Goal: Task Accomplishment & Management: Manage account settings

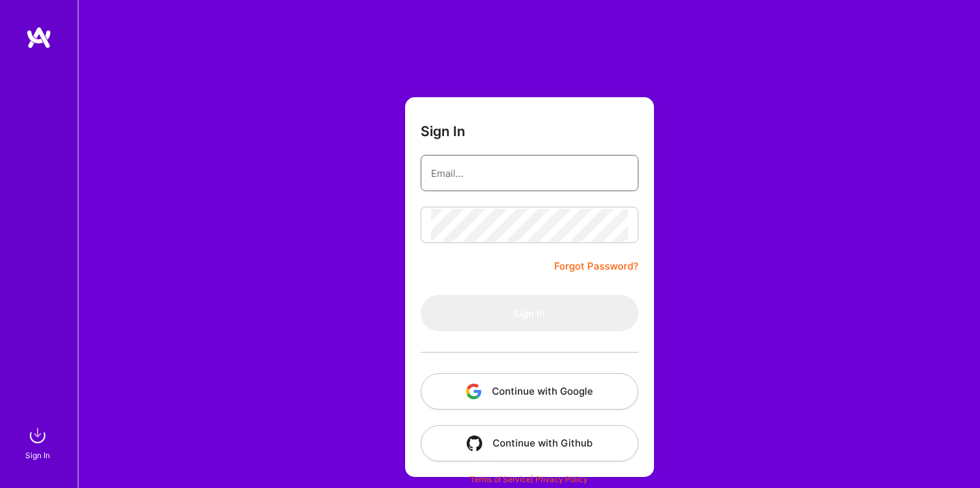
type input "[EMAIL_ADDRESS][DOMAIN_NAME]"
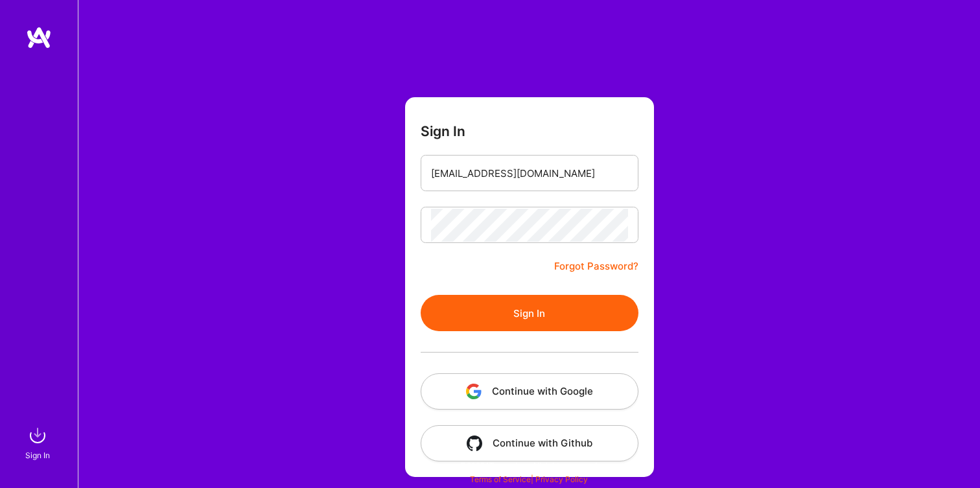
click at [506, 314] on button "Sign In" at bounding box center [530, 313] width 218 height 36
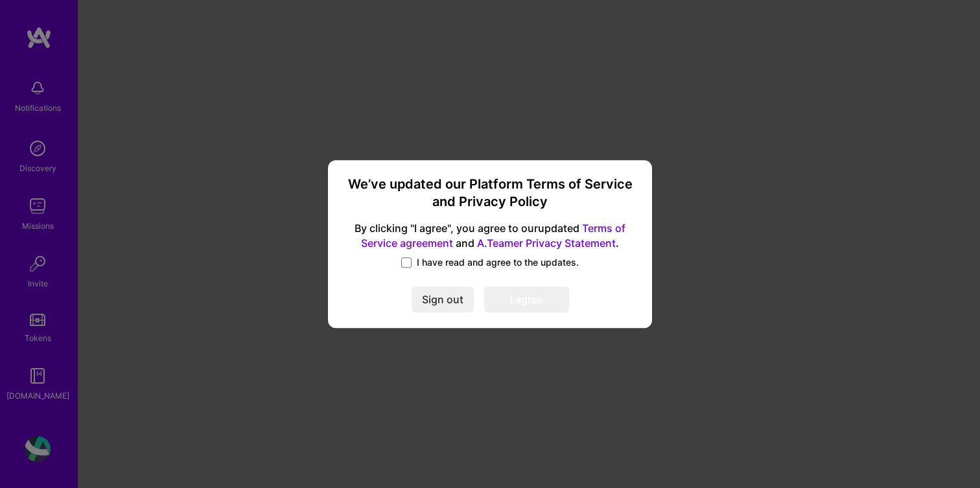
click at [419, 266] on span "I have read and agree to the updates." at bounding box center [498, 262] width 162 height 13
click at [0, 0] on input "I have read and agree to the updates." at bounding box center [0, 0] width 0 height 0
click at [521, 307] on button "I agree" at bounding box center [526, 300] width 85 height 26
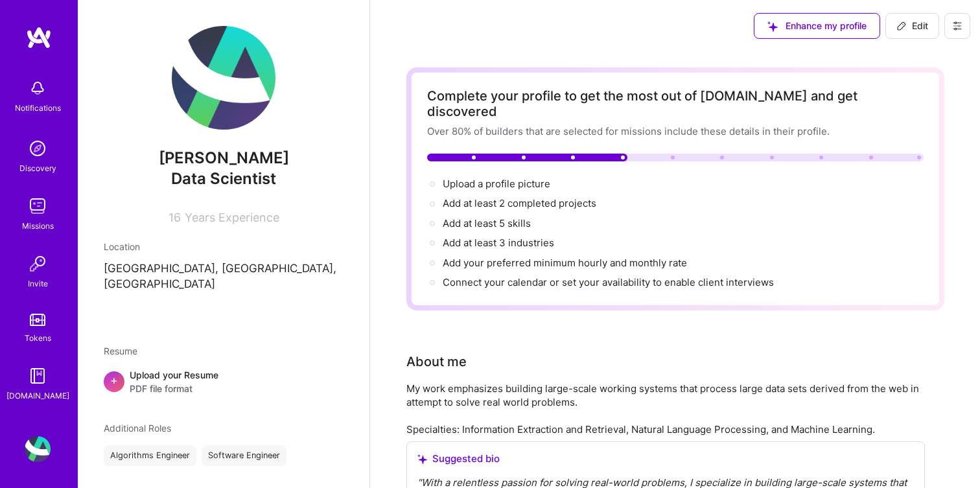
click at [241, 176] on span "Data Scientist" at bounding box center [223, 178] width 105 height 19
click at [916, 29] on span "Edit" at bounding box center [913, 25] width 32 height 13
select select "US"
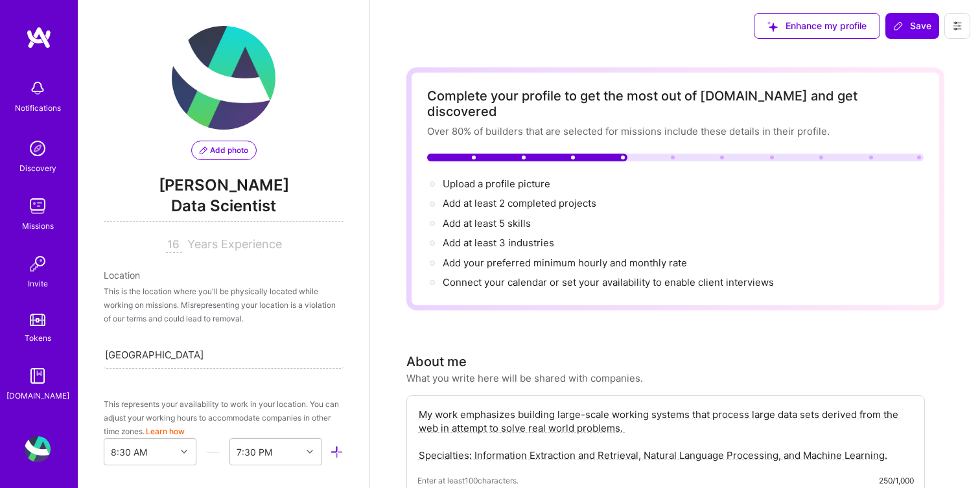
click at [235, 204] on span "Data Scientist" at bounding box center [224, 208] width 240 height 27
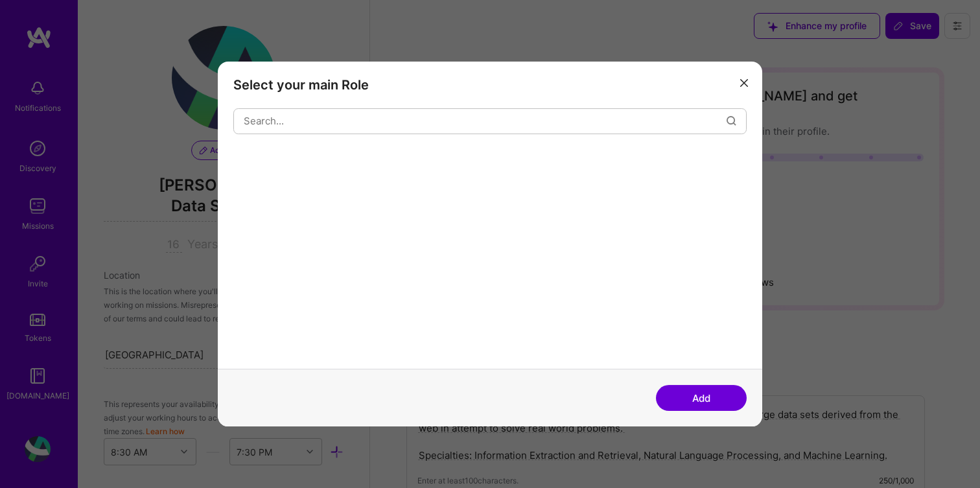
click at [235, 204] on div "modal" at bounding box center [490, 260] width 514 height 220
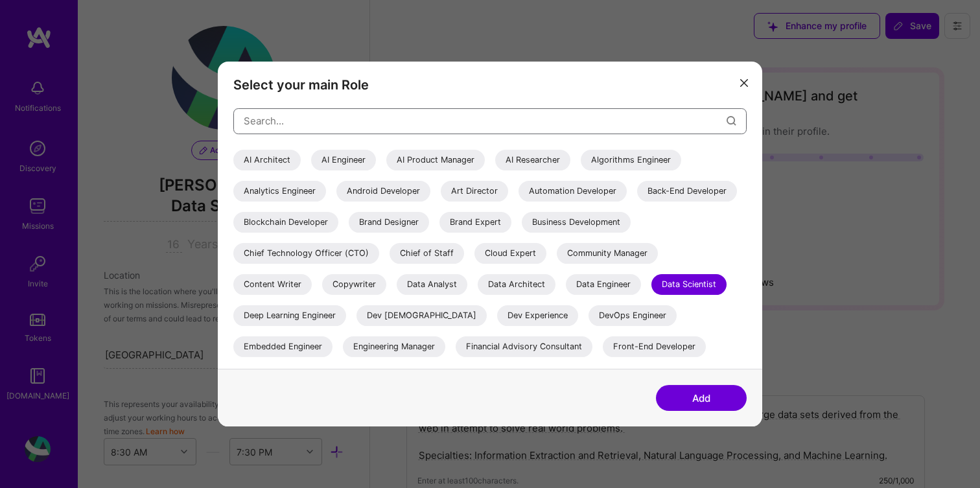
click at [292, 123] on input "modal" at bounding box center [485, 120] width 483 height 33
click at [340, 158] on div "AI Engineer" at bounding box center [343, 160] width 65 height 21
click at [682, 397] on button "Add" at bounding box center [701, 398] width 91 height 26
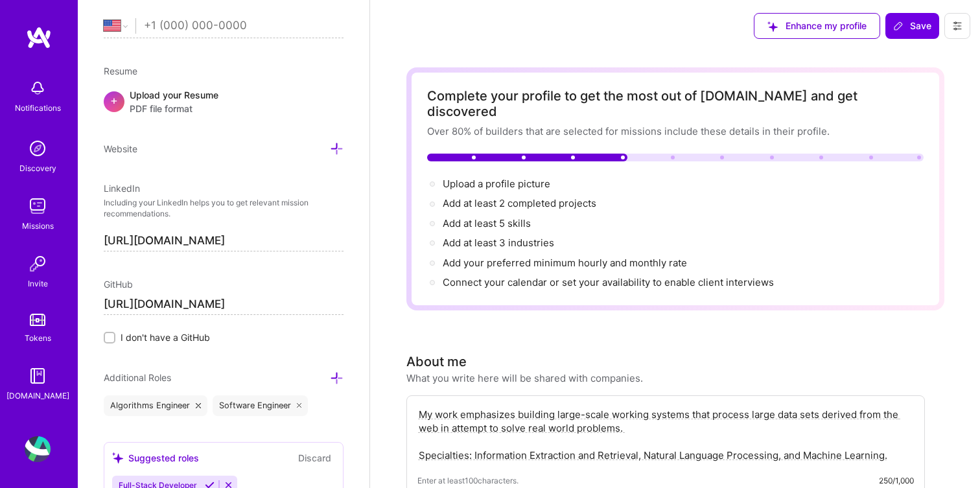
scroll to position [501, 0]
click at [172, 97] on div "Upload your Resume PDF file format" at bounding box center [174, 102] width 89 height 27
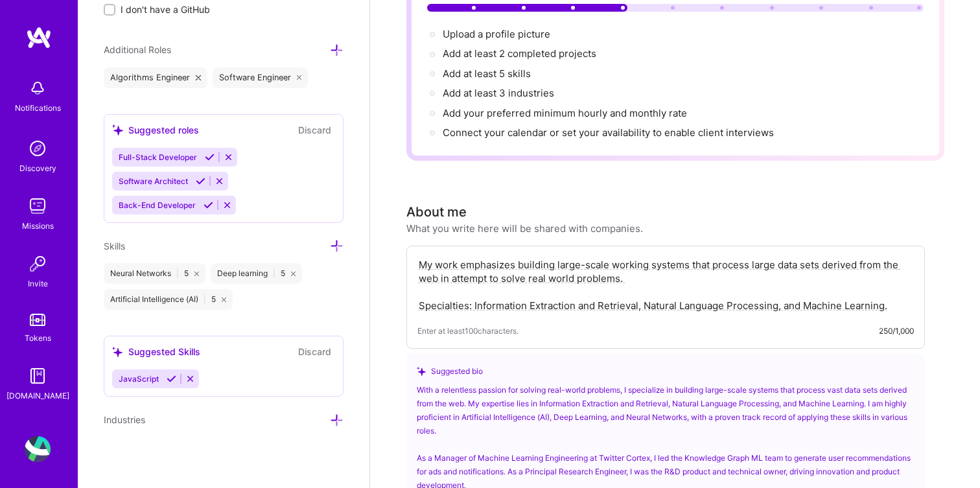
scroll to position [159, 0]
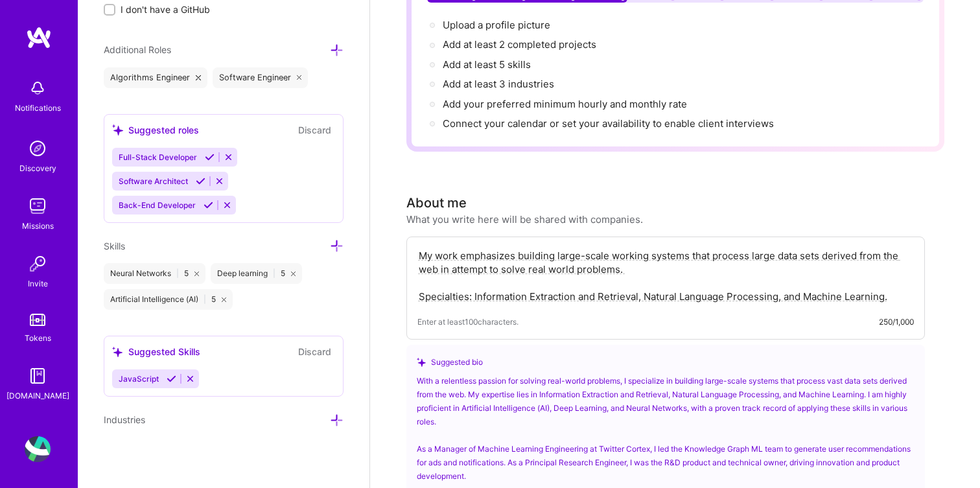
click at [189, 378] on icon at bounding box center [190, 379] width 10 height 10
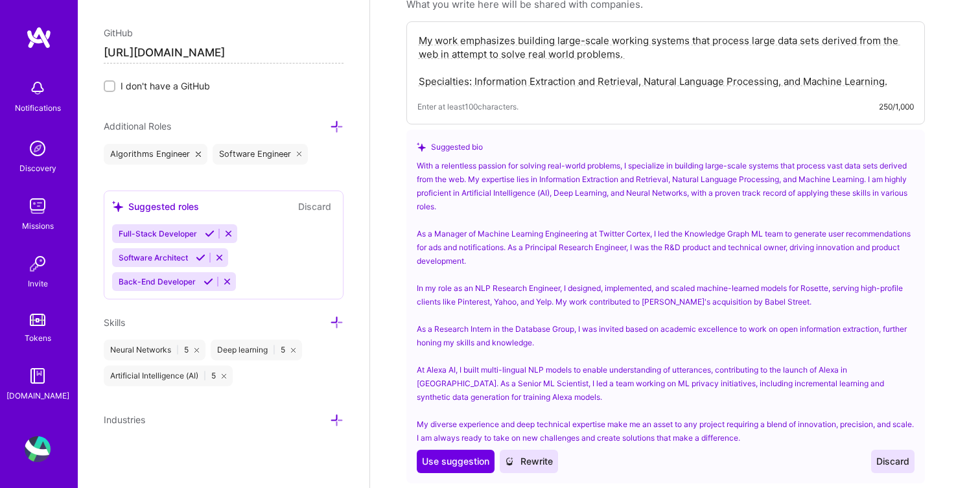
scroll to position [380, 0]
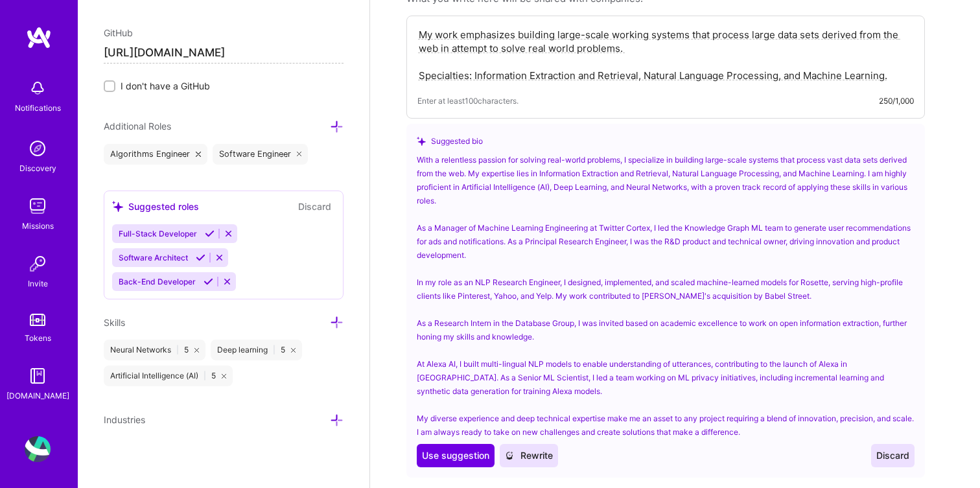
click at [337, 420] on icon at bounding box center [337, 421] width 14 height 14
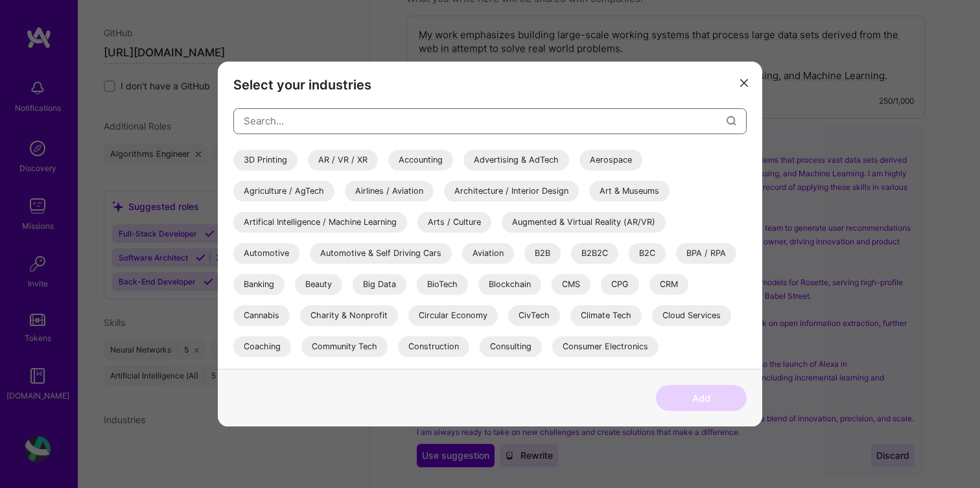
click at [314, 126] on input "modal" at bounding box center [485, 120] width 483 height 33
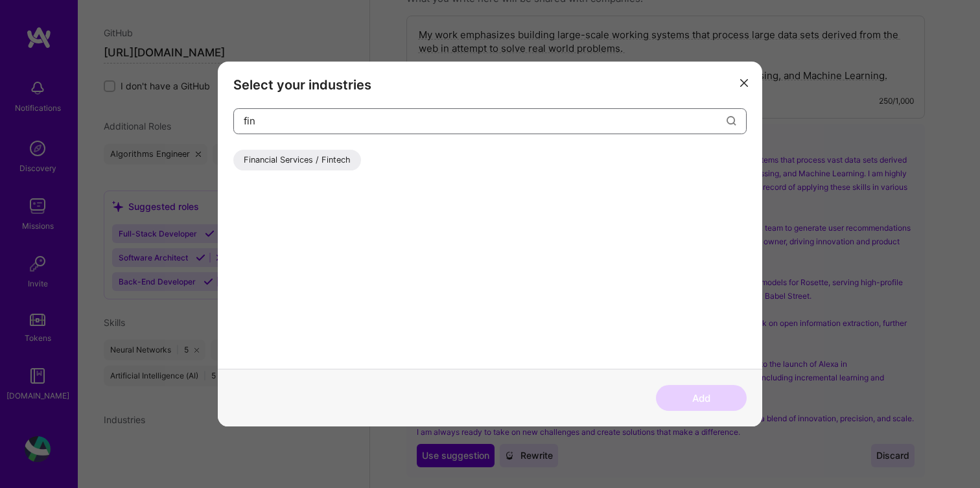
type input "fin"
click at [330, 165] on div "Financial Services / Fintech" at bounding box center [297, 160] width 128 height 21
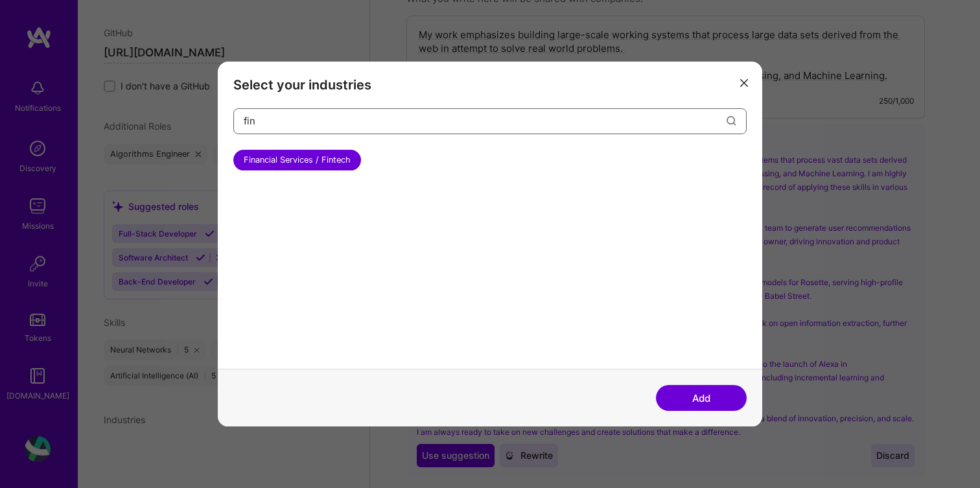
click at [309, 128] on input "fin" at bounding box center [485, 120] width 483 height 33
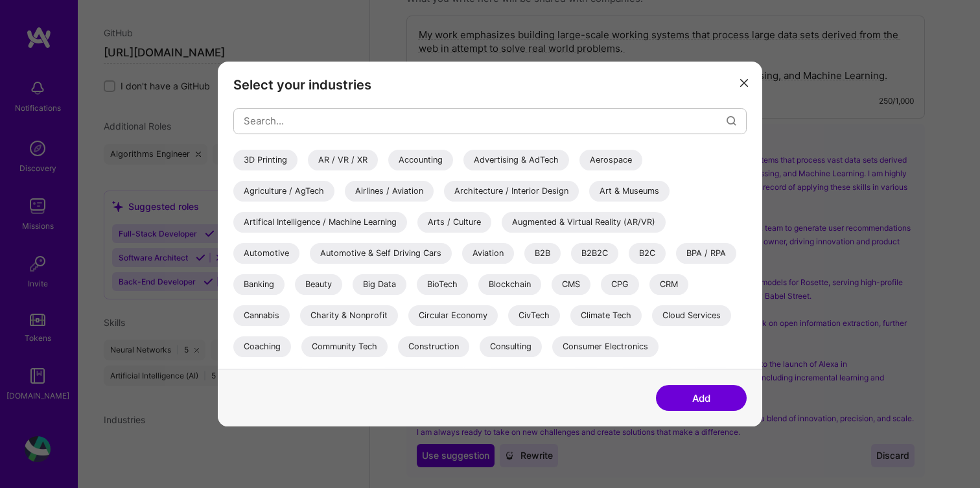
click at [394, 224] on div "Artifical Intelligence / Machine Learning" at bounding box center [320, 222] width 174 height 21
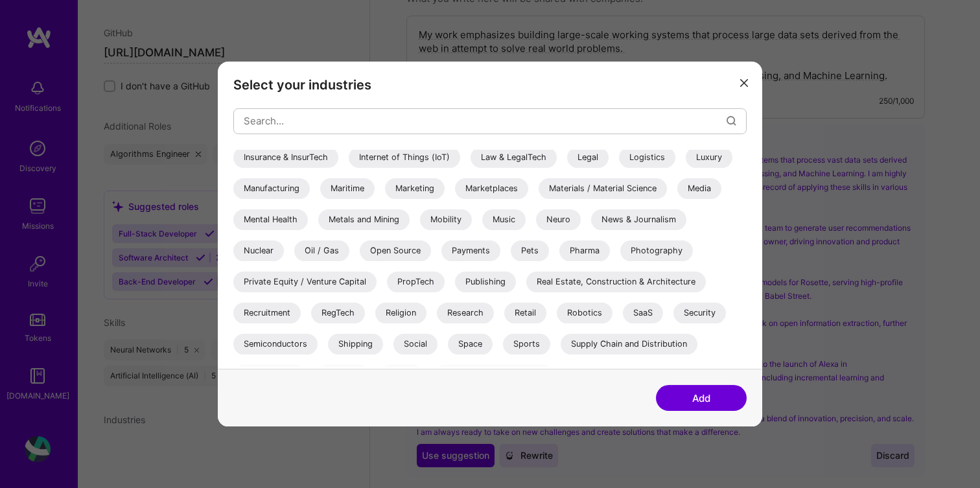
scroll to position [429, 0]
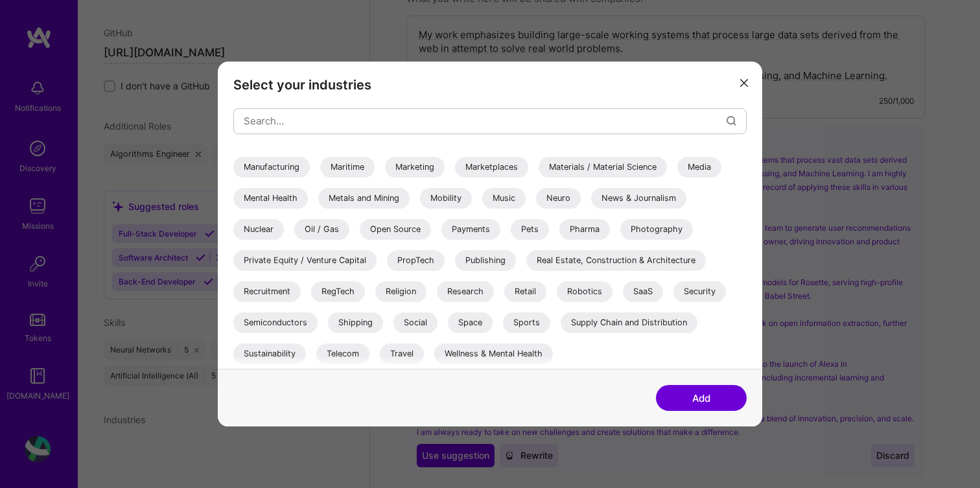
click at [702, 404] on button "Add" at bounding box center [701, 398] width 91 height 26
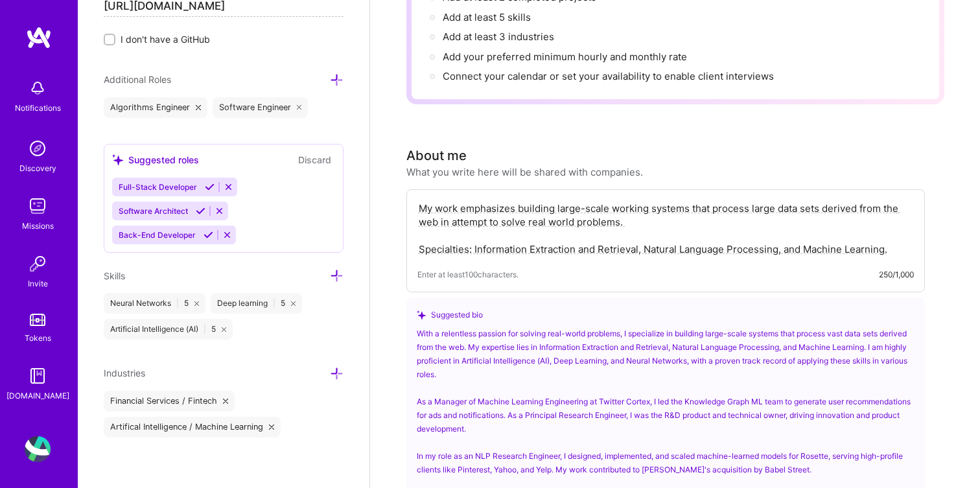
scroll to position [196, 0]
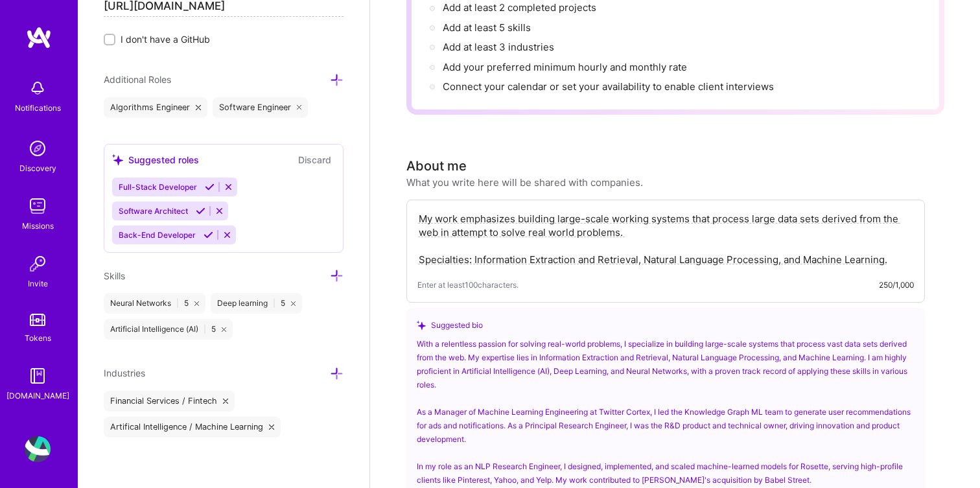
click at [505, 224] on textarea "My work emphasizes building large-scale working systems that process large data…" at bounding box center [666, 239] width 497 height 57
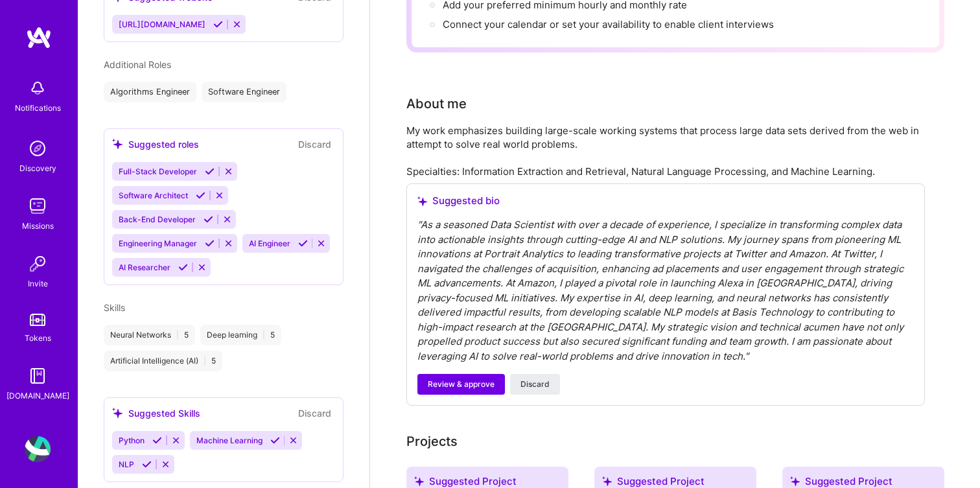
scroll to position [264, 0]
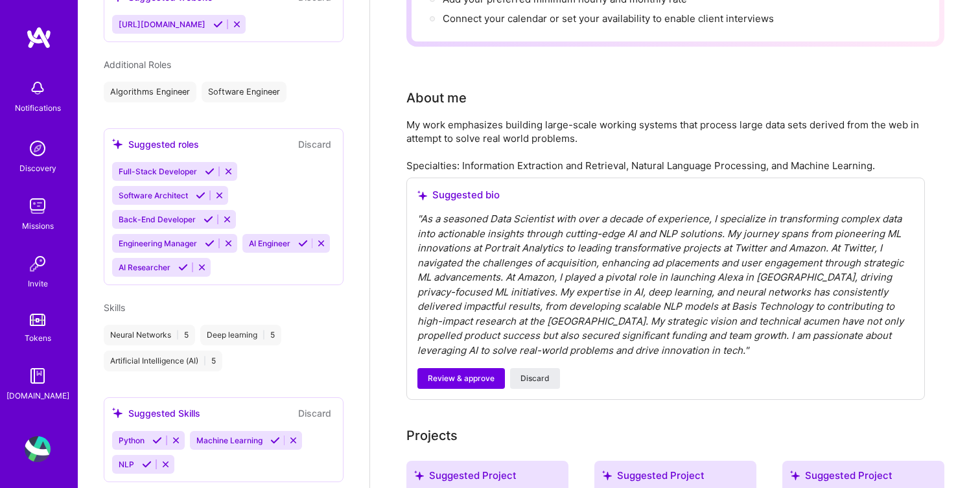
click at [538, 118] on div "My work emphasizes building large-scale working systems that process large data…" at bounding box center [666, 145] width 519 height 54
click at [546, 233] on div "" As a seasoned Data Scientist with over a decade of experience, I specialize i…" at bounding box center [666, 285] width 497 height 146
click at [541, 373] on span "Discard" at bounding box center [535, 379] width 29 height 12
click at [538, 373] on span "Discard" at bounding box center [535, 379] width 29 height 12
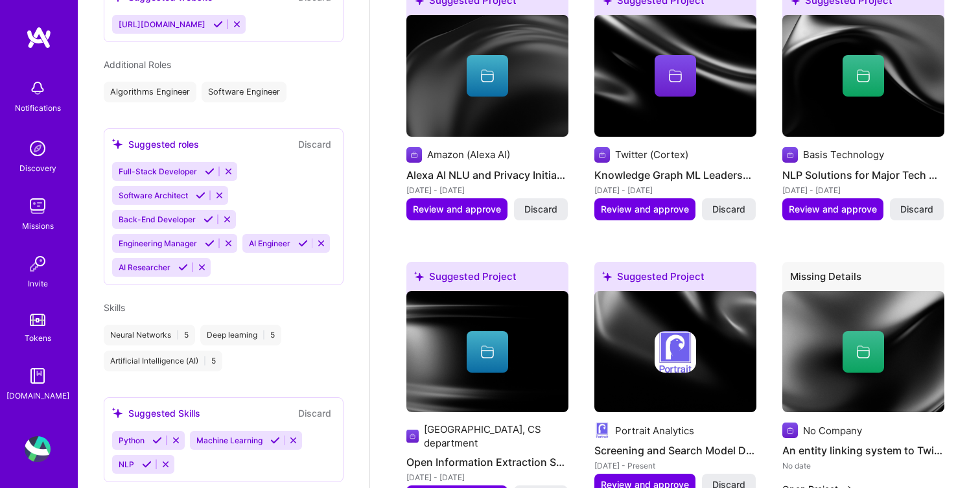
scroll to position [0, 0]
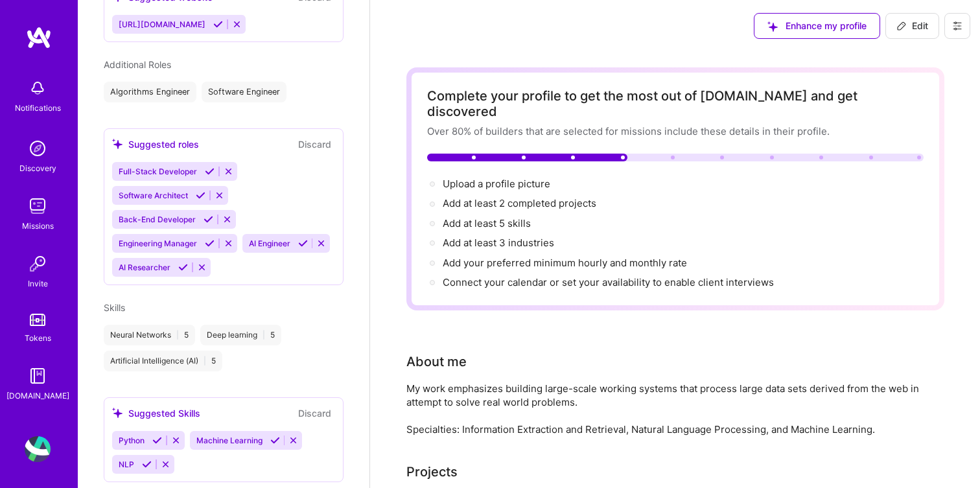
click at [661, 382] on div "My work emphasizes building large-scale working systems that process large data…" at bounding box center [666, 409] width 519 height 54
click at [907, 27] on span "Edit" at bounding box center [913, 25] width 32 height 13
select select "US"
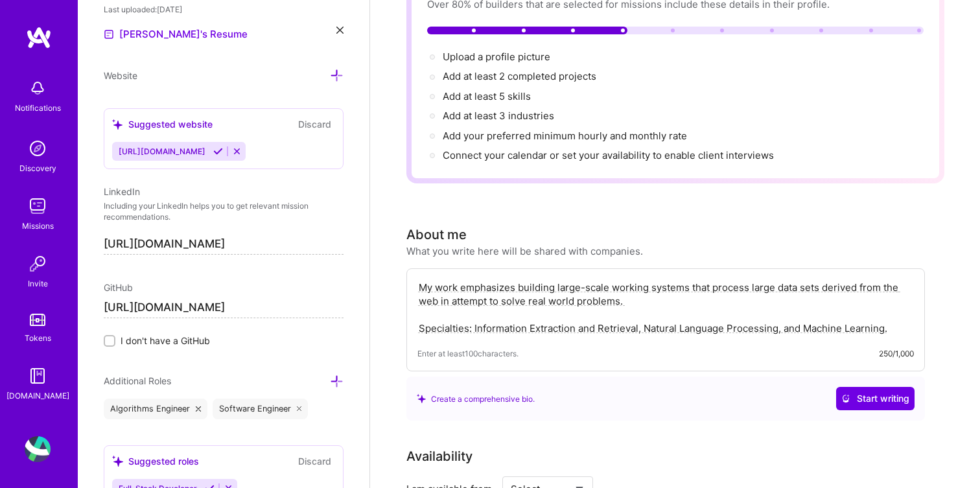
scroll to position [190, 0]
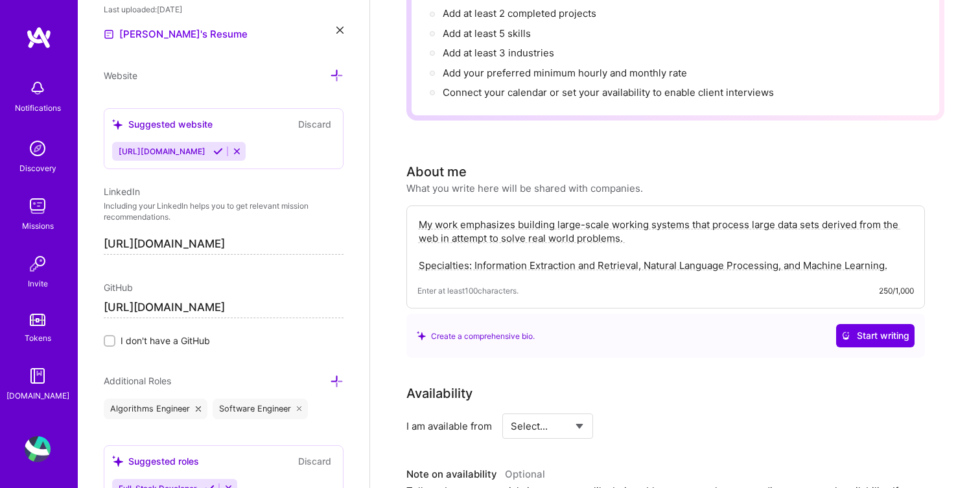
click at [548, 263] on div "My work emphasizes building large-scale working systems that process large data…" at bounding box center [666, 257] width 519 height 103
click at [534, 246] on textarea "My work emphasizes building large-scale working systems that process large data…" at bounding box center [666, 245] width 497 height 57
paste textarea "hands-on Machine Learning engineer and researcher with over a decade of experie…"
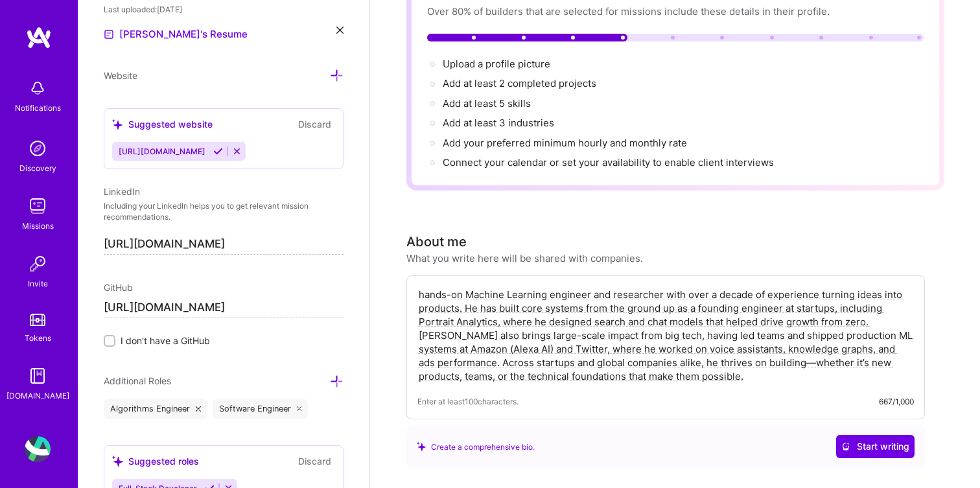
scroll to position [115, 0]
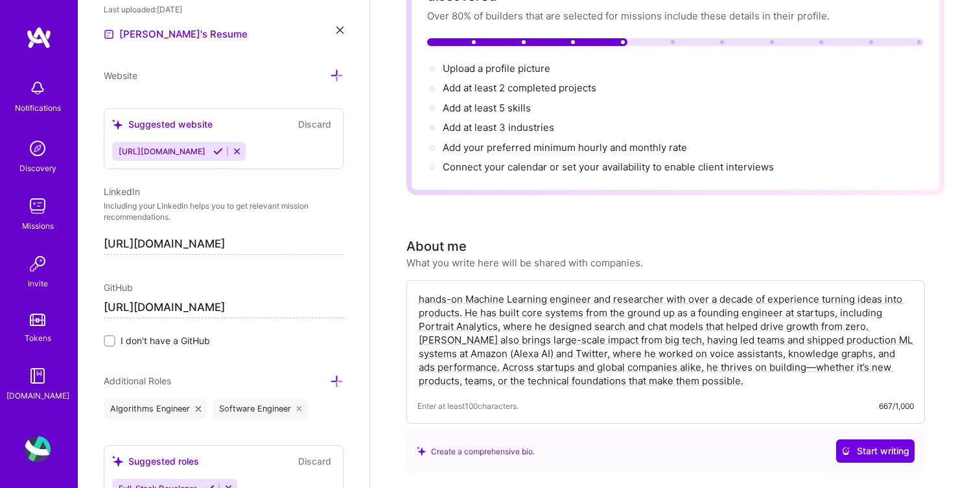
click at [421, 291] on textarea "hands-on Machine Learning engineer and researcher with over a decade of experie…" at bounding box center [666, 340] width 497 height 98
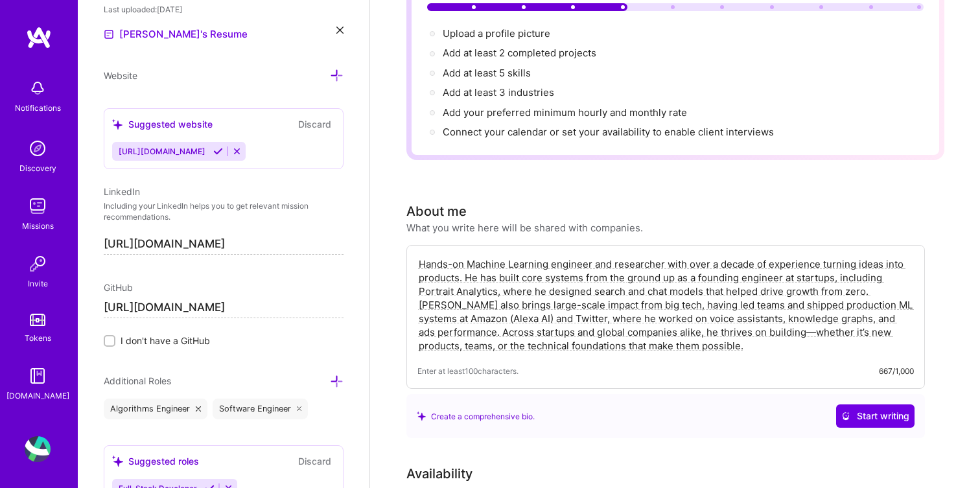
click at [467, 260] on textarea "Hands-on Machine Learning engineer and researcher with over a decade of experie…" at bounding box center [666, 305] width 497 height 98
drag, startPoint x: 464, startPoint y: 261, endPoint x: 498, endPoint y: 264, distance: 34.5
click at [498, 264] on textarea "Hands-on Machine Learning engineer and researcher with over a decade of experie…" at bounding box center [666, 305] width 497 height 98
drag, startPoint x: 766, startPoint y: 262, endPoint x: 830, endPoint y: 293, distance: 70.8
click at [830, 293] on textarea "Hands-on Machine Learning engineer and researcher with over a decade of experie…" at bounding box center [666, 305] width 497 height 98
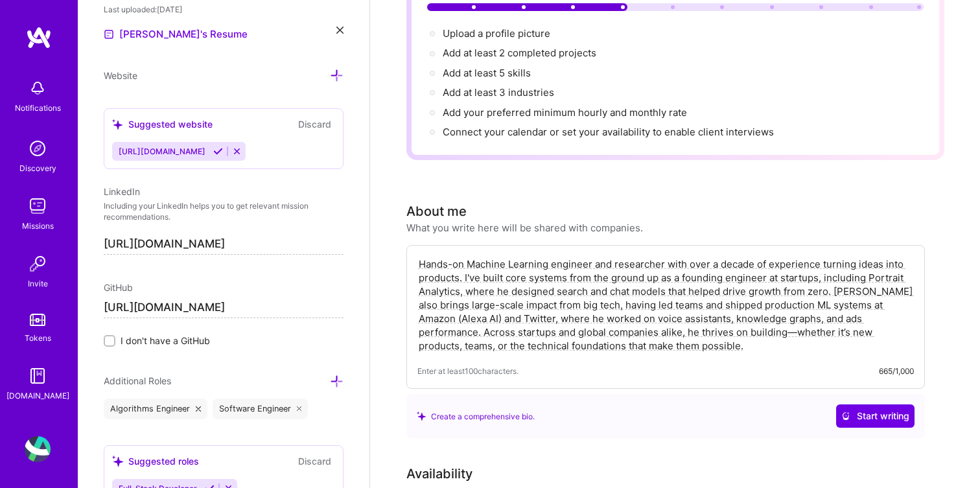
click at [830, 293] on textarea "Hands-on Machine Learning engineer and researcher with over a decade of experie…" at bounding box center [666, 305] width 497 height 98
drag, startPoint x: 781, startPoint y: 261, endPoint x: 816, endPoint y: 259, distance: 35.7
click at [816, 259] on textarea "Hands-on Machine Learning engineer and researcher with over a decade of experie…" at bounding box center [666, 305] width 497 height 98
drag, startPoint x: 781, startPoint y: 265, endPoint x: 908, endPoint y: 263, distance: 127.1
click at [908, 263] on textarea "Hands-on Machine Learning engineer and researcher with over a decade of experie…" at bounding box center [666, 305] width 497 height 98
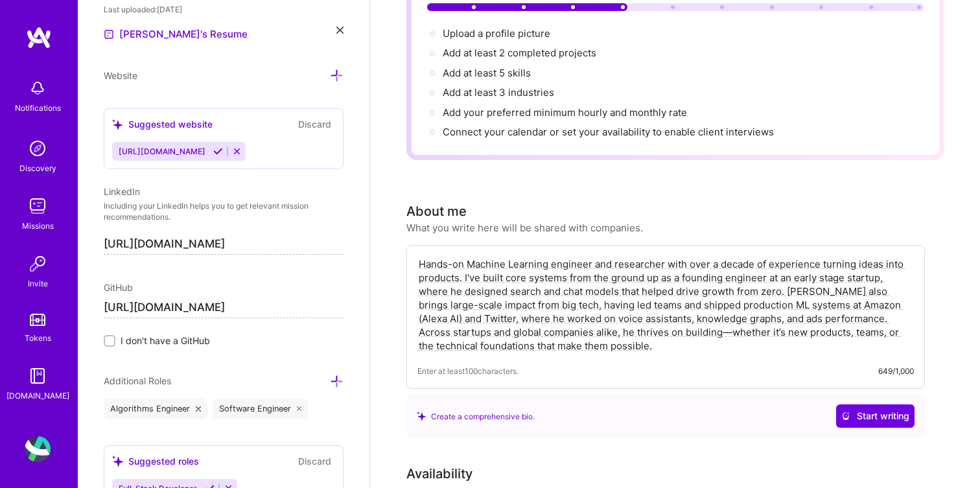
click at [599, 280] on textarea "Hands-on Machine Learning engineer and researcher with over a decade of experie…" at bounding box center [666, 305] width 497 height 98
paste textarea "I’m a hands-on Machine Learning engineer and researcher with over a decade of e…"
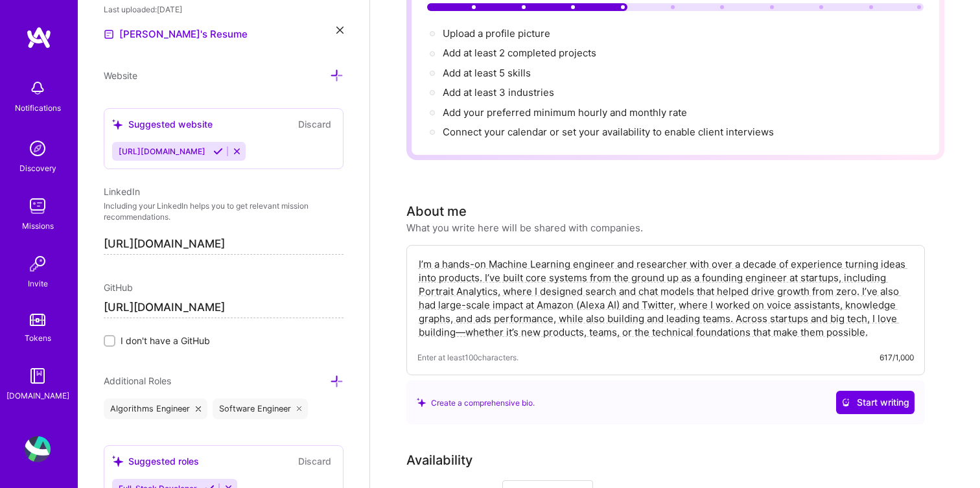
click at [468, 316] on textarea "I’m a hands-on Machine Learning engineer and researcher with over a decade of e…" at bounding box center [666, 298] width 497 height 84
click at [879, 318] on textarea "I’m a hands-on Machine Learning engineer and researcher with over a decade of e…" at bounding box center [666, 298] width 497 height 84
click at [528, 287] on textarea "I’m a hands-on Machine Learning engineer and researcher with over a decade of e…" at bounding box center [666, 298] width 497 height 84
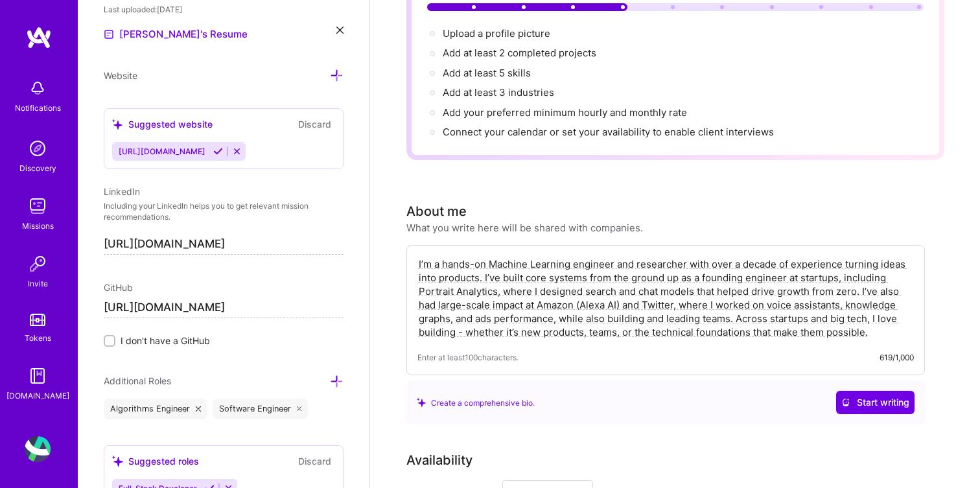
paste textarea "As the founding ML engineer at Portrait Analytics, I helped shape the technical…"
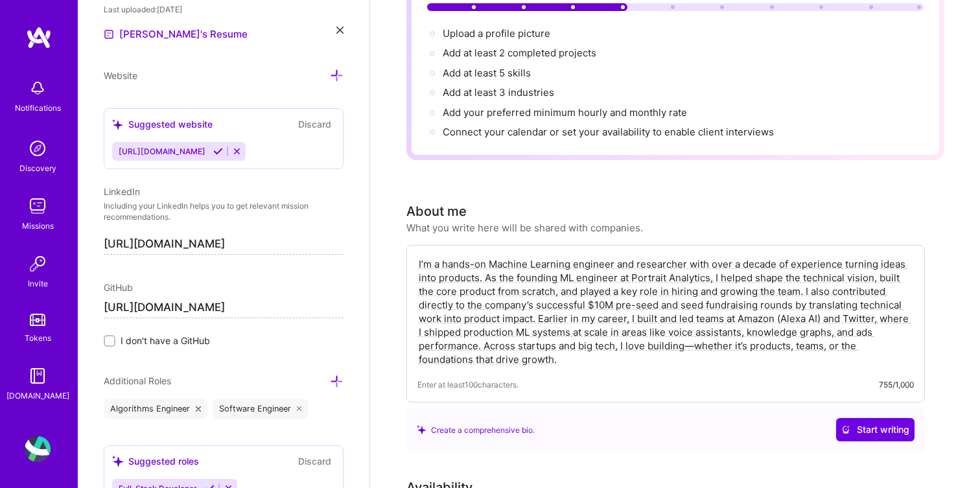
click at [693, 331] on textarea "I’m a hands-on Machine Learning engineer and researcher with over a decade of e…" at bounding box center [666, 312] width 497 height 112
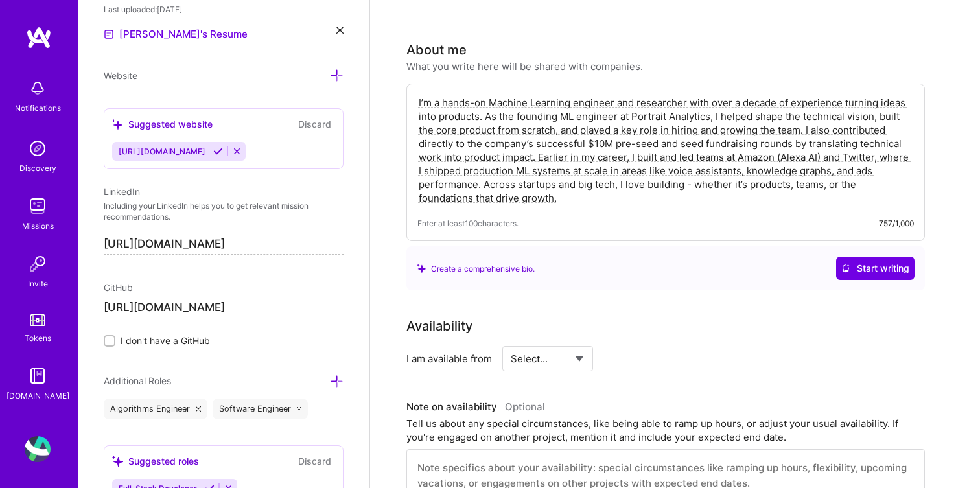
scroll to position [338, 0]
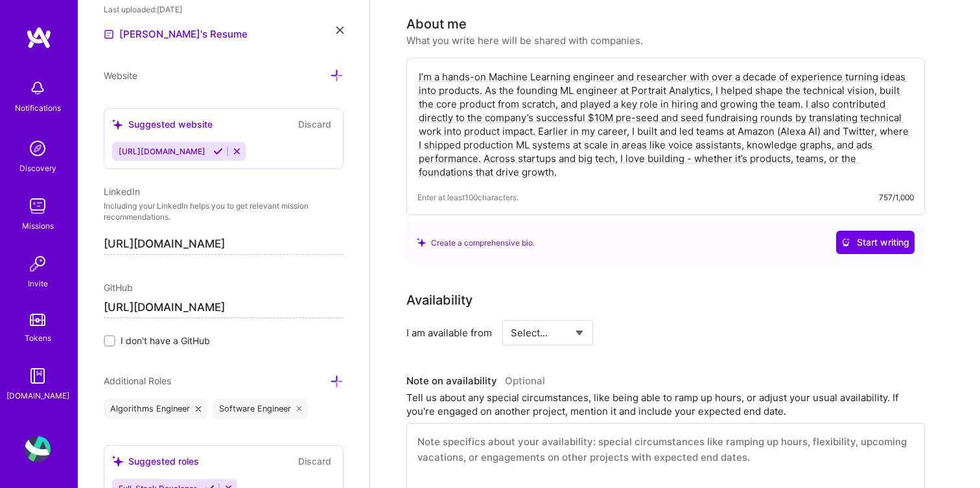
type textarea "I’m a hands-on Machine Learning engineer and researcher with over a decade of e…"
click at [580, 319] on select "Select... Right Now Future Date Not Available" at bounding box center [548, 332] width 75 height 33
click at [511, 316] on select "Select... Right Now Future Date Not Available" at bounding box center [548, 332] width 75 height 33
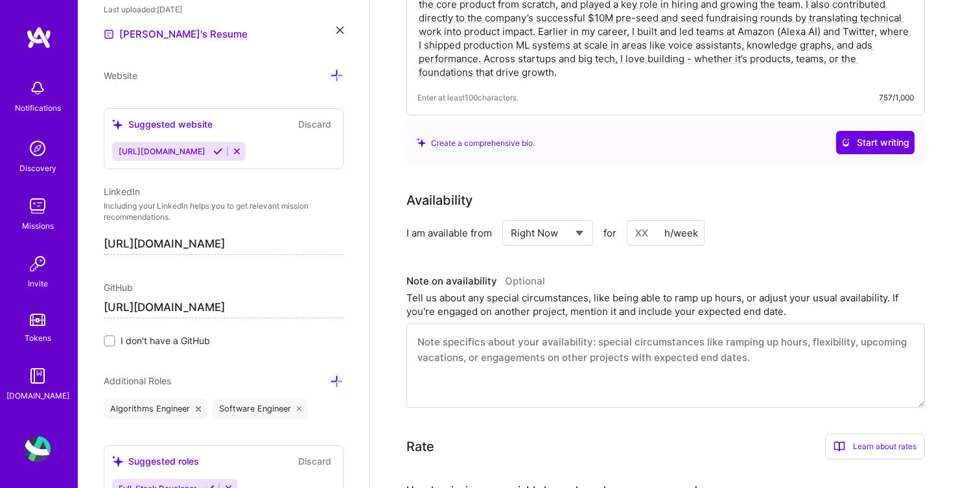
scroll to position [438, 0]
click at [579, 216] on select "Select... Right Now Future Date Not Available" at bounding box center [548, 232] width 75 height 33
select select "Future Date"
click at [511, 216] on select "Select... Right Now Future Date Not Available" at bounding box center [548, 232] width 75 height 33
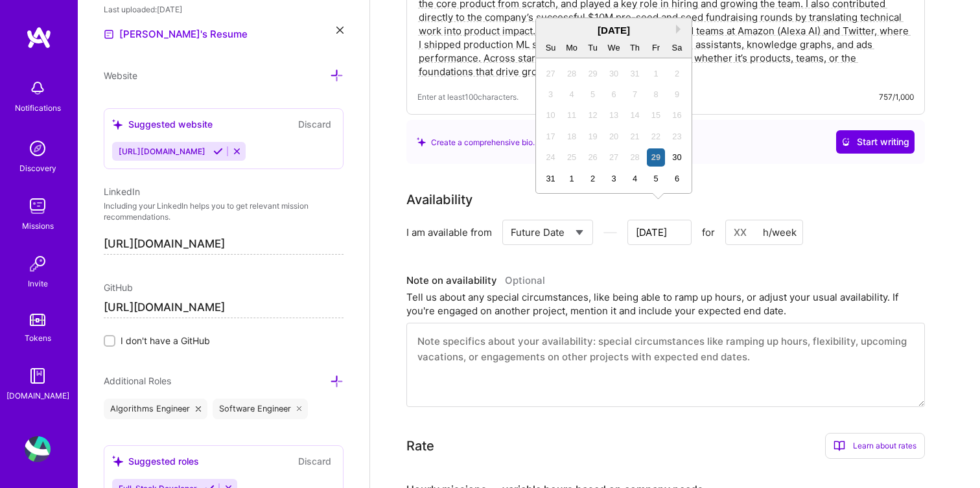
click at [649, 220] on input "[DATE]" at bounding box center [660, 232] width 64 height 25
click at [676, 29] on button "Next Month" at bounding box center [680, 29] width 9 height 9
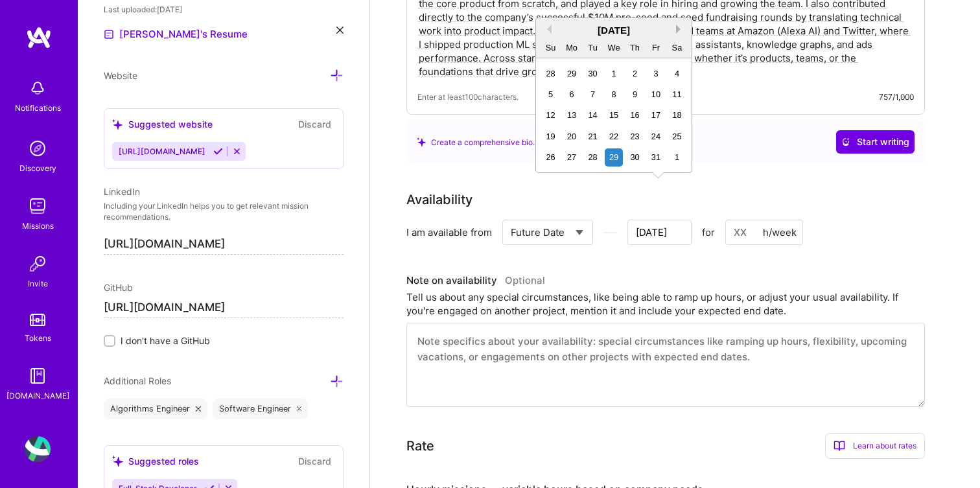
click at [676, 29] on button "Next Month" at bounding box center [680, 29] width 9 height 9
click at [639, 73] on div "1" at bounding box center [635, 74] width 18 height 18
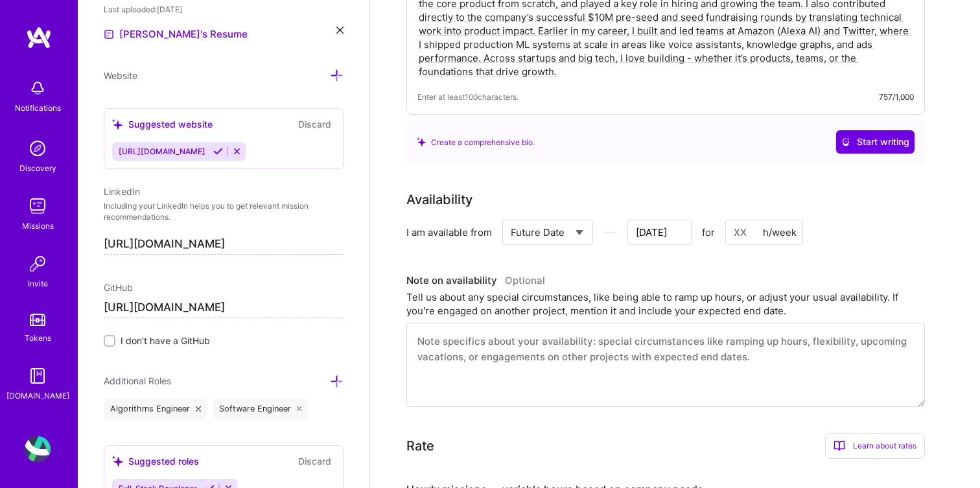
click at [661, 230] on input "[DATE]" at bounding box center [660, 232] width 64 height 25
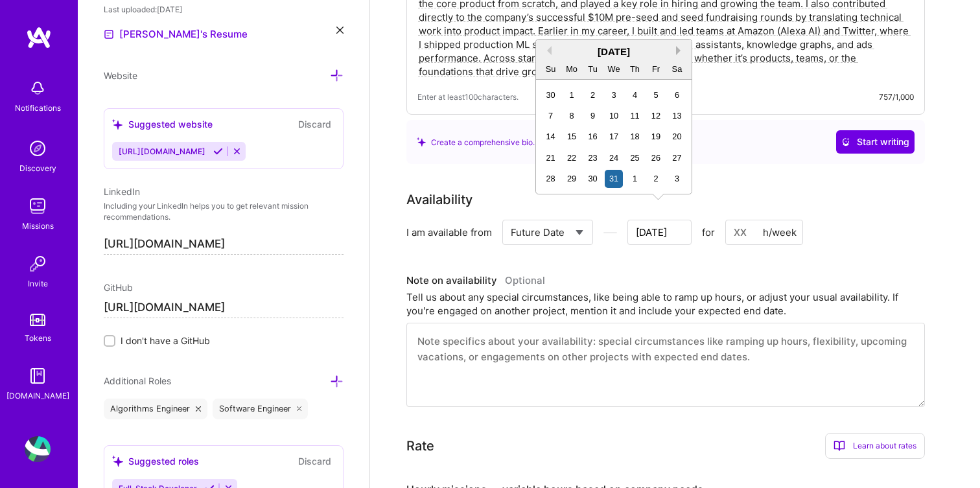
click at [680, 49] on button "Next Month" at bounding box center [680, 50] width 9 height 9
click at [556, 115] on div "4" at bounding box center [551, 116] width 18 height 18
type input "[DATE]"
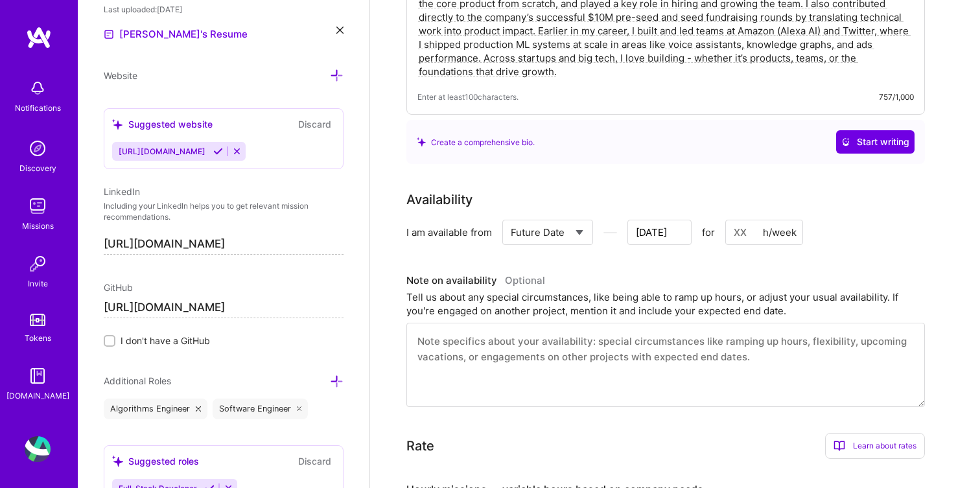
click at [748, 226] on input at bounding box center [765, 232] width 78 height 25
type input "4"
type input "[DATE]"
type input "40"
type input "[DATE]"
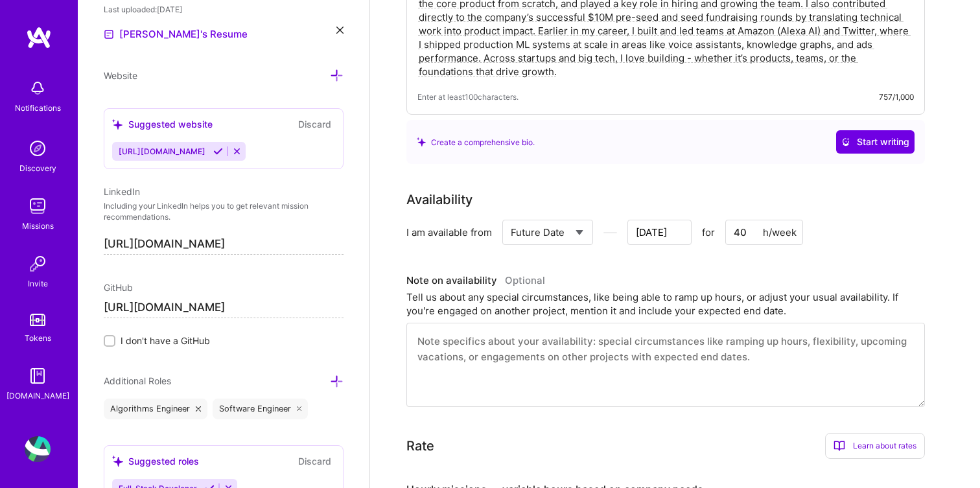
type input "40"
click at [753, 254] on div "Availability I am available from Select... Right Now Future Date Not Available …" at bounding box center [676, 298] width 538 height 217
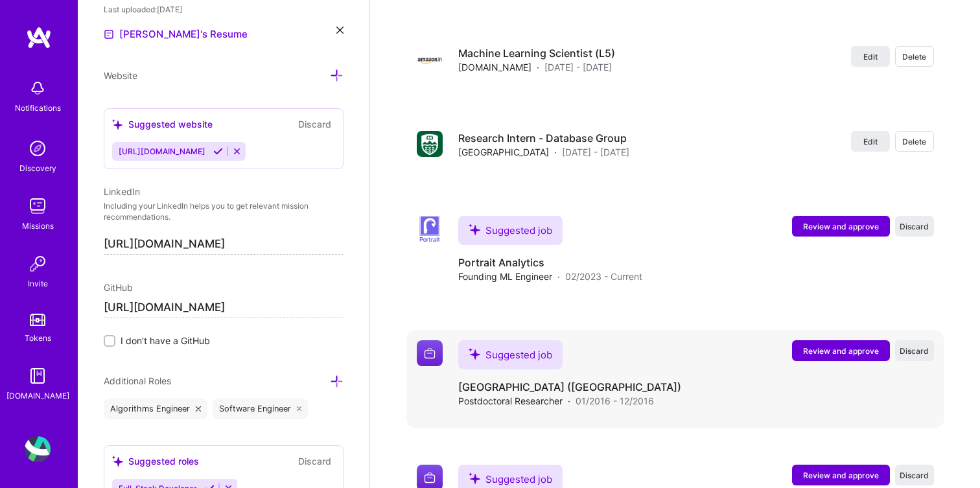
scroll to position [2060, 0]
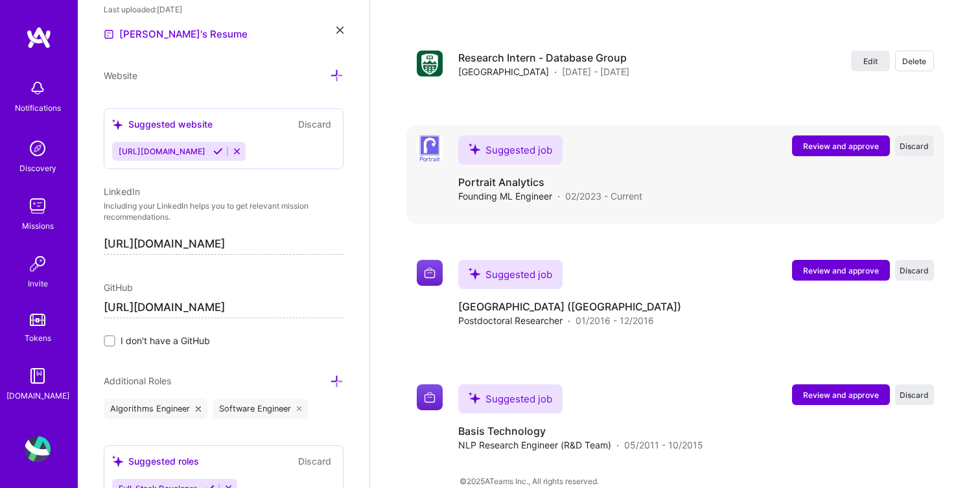
click at [815, 141] on span "Review and approve" at bounding box center [841, 146] width 76 height 11
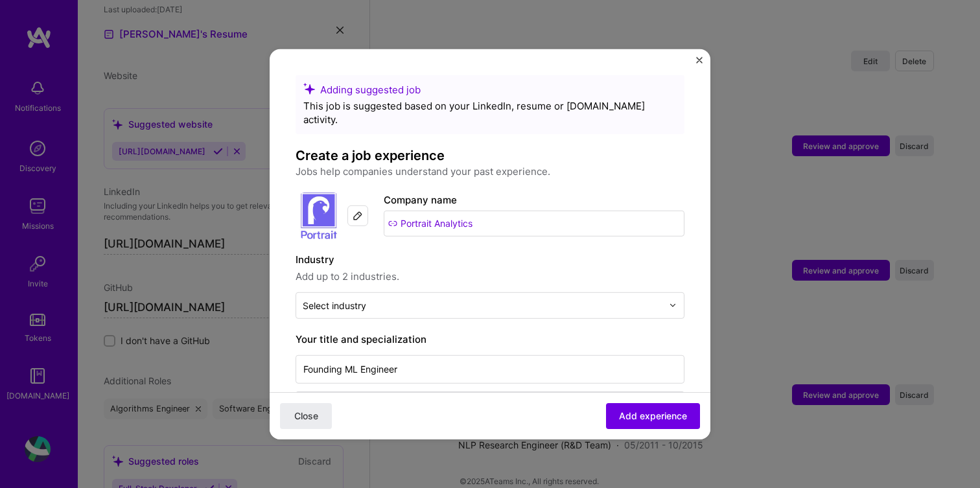
click at [460, 217] on input "Portrait Analytics" at bounding box center [534, 223] width 301 height 26
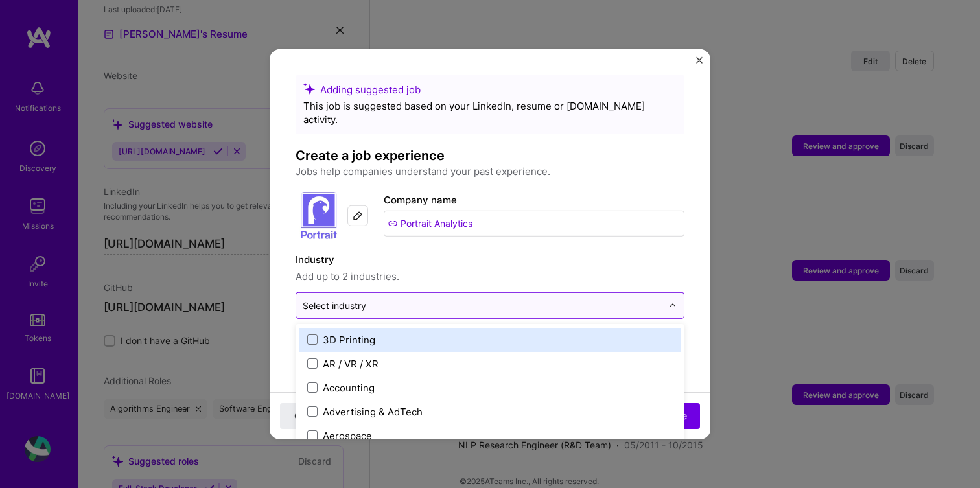
click at [504, 298] on input "text" at bounding box center [483, 305] width 360 height 14
type input "fin"
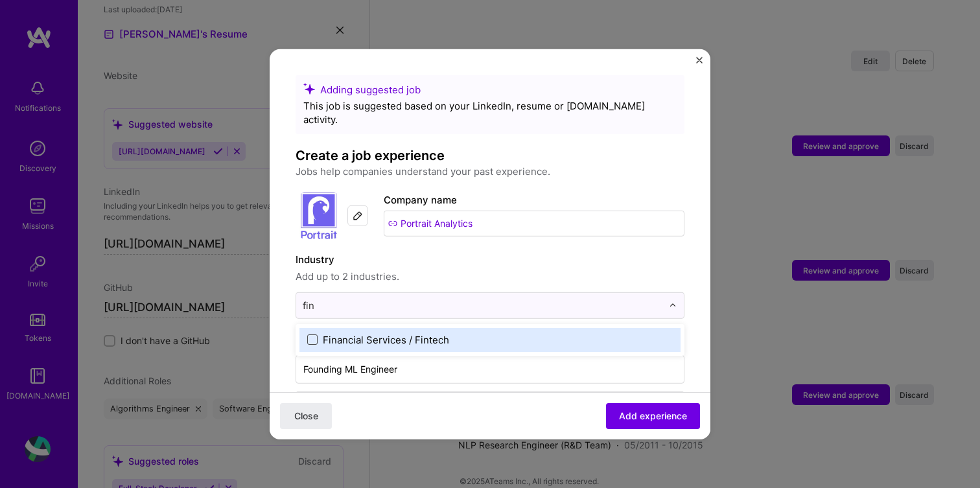
click at [308, 335] on span at bounding box center [312, 340] width 10 height 10
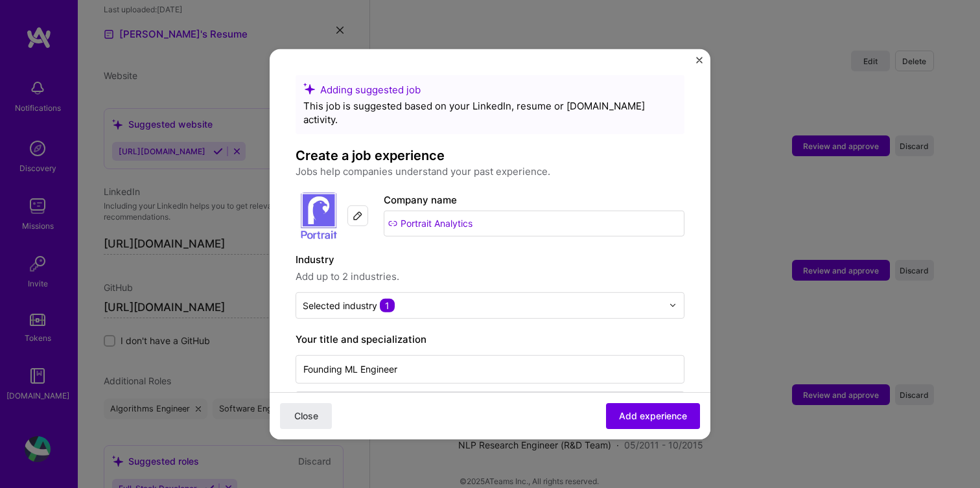
click at [267, 294] on div "Adding suggested job This job is suggested based on your LinkedIn, resume or [D…" at bounding box center [490, 244] width 980 height 488
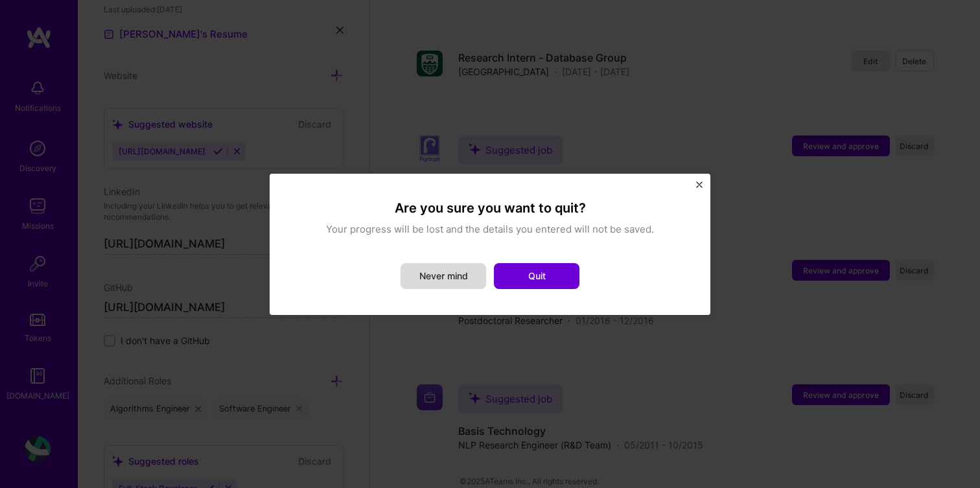
click at [456, 269] on button "Never mind" at bounding box center [444, 276] width 86 height 26
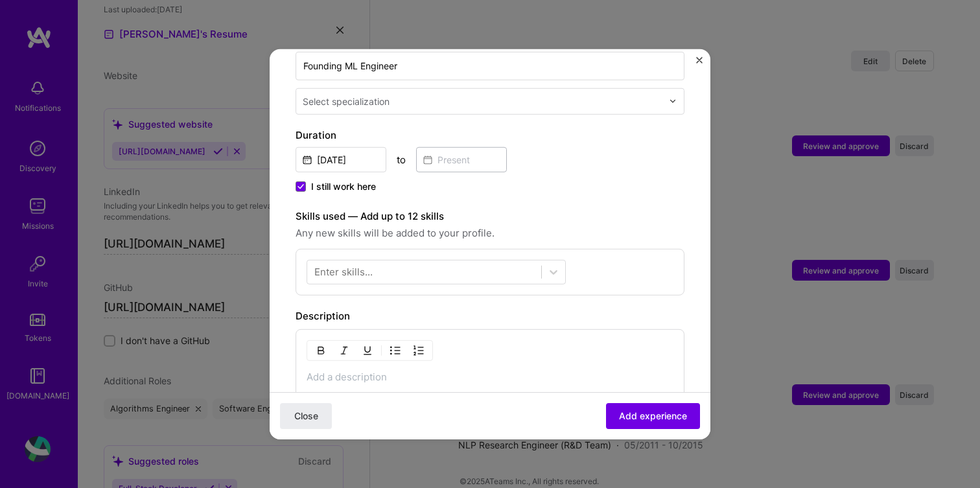
scroll to position [324, 0]
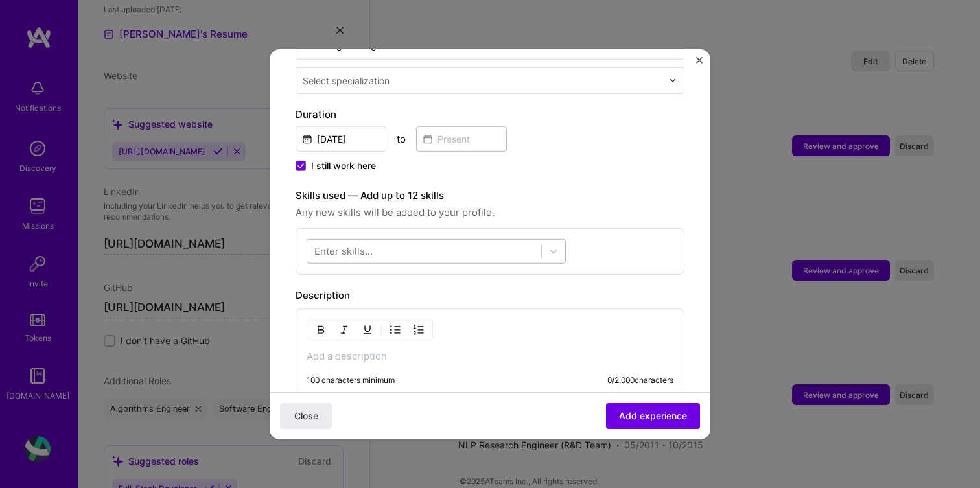
click at [470, 241] on div at bounding box center [424, 251] width 234 height 21
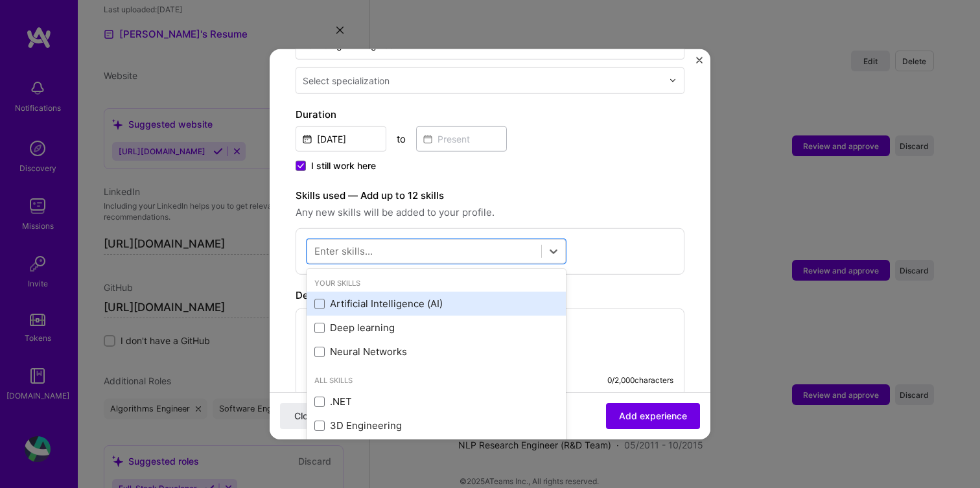
click at [314, 292] on div "Artificial Intelligence (AI)" at bounding box center [436, 304] width 259 height 24
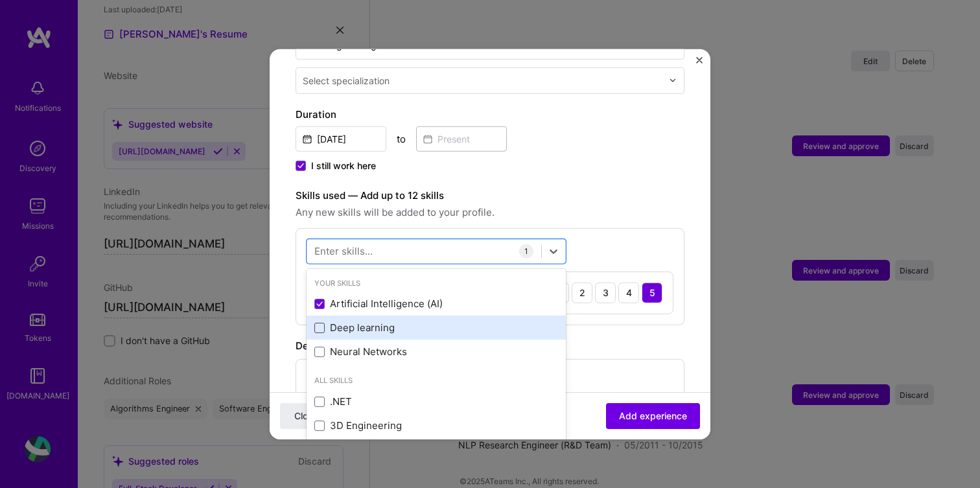
click at [316, 323] on span at bounding box center [319, 328] width 10 height 10
click at [0, 0] on input "checkbox" at bounding box center [0, 0] width 0 height 0
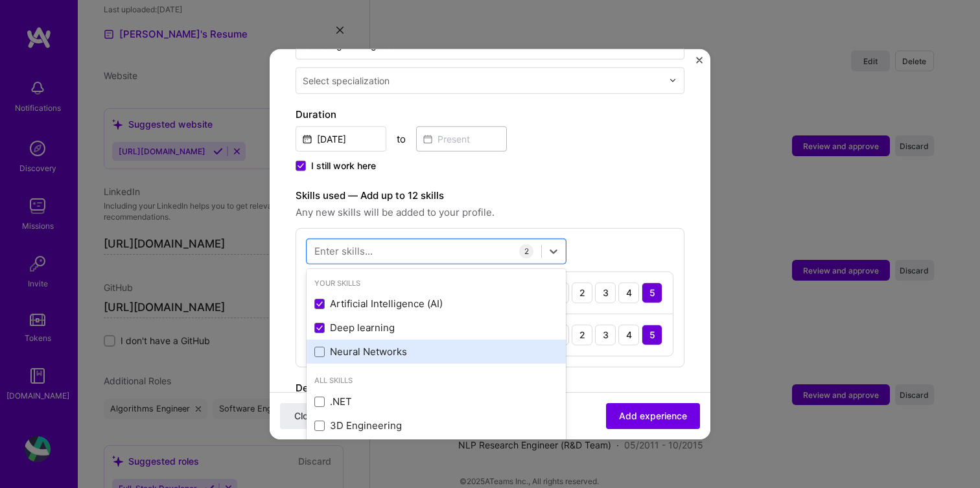
click at [316, 340] on div "Neural Networks" at bounding box center [436, 352] width 259 height 24
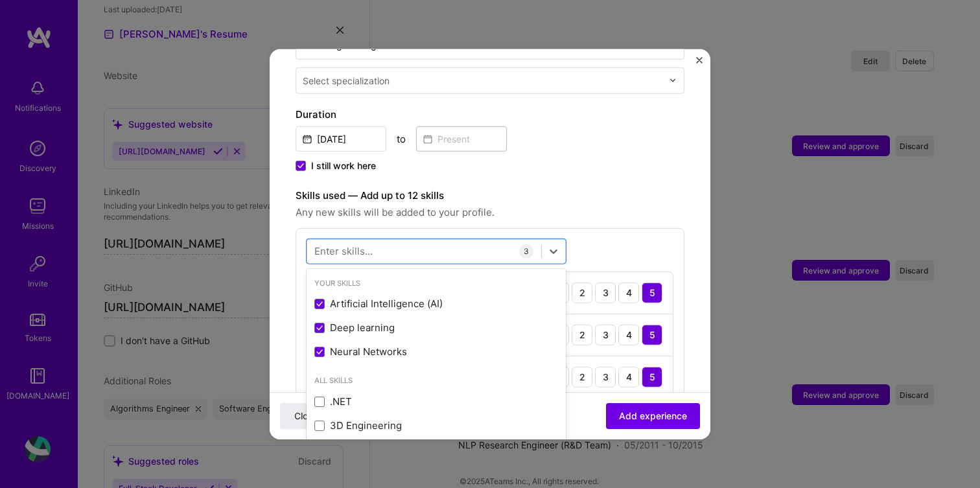
click at [333, 244] on div "Enter skills..." at bounding box center [343, 251] width 58 height 14
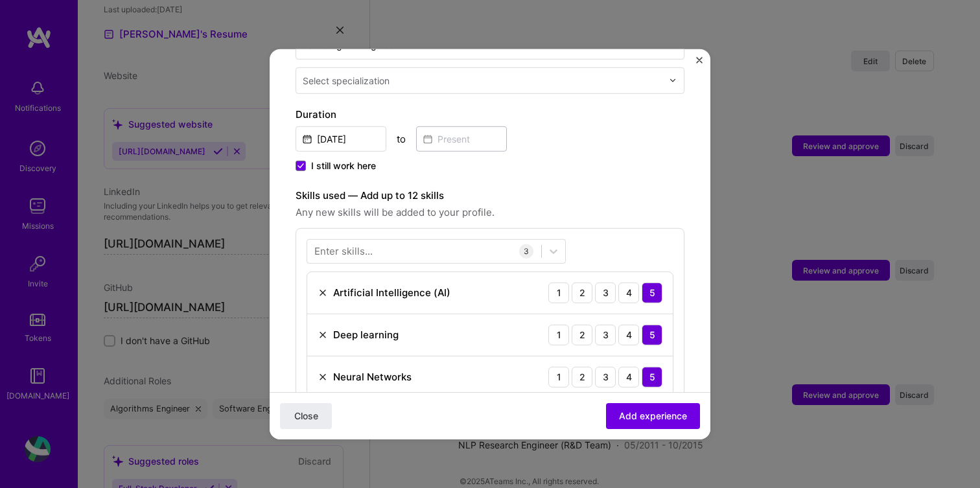
click at [287, 221] on form "Adding suggested job This job is suggested based on your LinkedIn, resume or [D…" at bounding box center [490, 280] width 441 height 1061
click at [300, 242] on div "Enter skills... 3 Artificial Intelligence (AI) 1 2 3 4 5 Deep learning 1 2 3 4 …" at bounding box center [490, 319] width 389 height 182
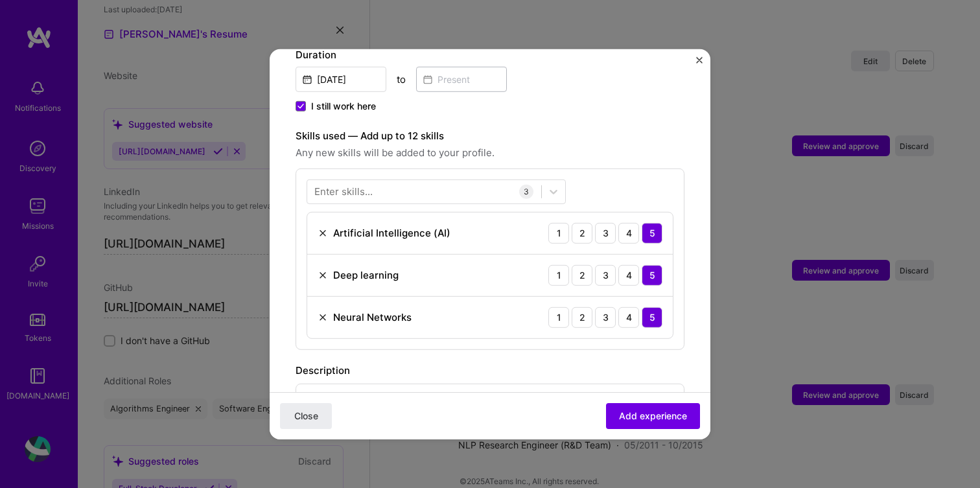
scroll to position [383, 0]
click at [348, 185] on div "Enter skills..." at bounding box center [343, 192] width 58 height 14
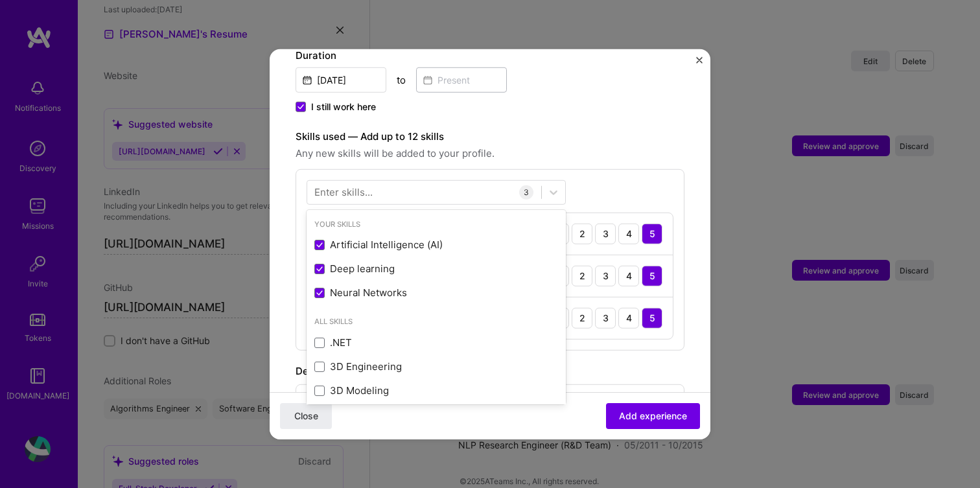
click at [431, 169] on div "Your Skills Artificial Intelligence (AI) Deep learning Neural Networks All Skil…" at bounding box center [490, 260] width 389 height 182
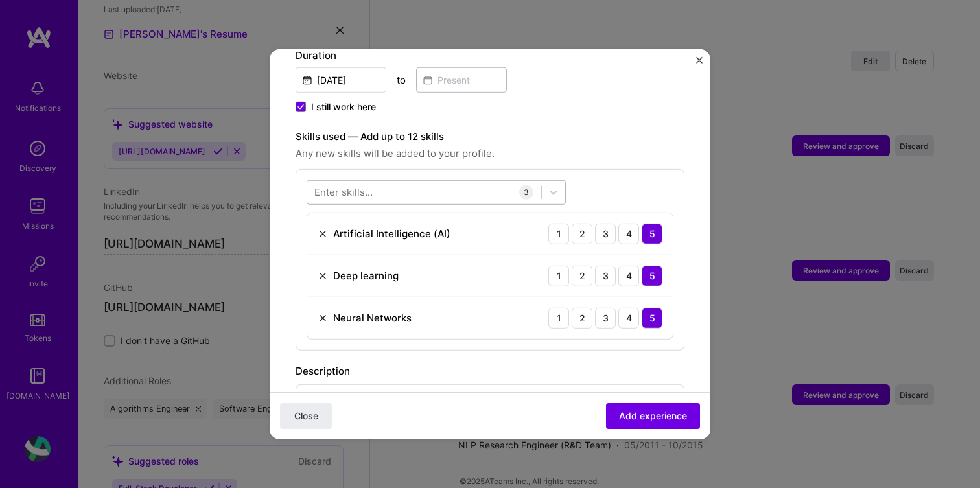
click at [431, 182] on div at bounding box center [424, 192] width 234 height 21
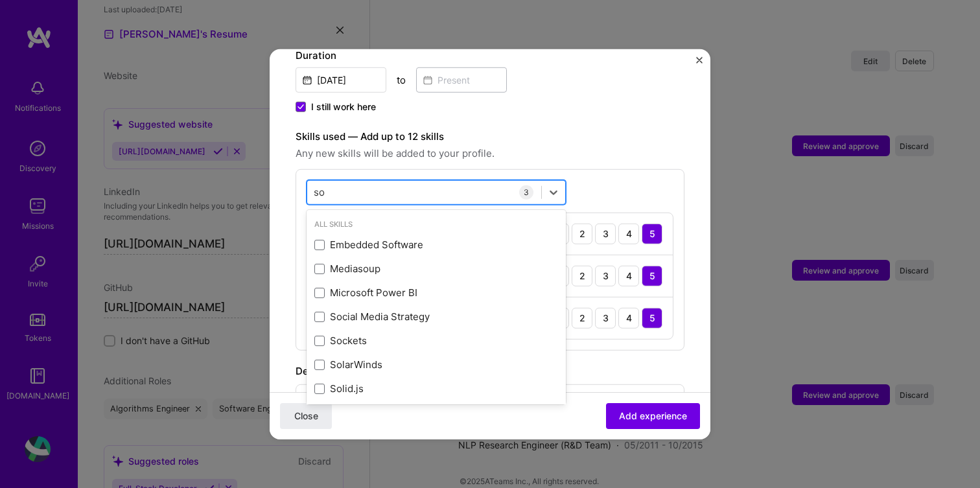
type input "s"
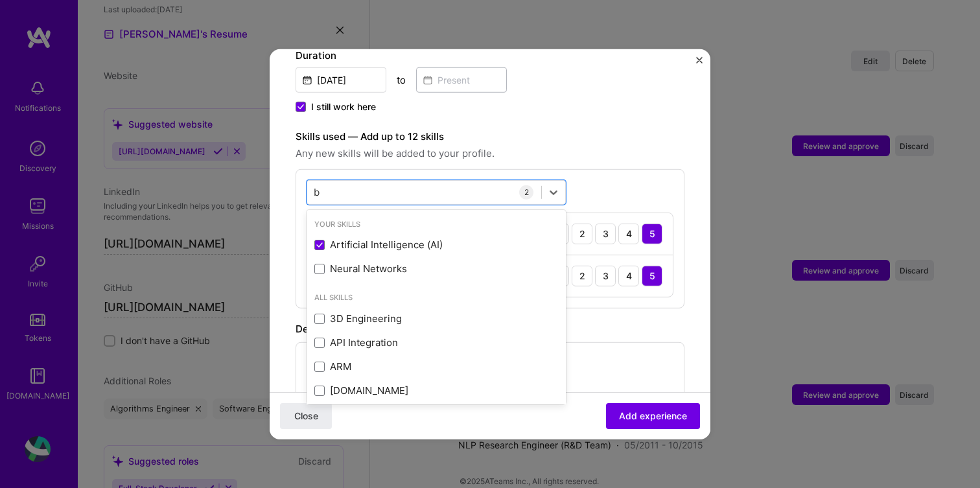
type input "b"
click at [674, 321] on div "Adding suggested job This job is suggested based on your LinkedIn, resume or [D…" at bounding box center [490, 164] width 389 height 946
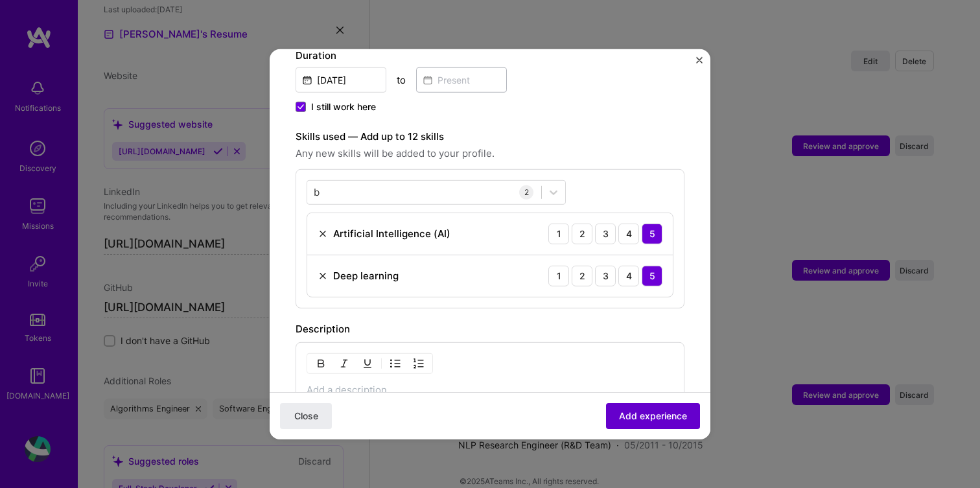
click at [658, 412] on span "Add experience" at bounding box center [653, 416] width 68 height 13
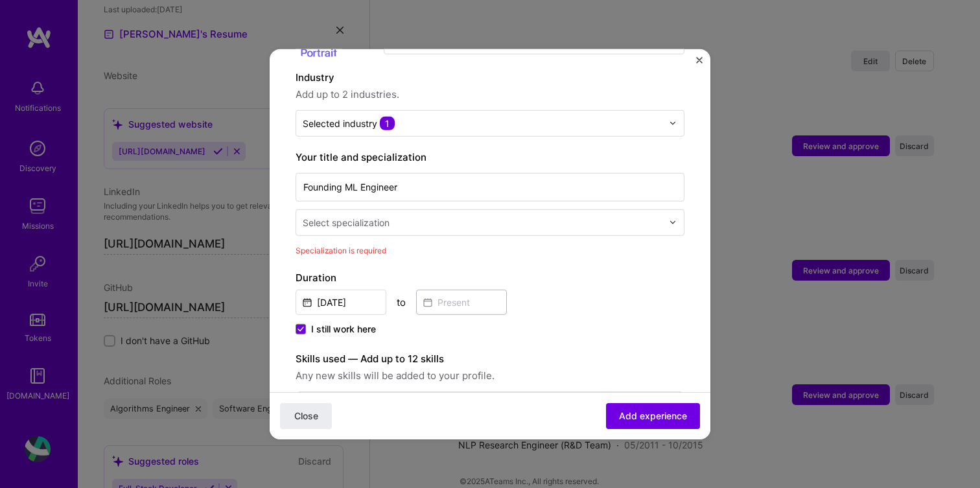
scroll to position [177, 0]
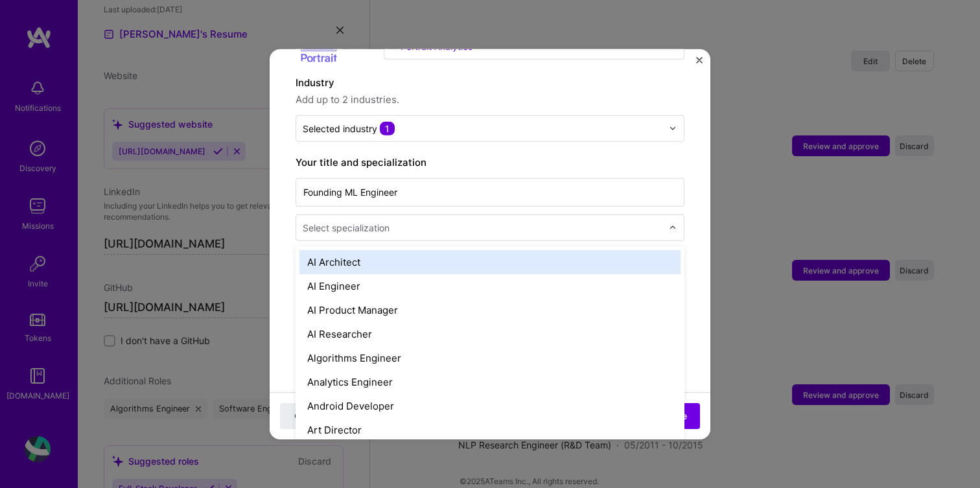
click at [564, 220] on div at bounding box center [484, 227] width 362 height 16
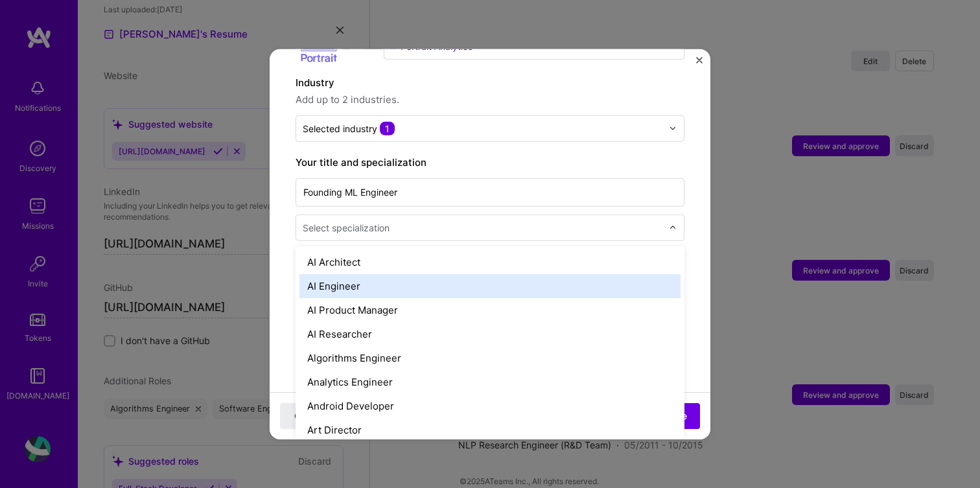
click at [543, 274] on div "AI Engineer" at bounding box center [490, 286] width 381 height 24
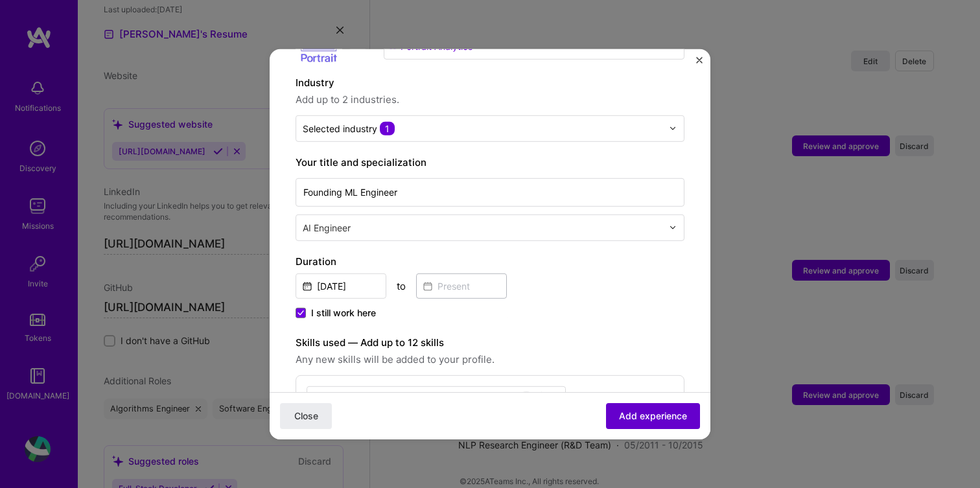
click at [676, 417] on span "Add experience" at bounding box center [653, 416] width 68 height 13
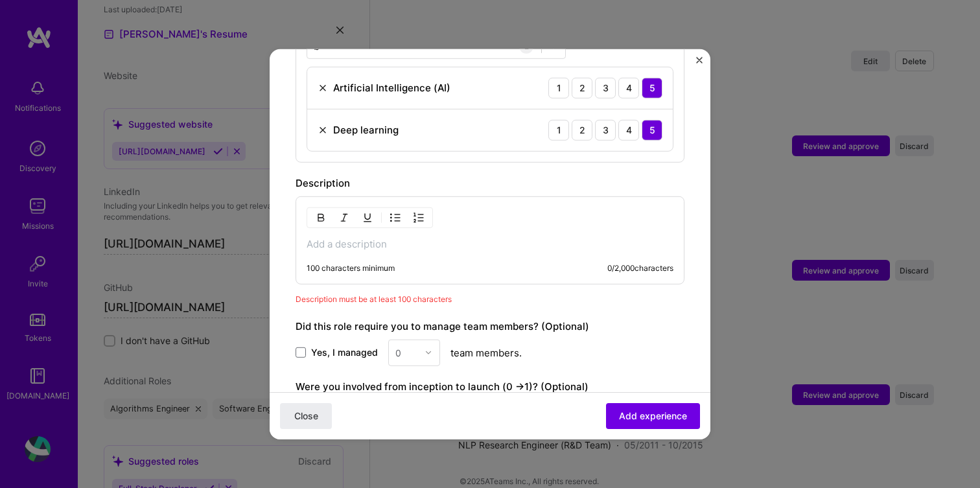
scroll to position [507, 0]
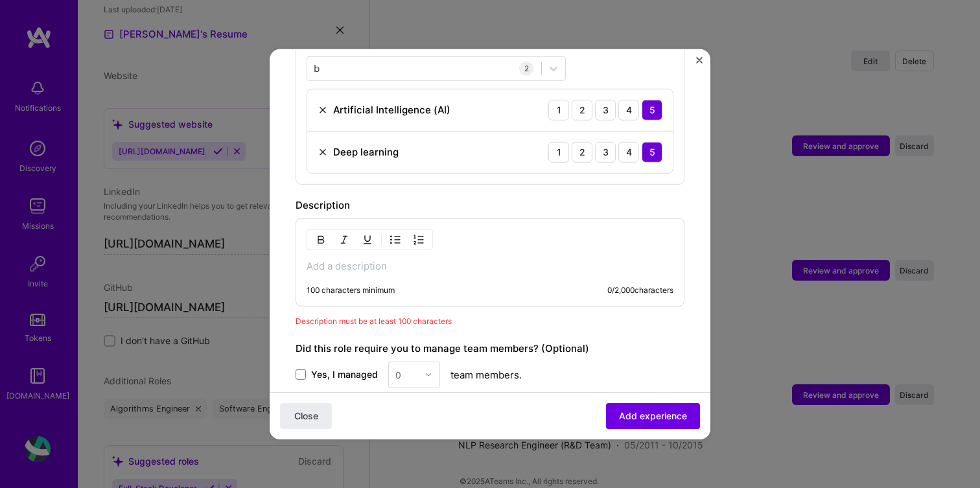
click at [546, 259] on p at bounding box center [490, 265] width 367 height 13
drag, startPoint x: 515, startPoint y: 257, endPoint x: 278, endPoint y: 231, distance: 238.7
click at [278, 231] on form "Adding suggested job This job is suggested based on your LinkedIn, resume or [D…" at bounding box center [490, 87] width 441 height 1041
copy p "The first employee working on the backend."
click at [368, 259] on p "The first employee working on the backend." at bounding box center [490, 265] width 367 height 13
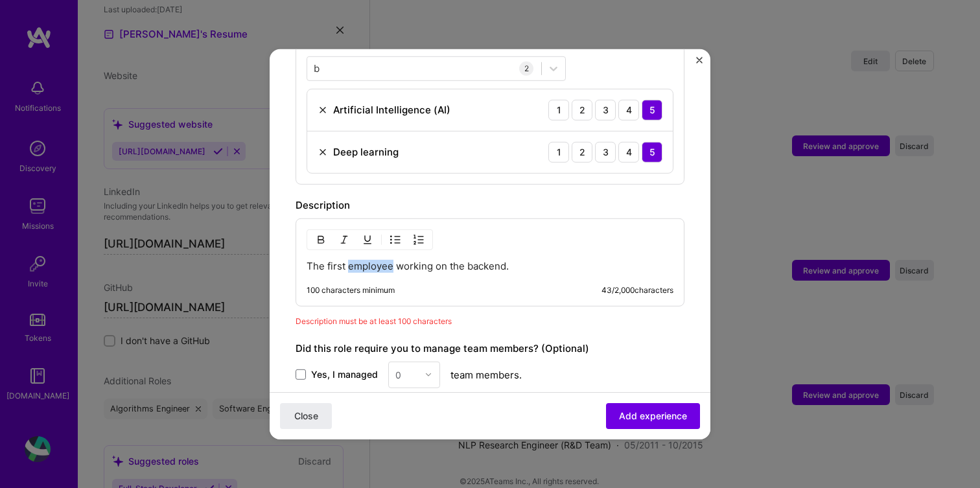
click at [368, 259] on p "The first employee working on the backend." at bounding box center [490, 265] width 367 height 13
click at [639, 420] on span "Add experience" at bounding box center [653, 416] width 68 height 13
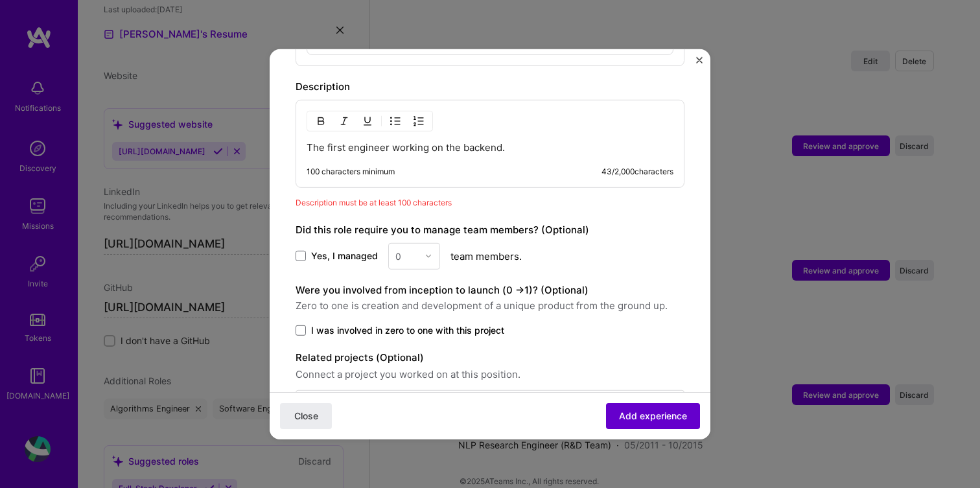
scroll to position [642, 0]
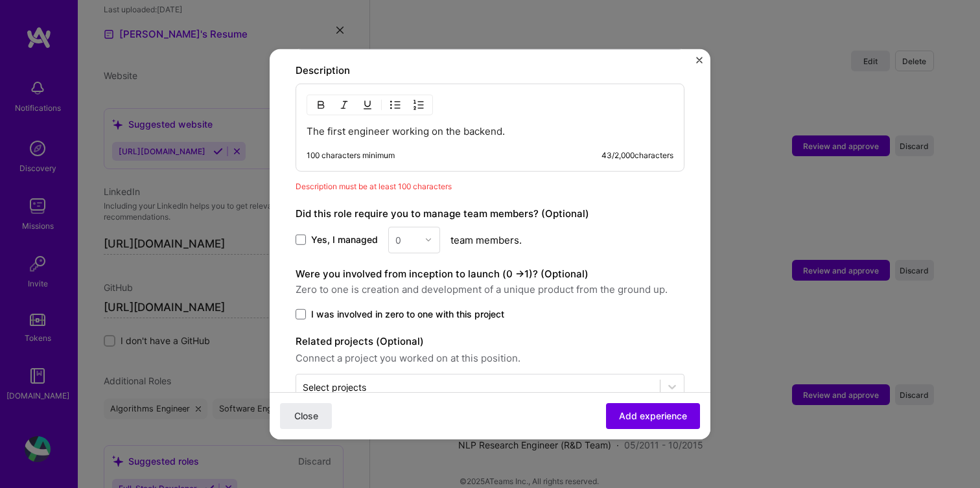
click at [503, 124] on p "The first engineer working on the backend." at bounding box center [490, 130] width 367 height 13
copy p "The first engineer working on the backend."
click at [419, 130] on div "The first engineer working on the backend. 100 characters minimum 43 / 2,000 ch…" at bounding box center [490, 127] width 389 height 88
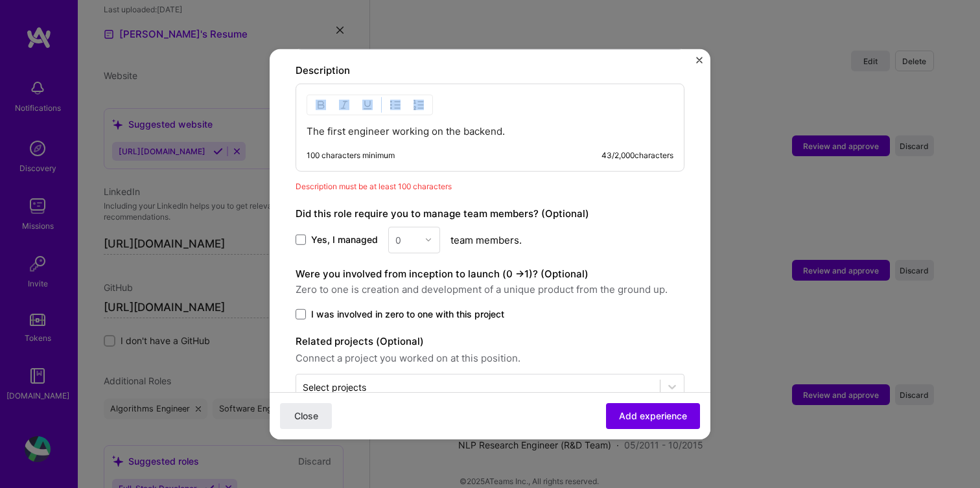
click at [419, 130] on div "The first engineer working on the backend. 100 characters minimum 43 / 2,000 ch…" at bounding box center [490, 127] width 389 height 88
click at [416, 124] on p "The first engineer working on the backend." at bounding box center [490, 130] width 367 height 13
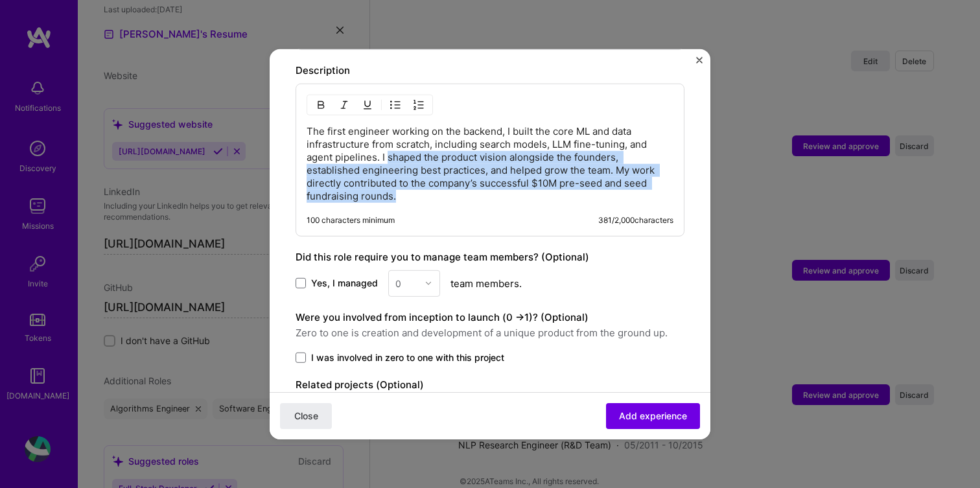
drag, startPoint x: 386, startPoint y: 141, endPoint x: 424, endPoint y: 184, distance: 56.5
click at [424, 184] on p "The first engineer working on the backend, I built the core ML and data infrast…" at bounding box center [490, 163] width 367 height 78
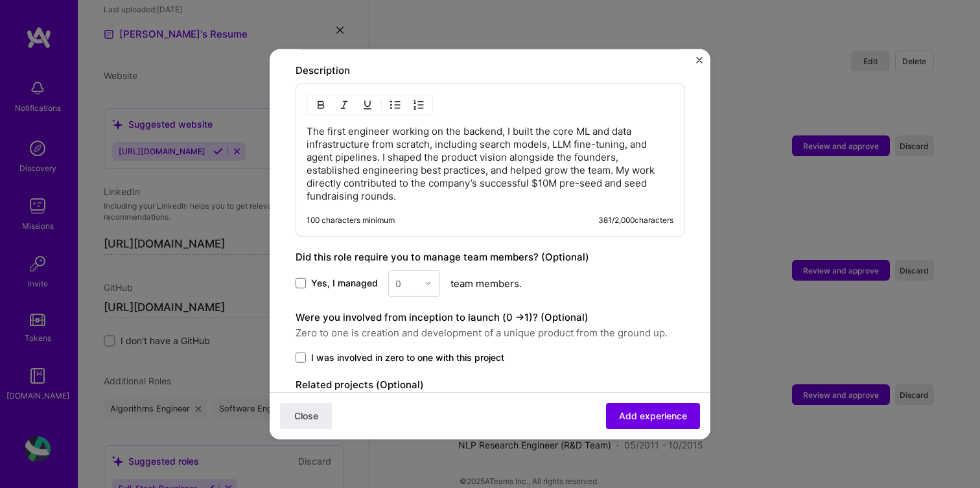
scroll to position [705, 0]
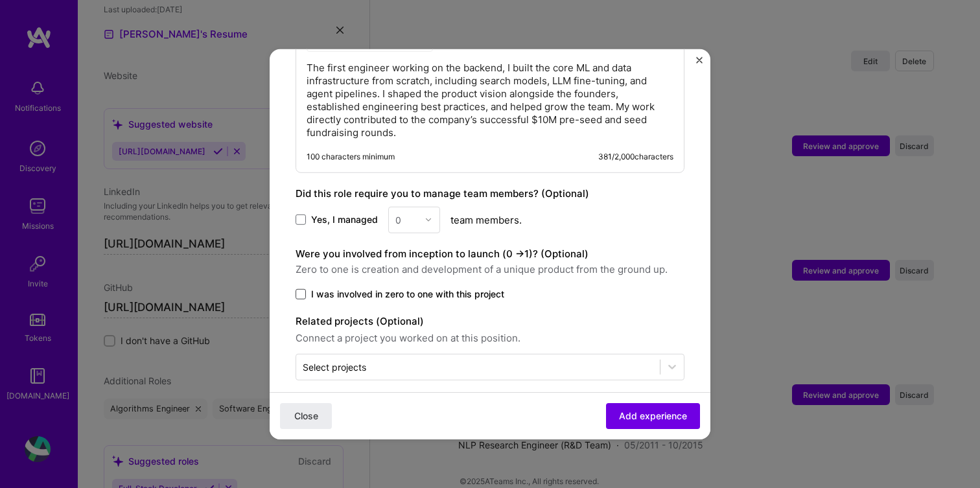
click at [300, 289] on span at bounding box center [301, 294] width 10 height 10
click at [0, 0] on input "I was involved in zero to one with this project" at bounding box center [0, 0] width 0 height 0
click at [635, 409] on button "Add experience" at bounding box center [653, 416] width 94 height 26
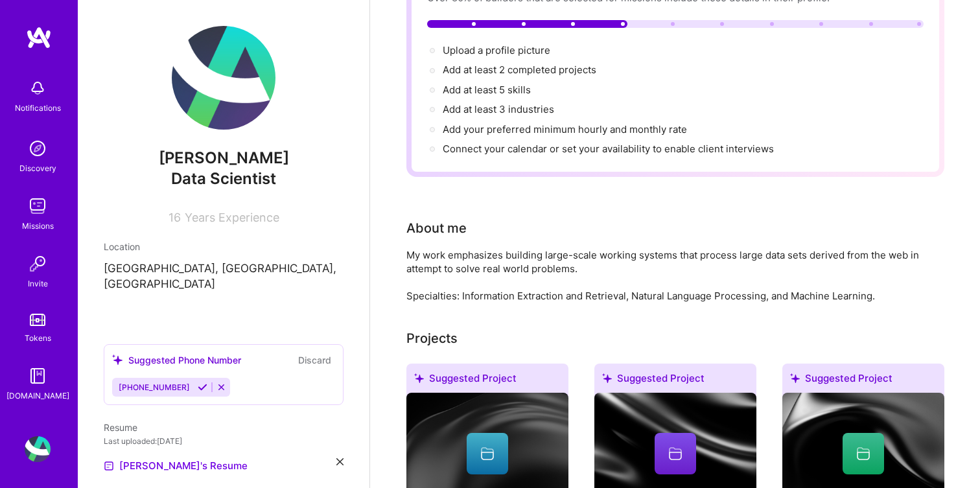
scroll to position [0, 0]
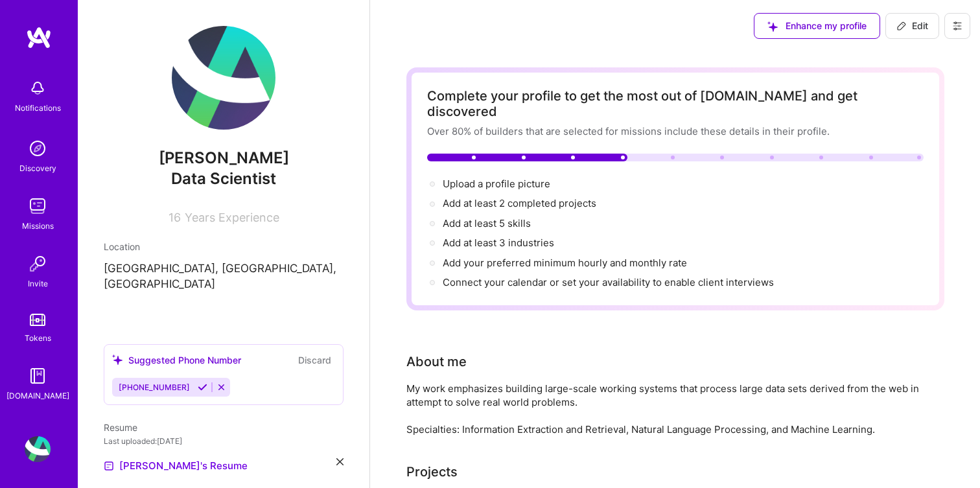
click at [226, 185] on span "Data Scientist" at bounding box center [223, 178] width 105 height 19
click at [905, 27] on icon at bounding box center [902, 26] width 10 height 10
select select "US"
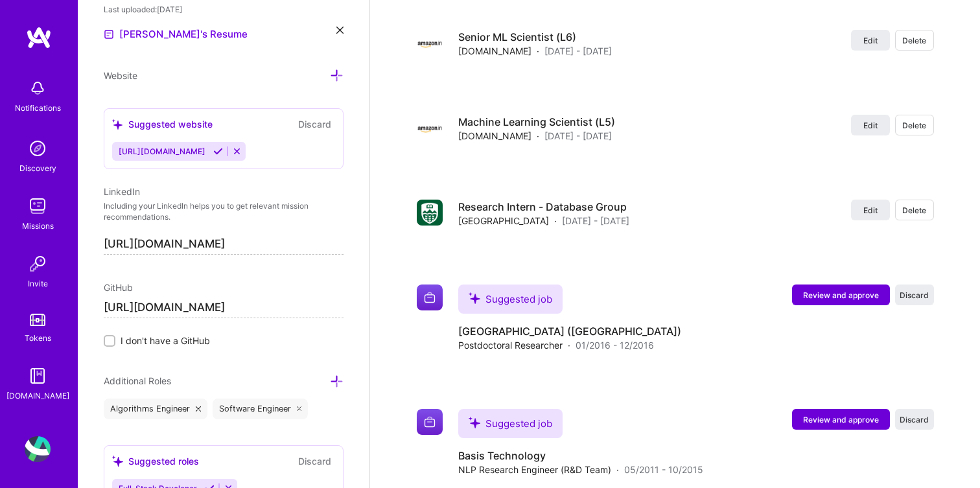
scroll to position [2098, 0]
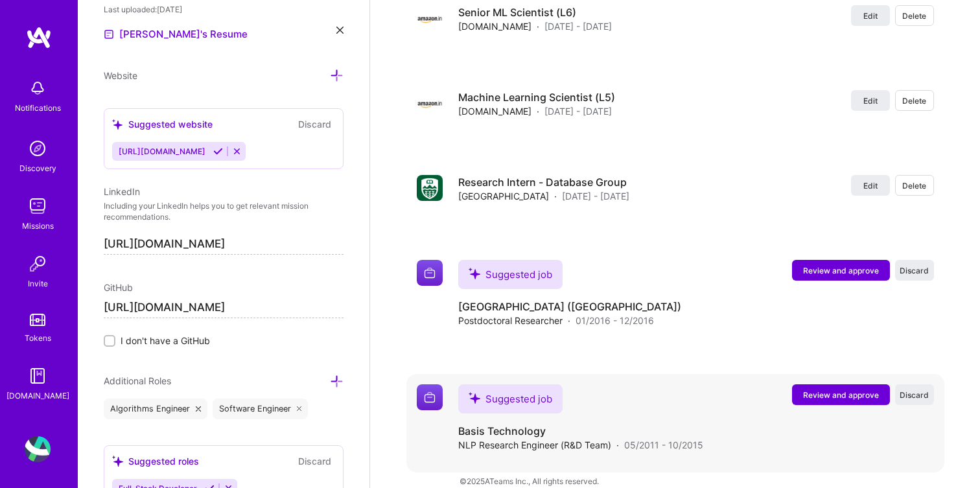
click at [812, 390] on span "Review and approve" at bounding box center [841, 395] width 76 height 11
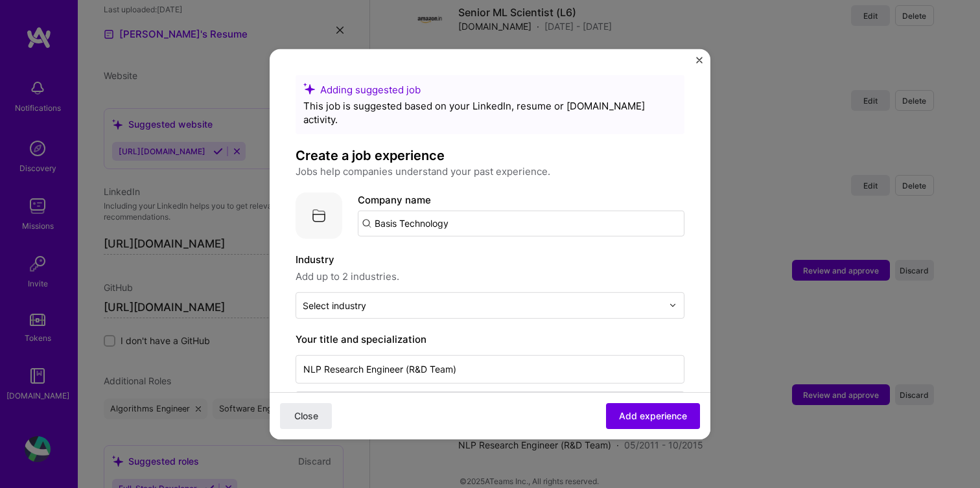
click at [698, 67] on button "Close" at bounding box center [699, 63] width 6 height 14
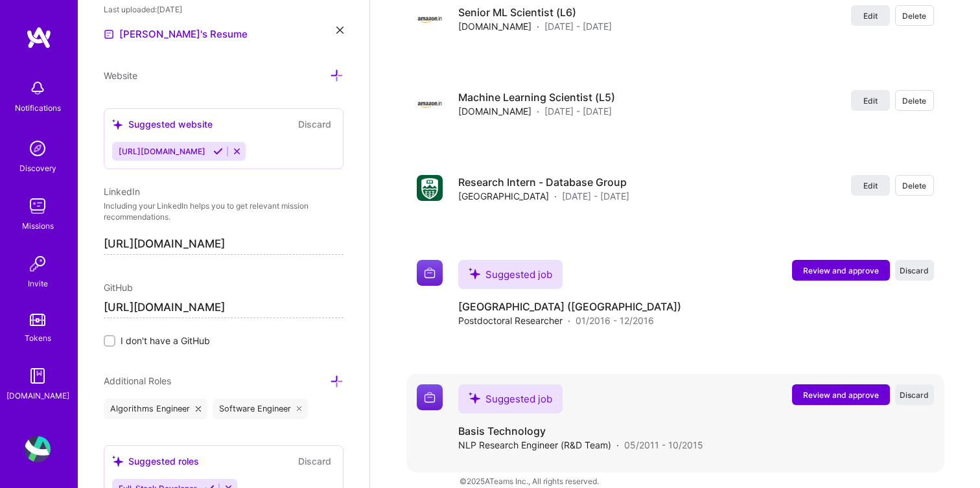
click at [824, 390] on span "Review and approve" at bounding box center [841, 395] width 76 height 11
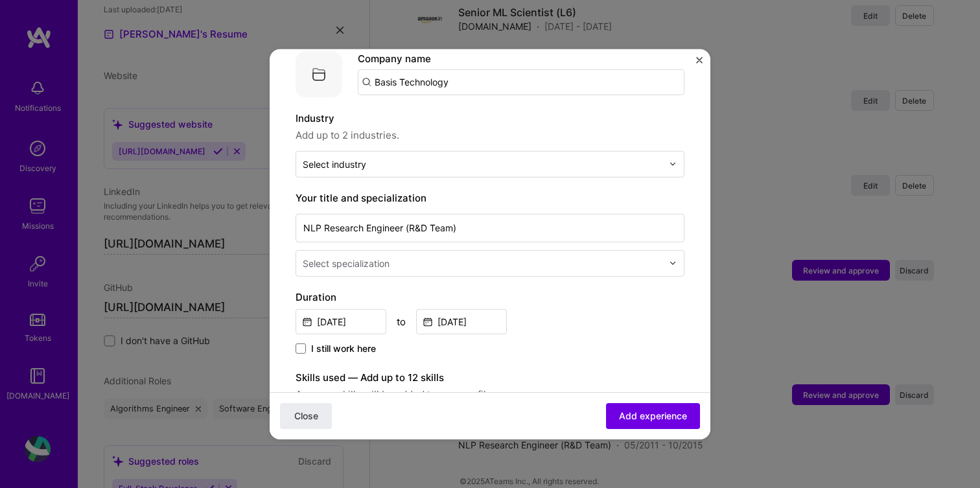
scroll to position [146, 0]
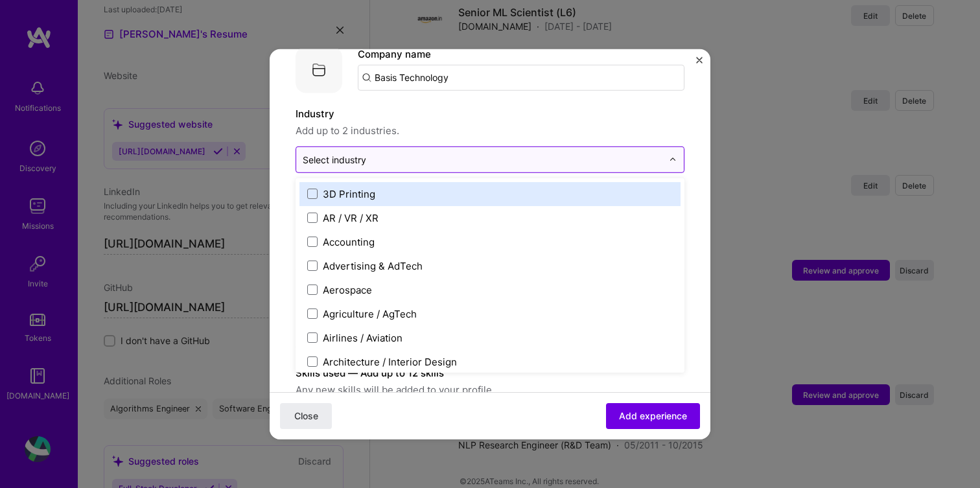
click at [421, 152] on input "text" at bounding box center [483, 159] width 360 height 14
type input "en"
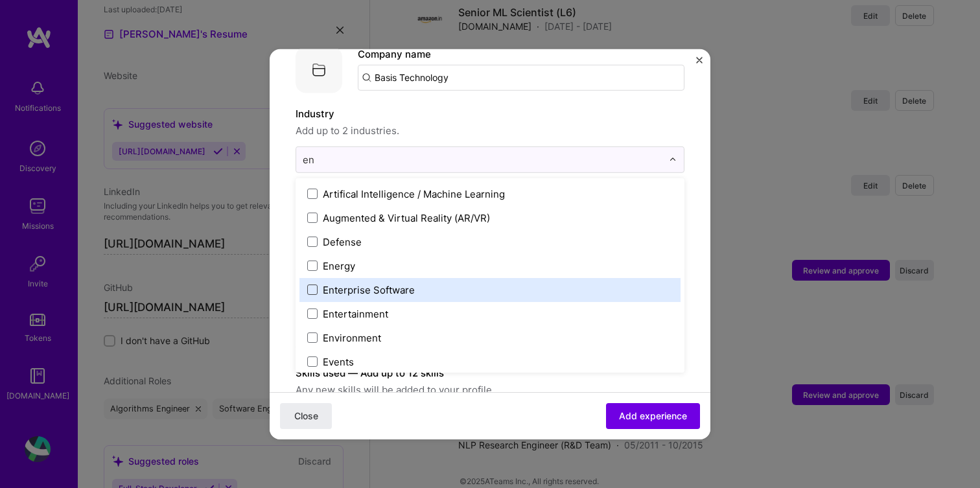
click at [308, 285] on span at bounding box center [312, 290] width 10 height 10
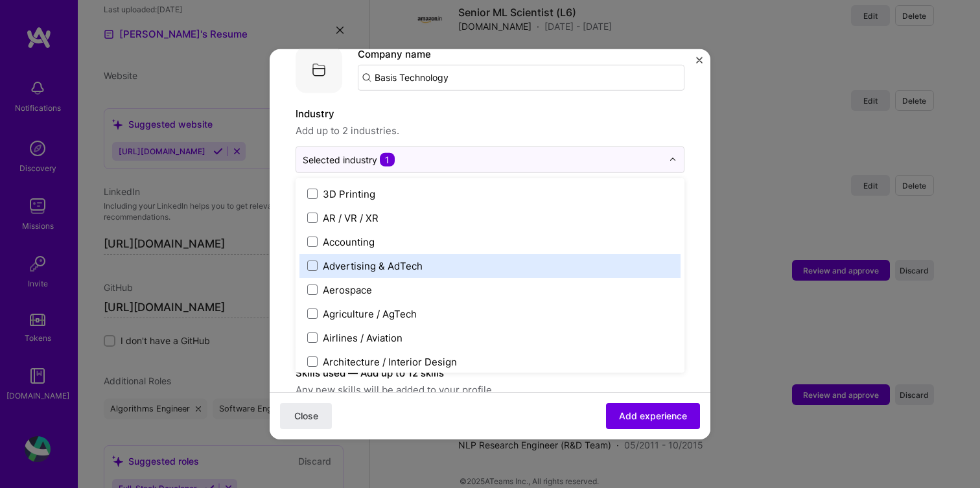
click at [264, 186] on div "Adding suggested job This job is suggested based on your LinkedIn, resume or [D…" at bounding box center [490, 244] width 980 height 488
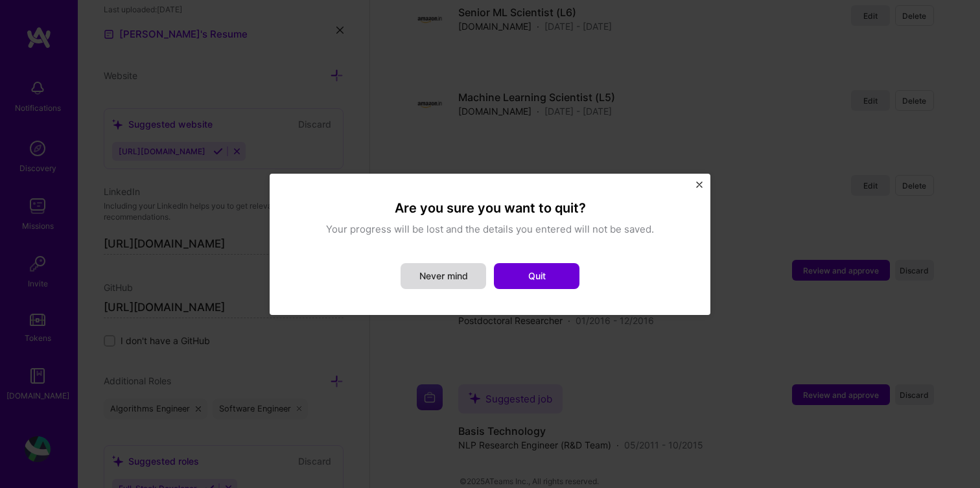
click at [450, 267] on button "Never mind" at bounding box center [444, 276] width 86 height 26
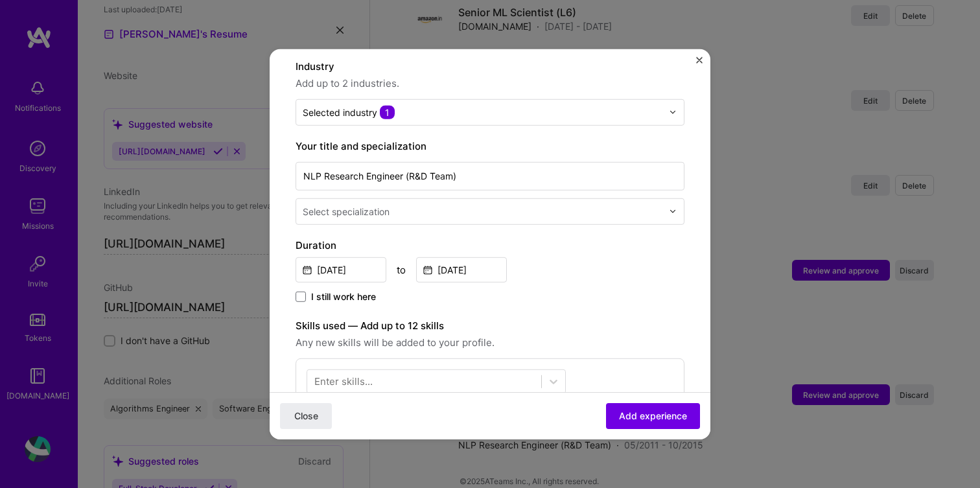
scroll to position [195, 0]
click at [337, 197] on div "Select specialization" at bounding box center [482, 209] width 373 height 25
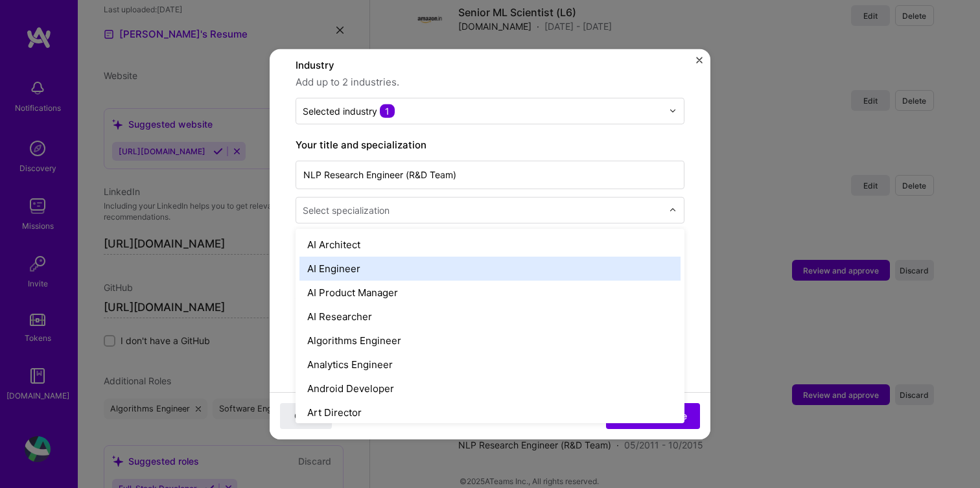
click at [320, 256] on div "AI Engineer" at bounding box center [490, 268] width 381 height 24
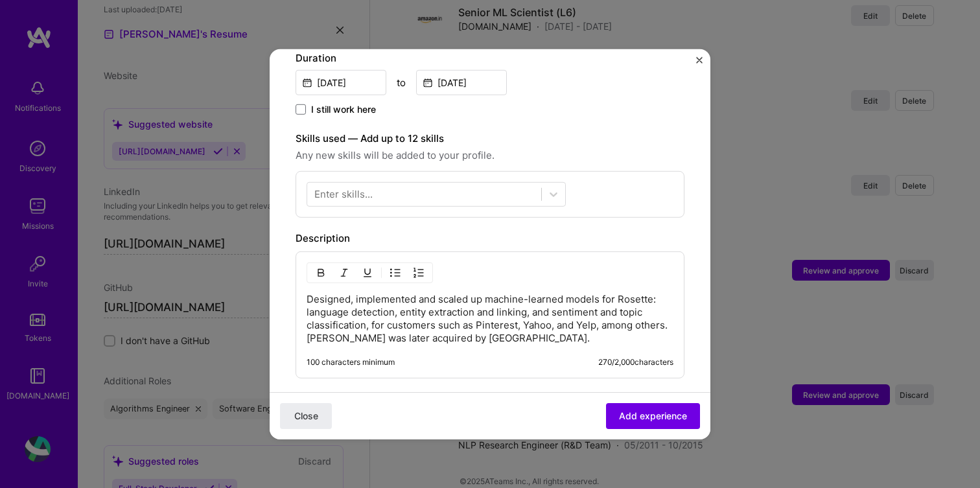
scroll to position [382, 0]
click at [642, 410] on span "Add experience" at bounding box center [653, 416] width 68 height 13
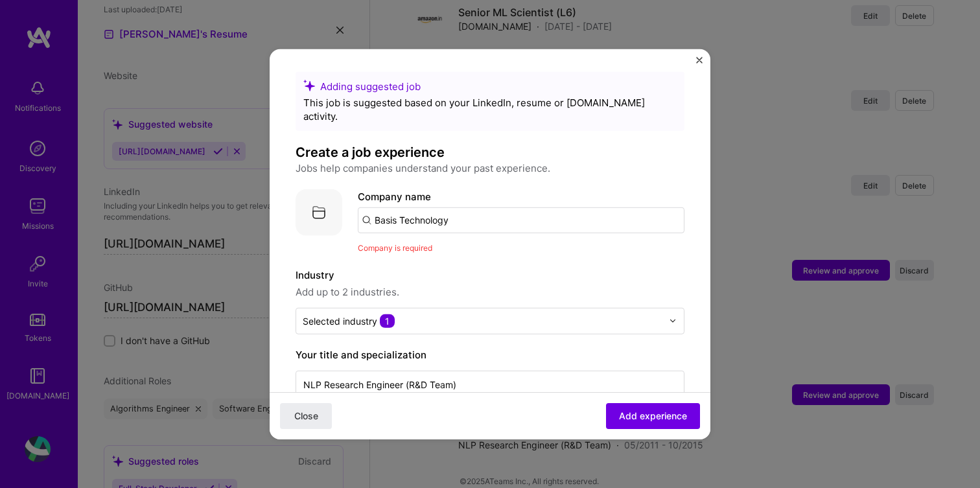
scroll to position [0, 0]
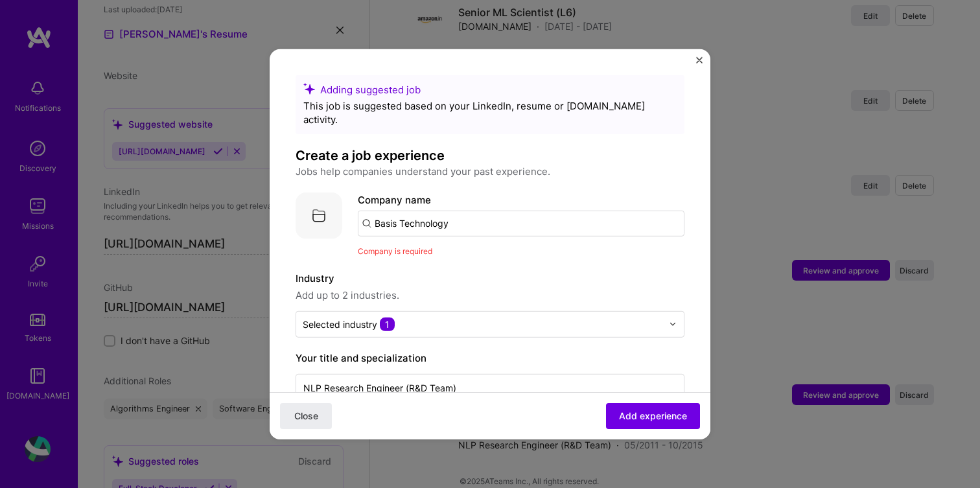
click at [477, 210] on input "Basis Technology" at bounding box center [521, 223] width 327 height 26
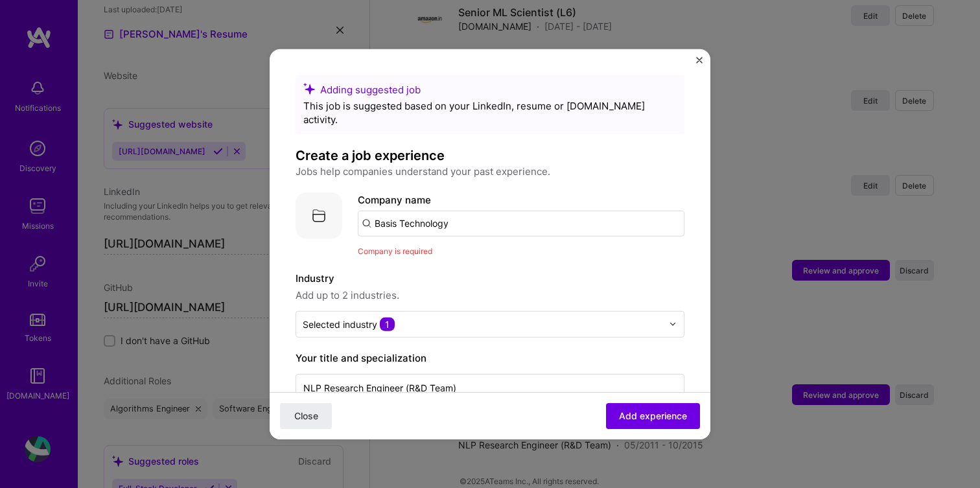
click at [415, 210] on input "Basis Technology" at bounding box center [521, 223] width 327 height 26
type input "Basistech"
click at [456, 248] on div "Basistech" at bounding box center [459, 259] width 57 height 23
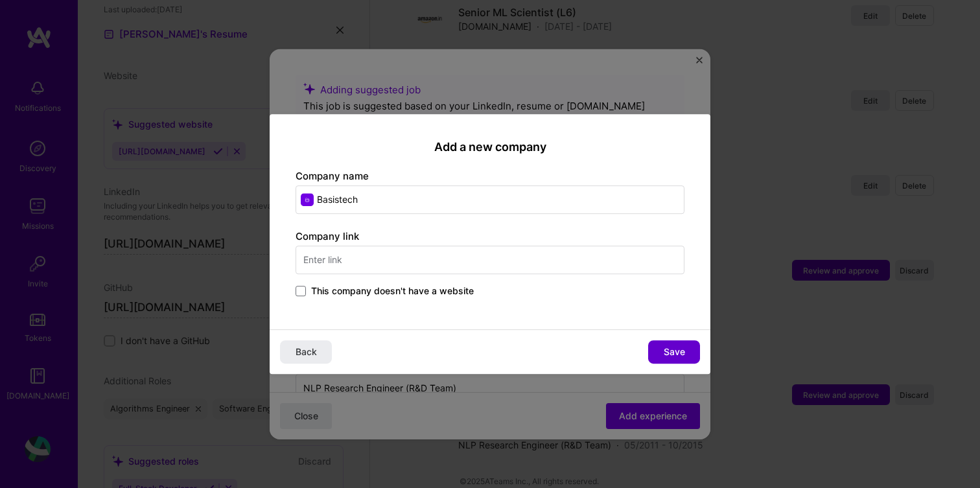
click at [661, 345] on button "Save" at bounding box center [674, 351] width 52 height 23
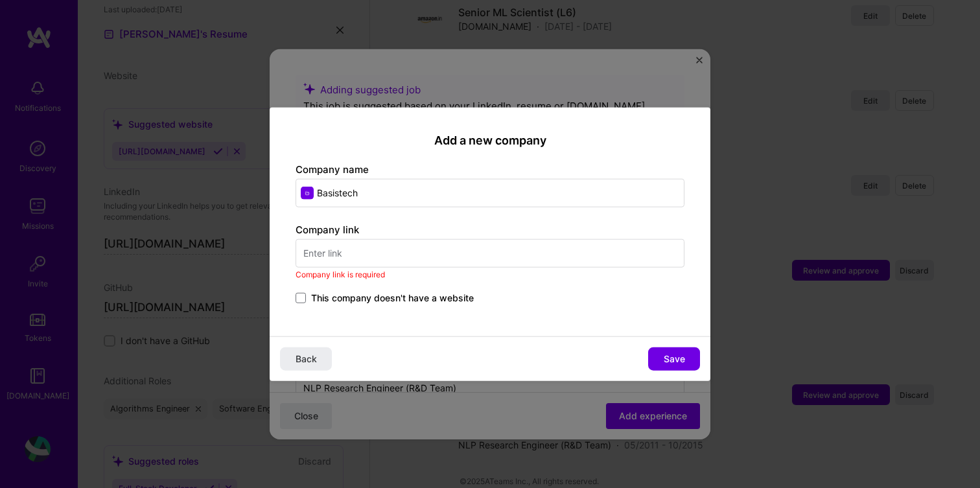
click at [453, 261] on input "text" at bounding box center [490, 253] width 389 height 29
click at [372, 257] on input "text" at bounding box center [490, 253] width 389 height 29
paste input "[URL][DOMAIN_NAME]"
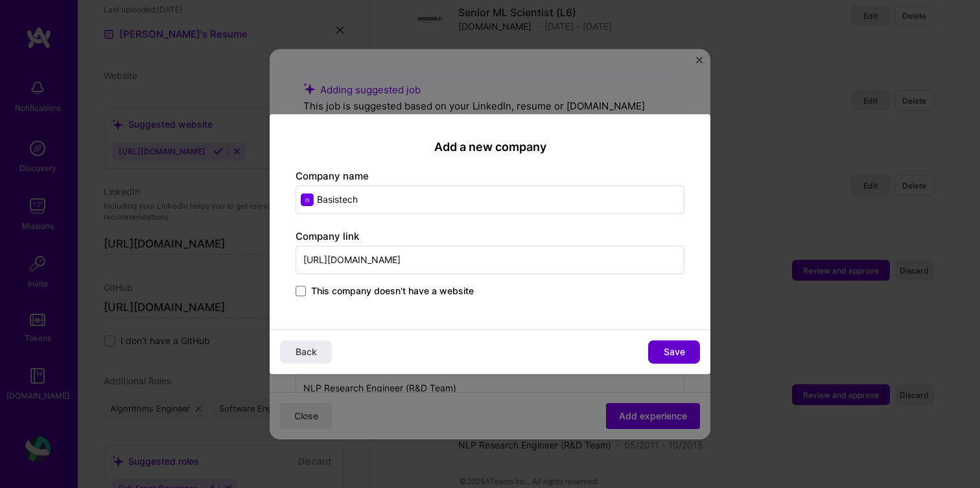
type input "[URL][DOMAIN_NAME]"
click at [678, 343] on button "Save" at bounding box center [674, 351] width 52 height 23
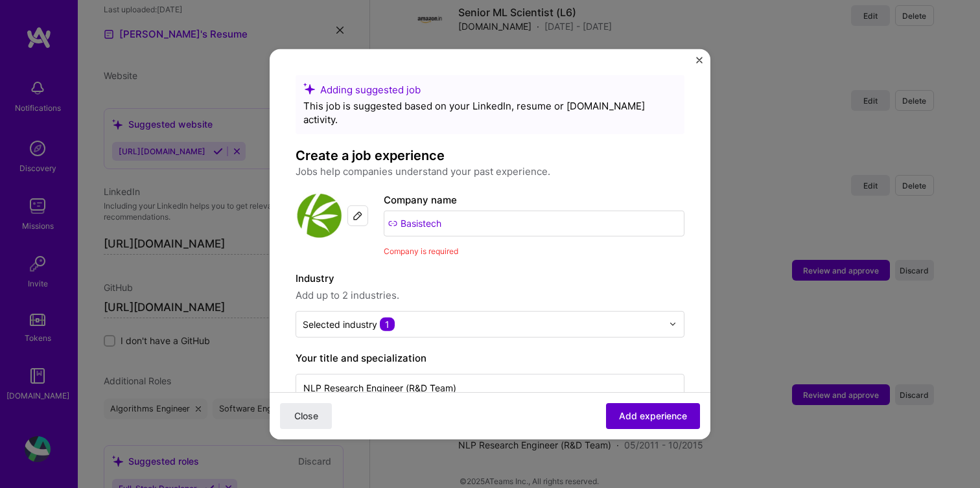
click at [676, 415] on span "Add experience" at bounding box center [653, 416] width 68 height 13
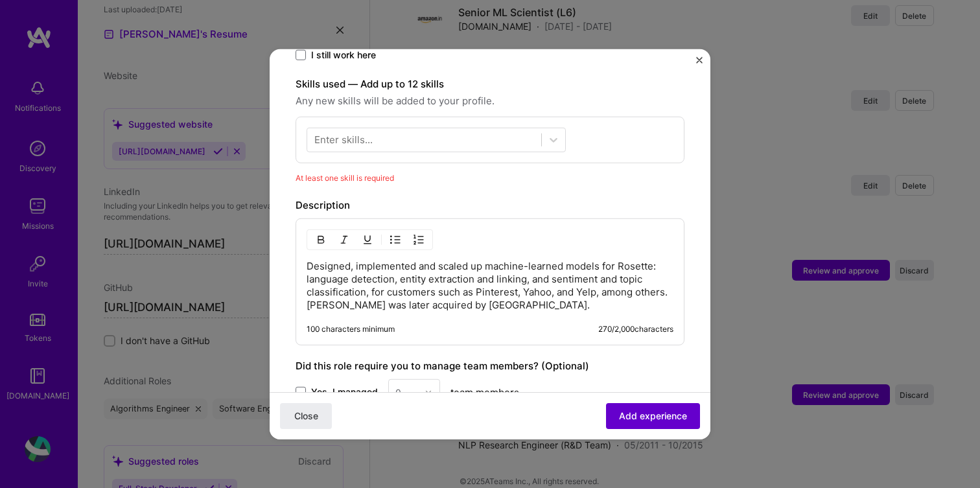
scroll to position [468, 0]
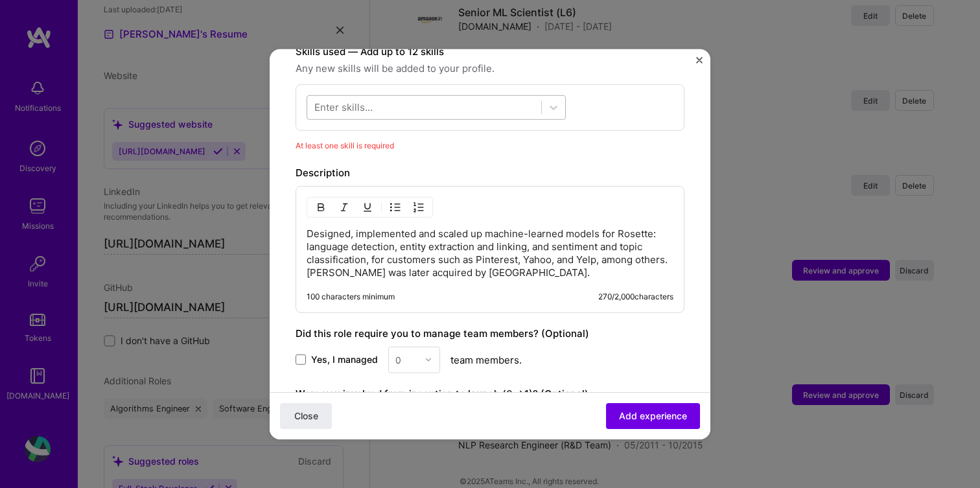
click at [446, 97] on div at bounding box center [424, 107] width 234 height 21
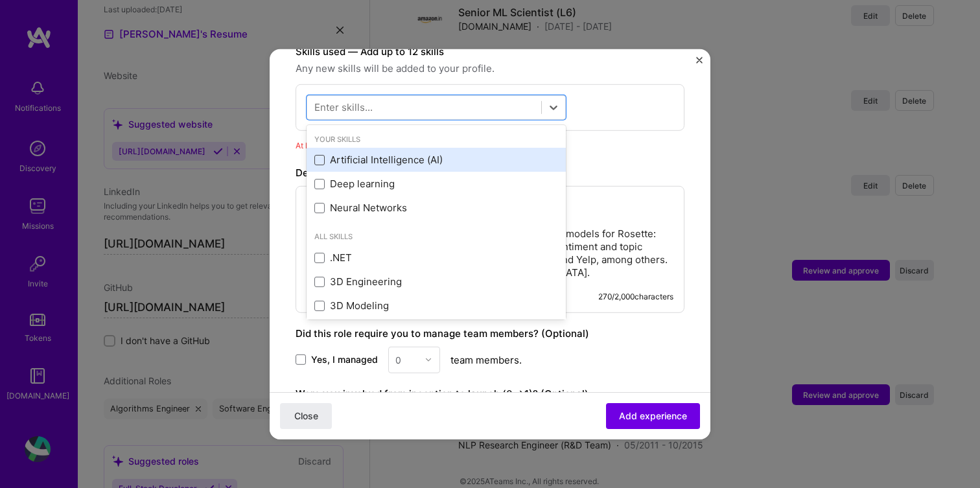
click at [317, 155] on span at bounding box center [319, 160] width 10 height 10
click at [0, 0] on input "checkbox" at bounding box center [0, 0] width 0 height 0
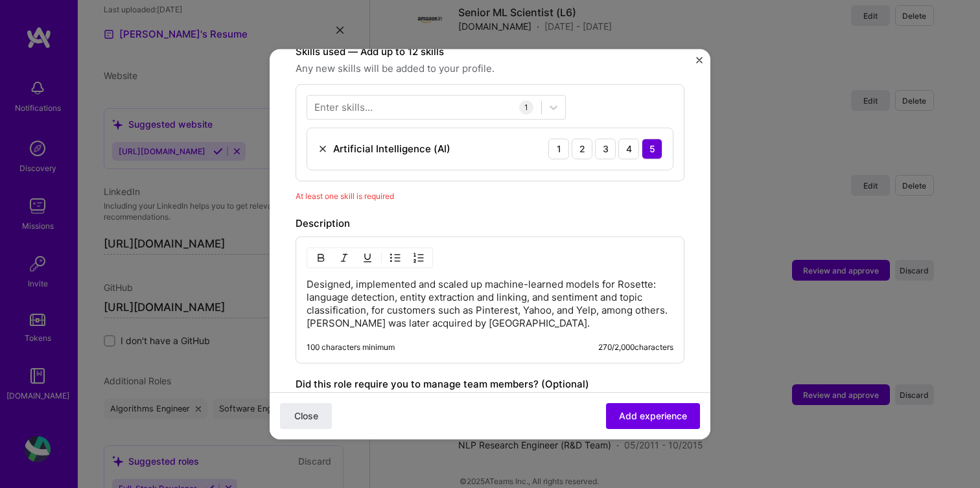
click at [693, 103] on form "Adding suggested job This job is suggested based on your LinkedIn, resume or [D…" at bounding box center [490, 125] width 441 height 1037
click at [653, 416] on span "Add experience" at bounding box center [653, 416] width 68 height 13
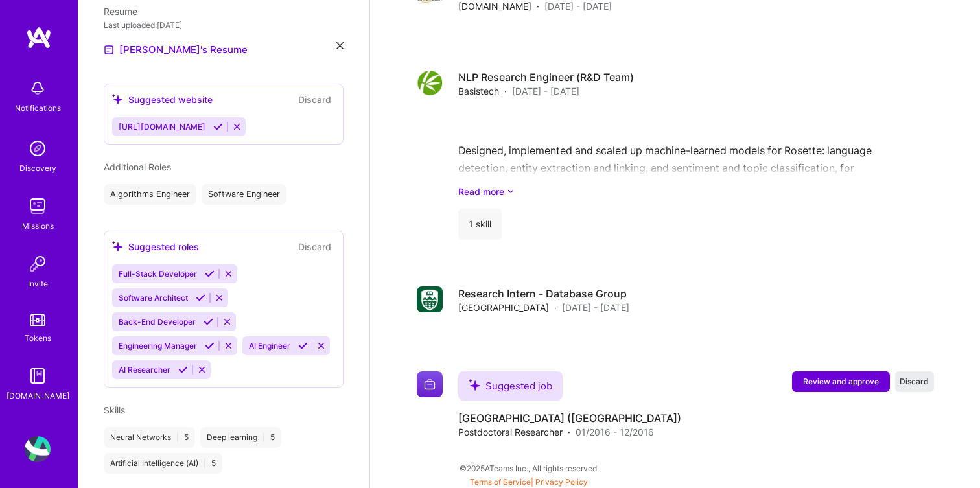
scroll to position [1502, 0]
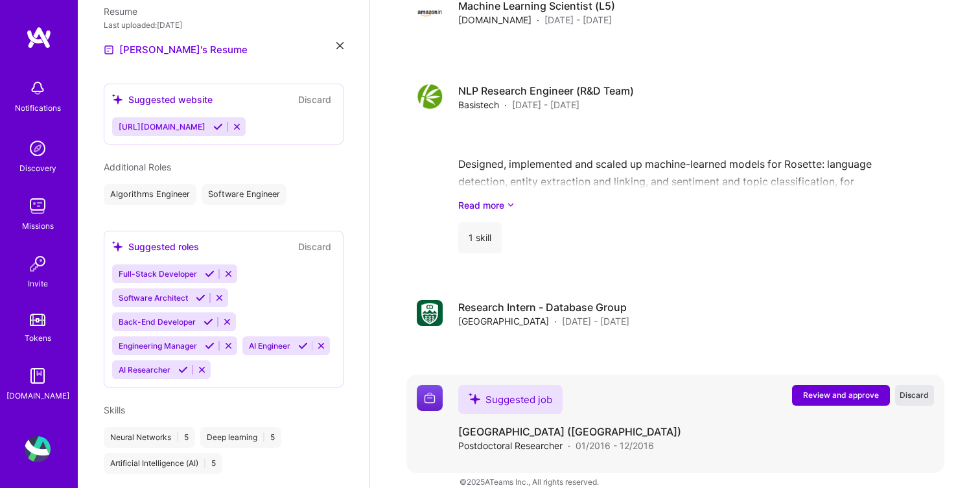
click at [914, 390] on span "Discard" at bounding box center [914, 395] width 29 height 11
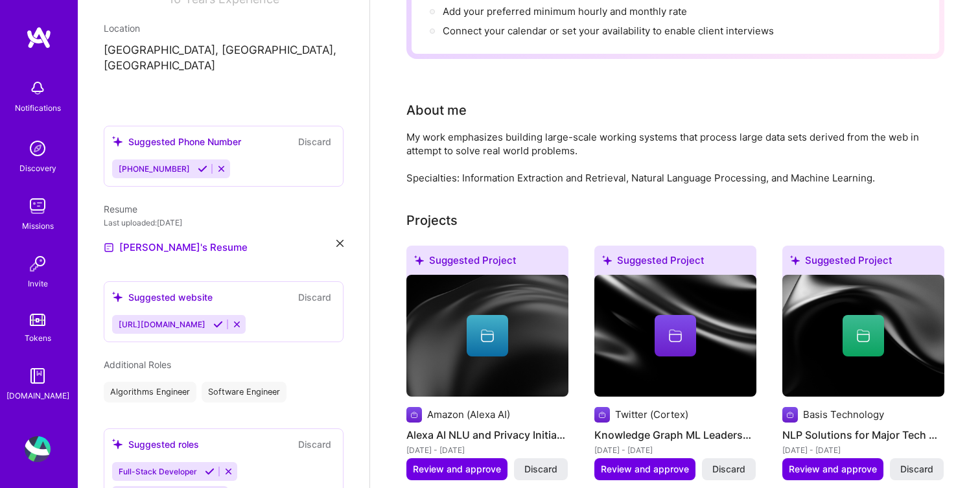
scroll to position [265, 0]
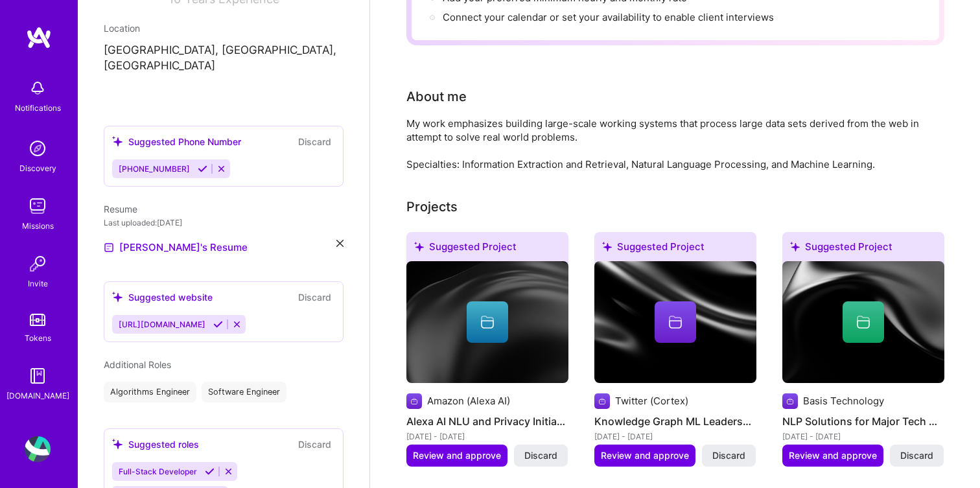
click at [482, 99] on div "About me My work emphasizes building large-scale working systems that process l…" at bounding box center [666, 129] width 519 height 84
click at [482, 117] on div "My work emphasizes building large-scale working systems that process large data…" at bounding box center [666, 144] width 519 height 54
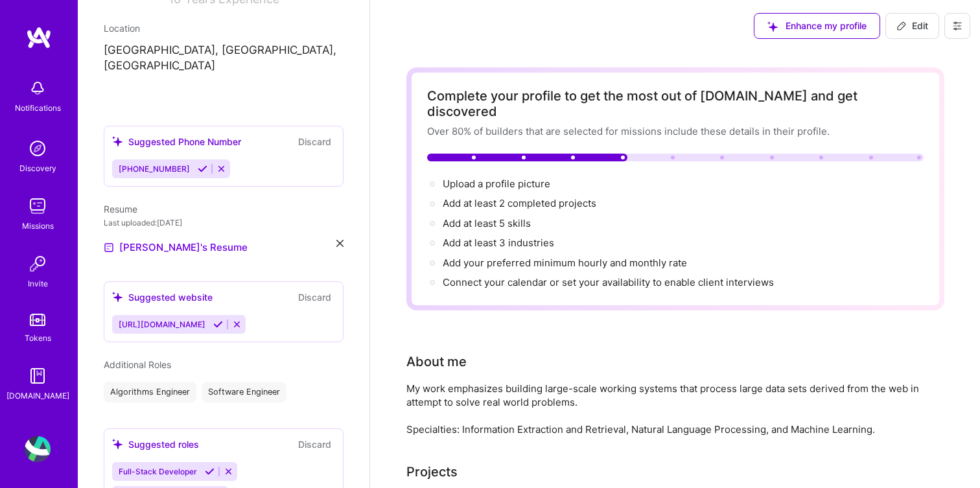
click at [951, 19] on button at bounding box center [958, 26] width 26 height 26
click at [908, 32] on span "Edit" at bounding box center [913, 25] width 32 height 13
select select "US"
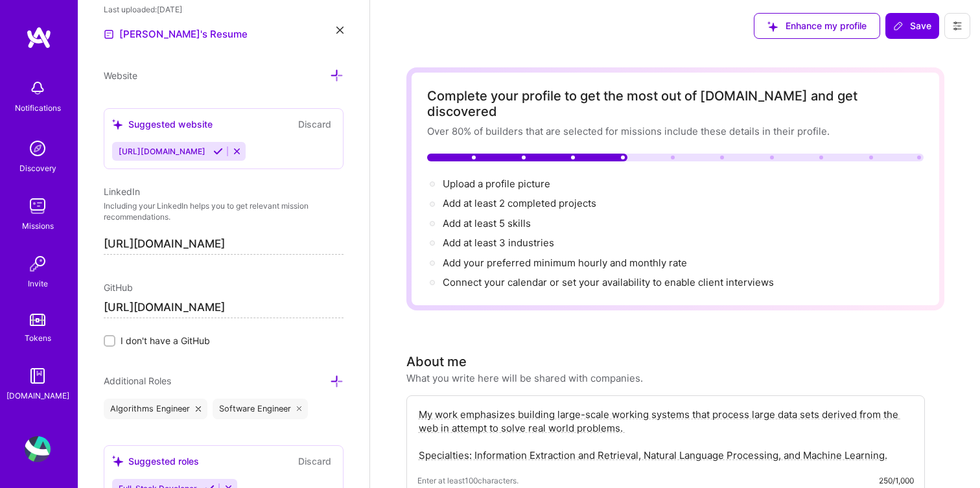
scroll to position [139, 0]
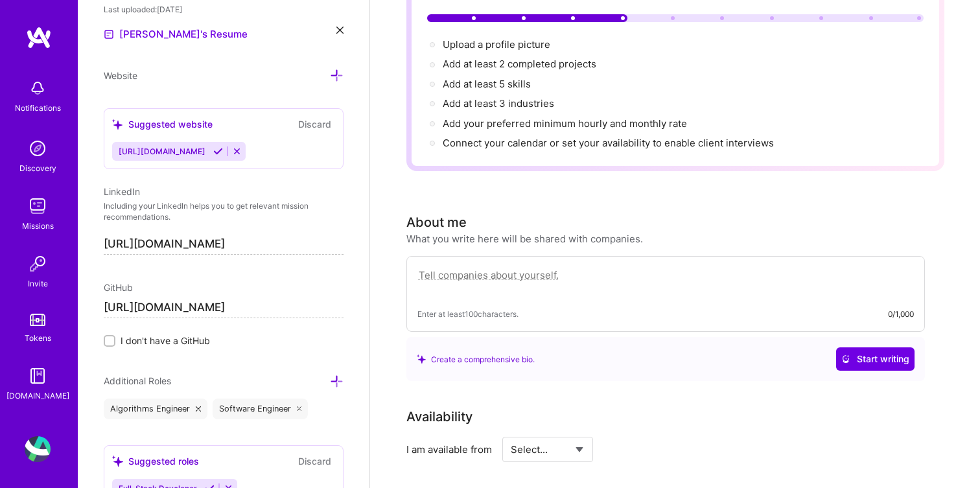
paste textarea "I’m a hands-on Machine Learning engineer and researcher with over a decade of e…"
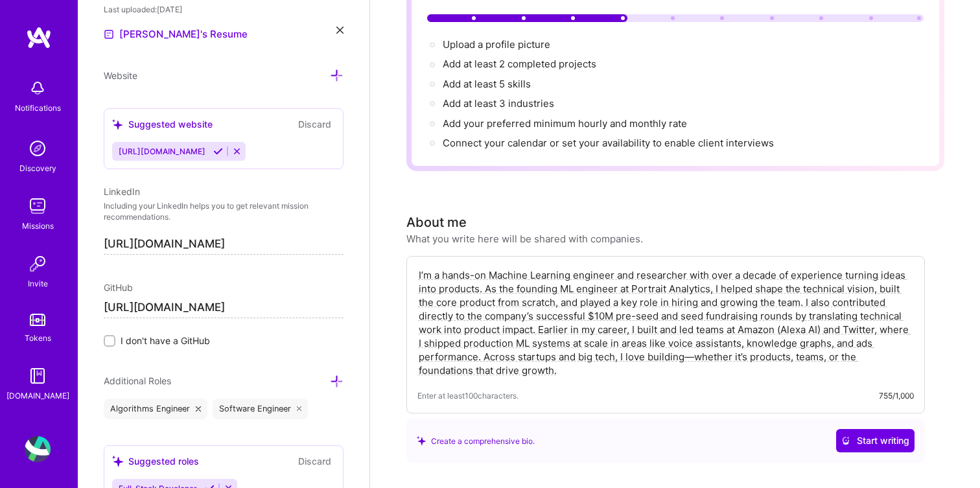
click at [696, 340] on textarea "I’m a hands-on Machine Learning engineer and researcher with over a decade of e…" at bounding box center [666, 323] width 497 height 112
type textarea "I’m a hands-on Machine Learning engineer and researcher with over a decade of e…"
click at [855, 434] on span "Start writing" at bounding box center [876, 440] width 68 height 13
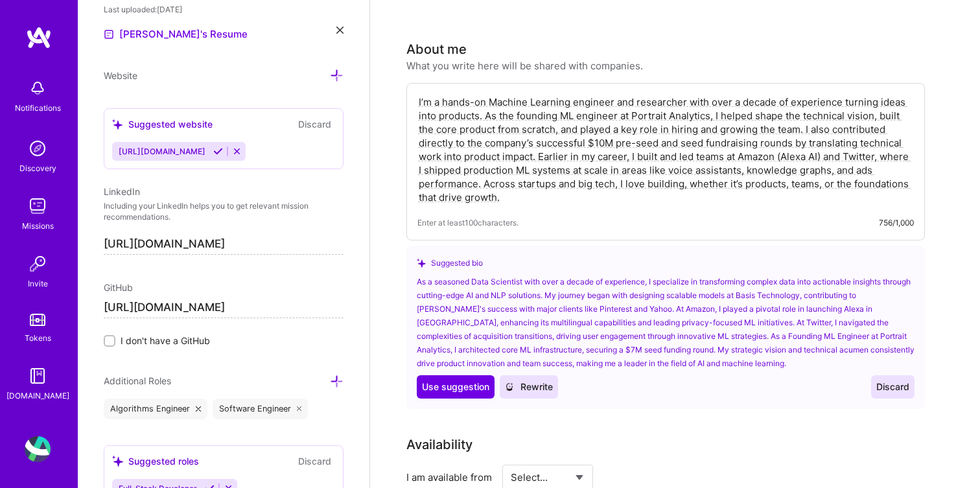
scroll to position [316, 0]
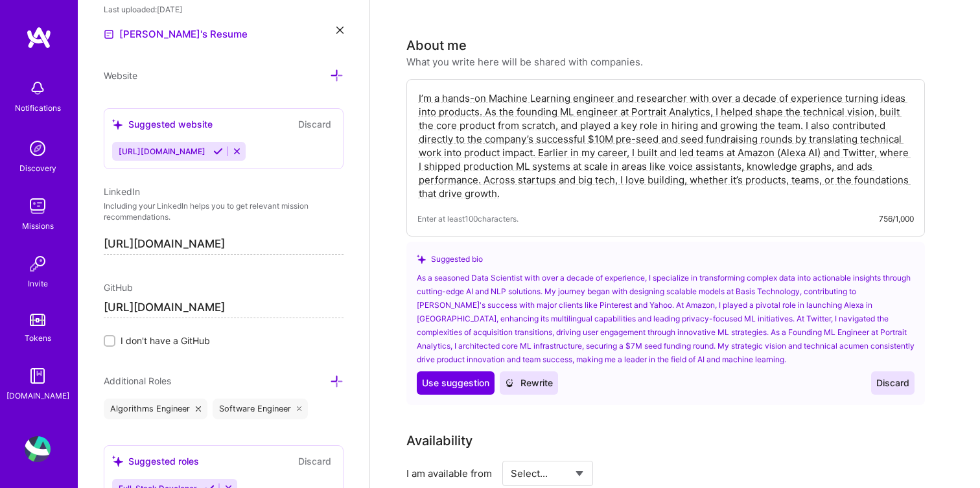
click at [546, 377] on span "Rewrite" at bounding box center [529, 383] width 48 height 13
click at [901, 377] on span "Discard" at bounding box center [893, 383] width 33 height 13
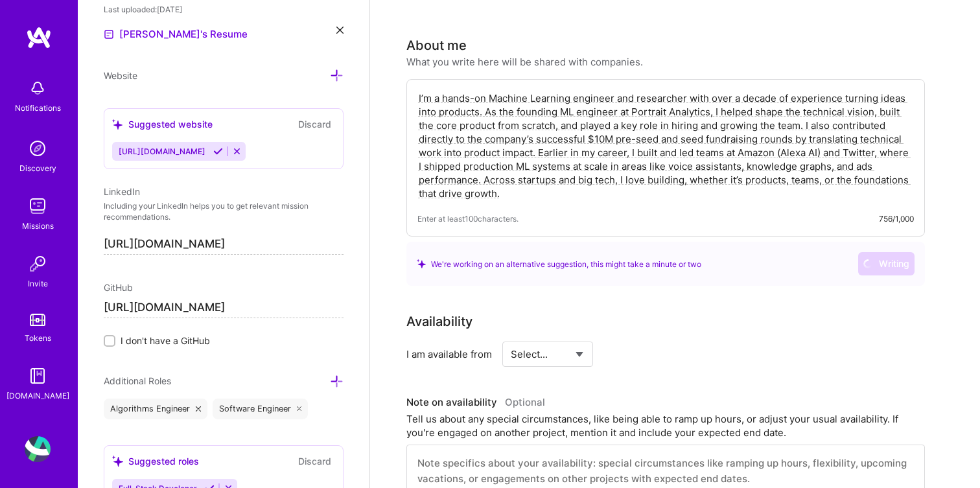
click at [674, 172] on textarea "I’m a hands-on Machine Learning engineer and researcher with over a decade of e…" at bounding box center [666, 146] width 497 height 112
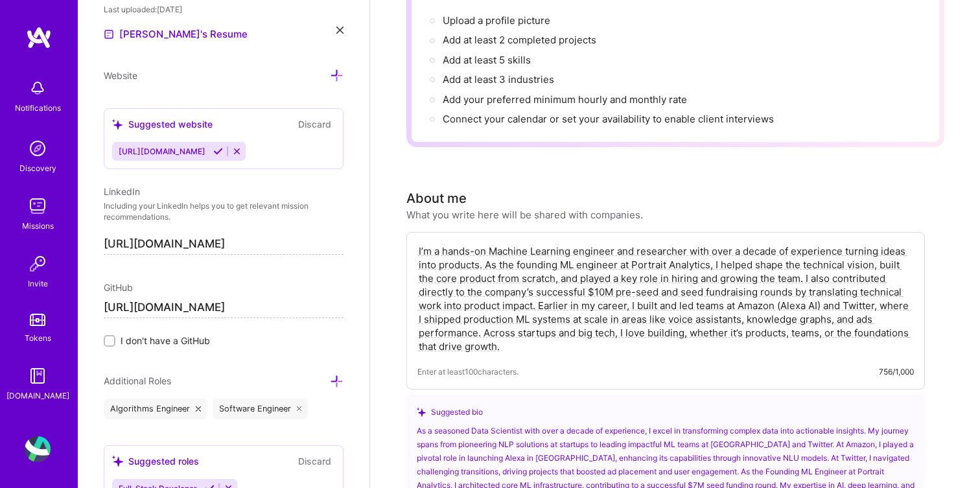
click at [656, 270] on textarea "I’m a hands-on Machine Learning engineer and researcher with over a decade of e…" at bounding box center [666, 299] width 497 height 112
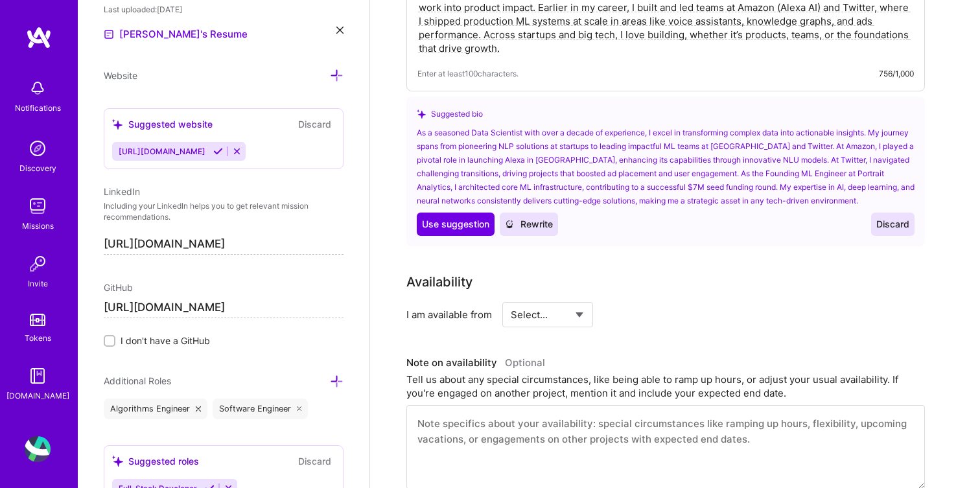
scroll to position [475, 0]
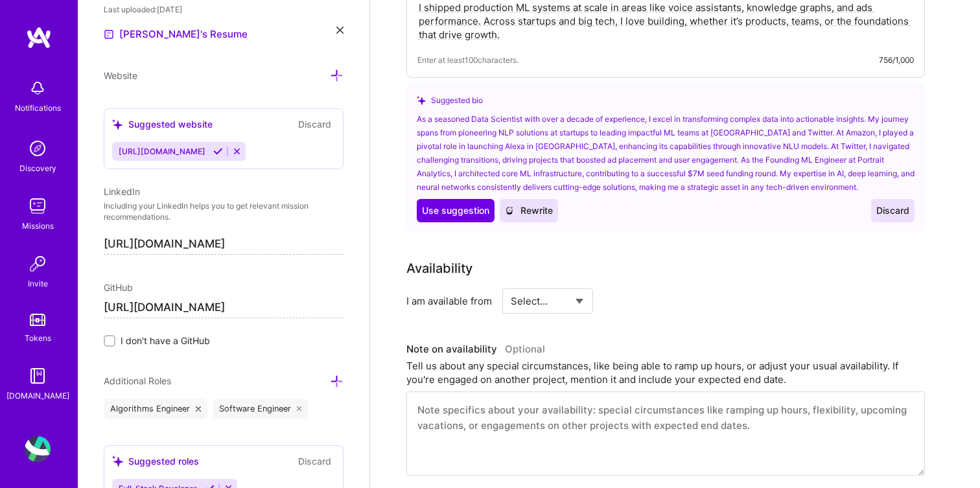
click at [897, 209] on div "Suggested bio As a seasoned Data Scientist with over a decade of experience, I …" at bounding box center [666, 158] width 519 height 150
click at [897, 205] on button "Discard" at bounding box center [892, 210] width 43 height 23
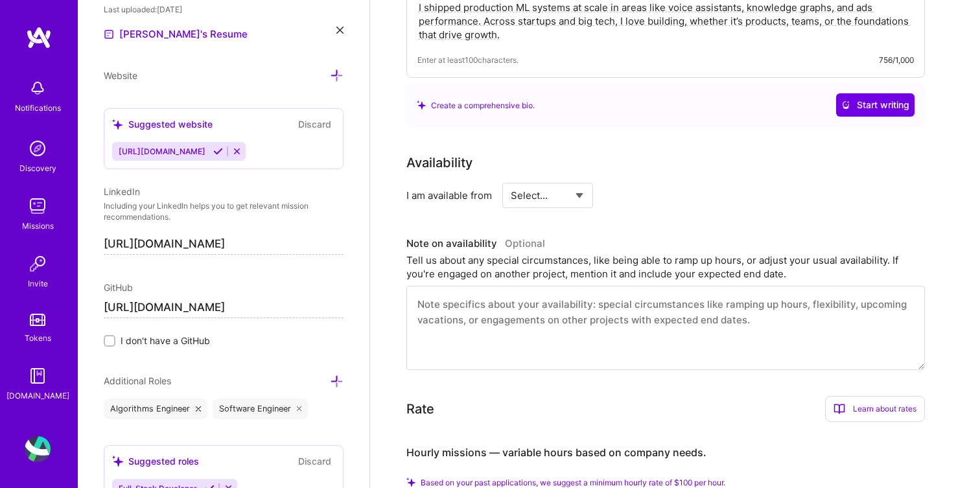
click at [587, 183] on div "Select... Right Now Future Date Not Available" at bounding box center [548, 195] width 91 height 25
click at [572, 180] on select "Select... Right Now Future Date Not Available" at bounding box center [548, 195] width 75 height 33
select select "Right Now"
click at [511, 179] on select "Select... Right Now Future Date Not Available" at bounding box center [548, 195] width 75 height 33
click at [640, 183] on input at bounding box center [666, 195] width 78 height 25
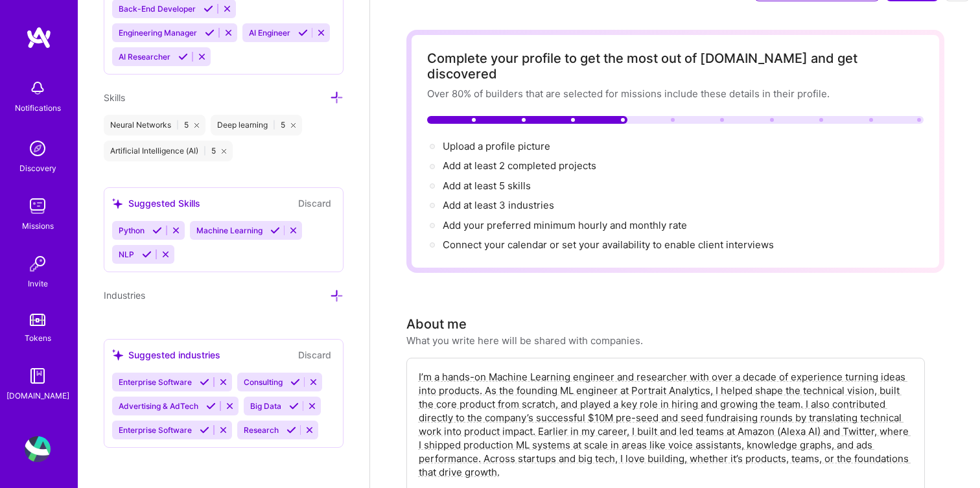
scroll to position [0, 0]
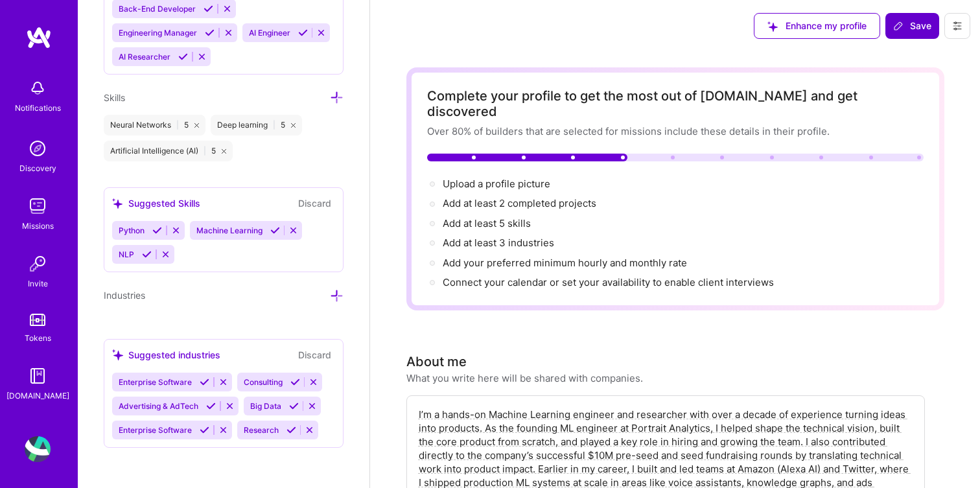
click at [910, 27] on span "Save" at bounding box center [913, 25] width 38 height 13
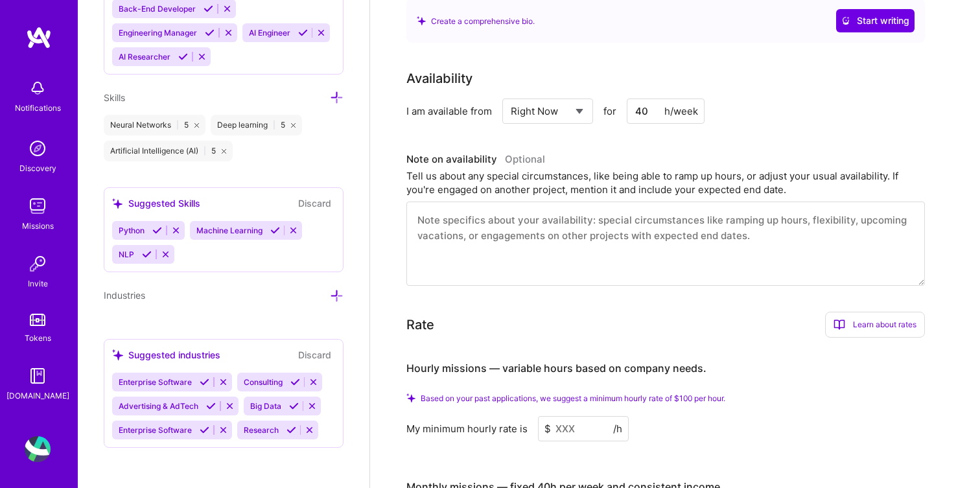
scroll to position [566, 0]
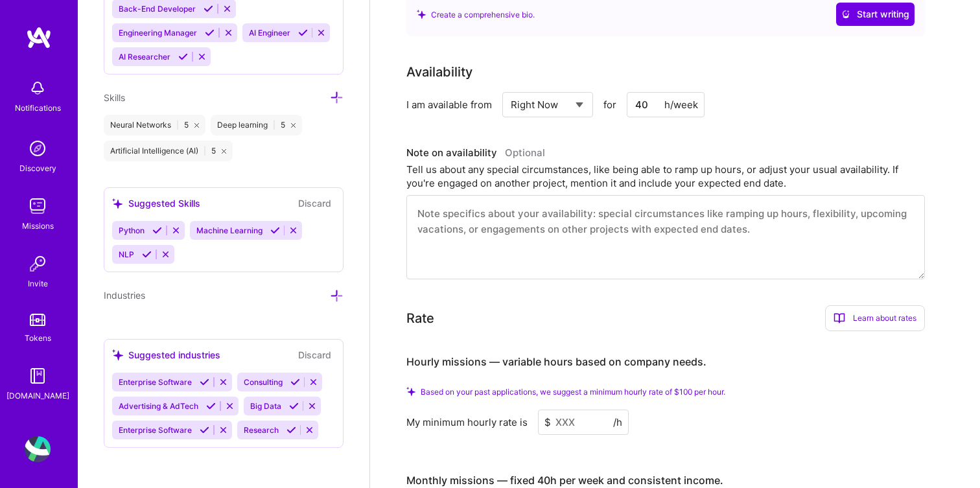
click at [651, 92] on input "40" at bounding box center [666, 104] width 78 height 25
type input "4"
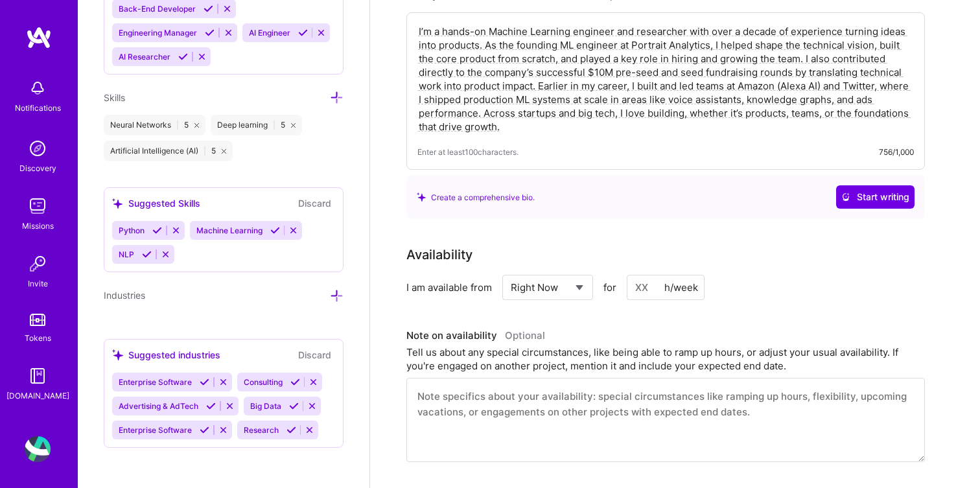
scroll to position [0, 0]
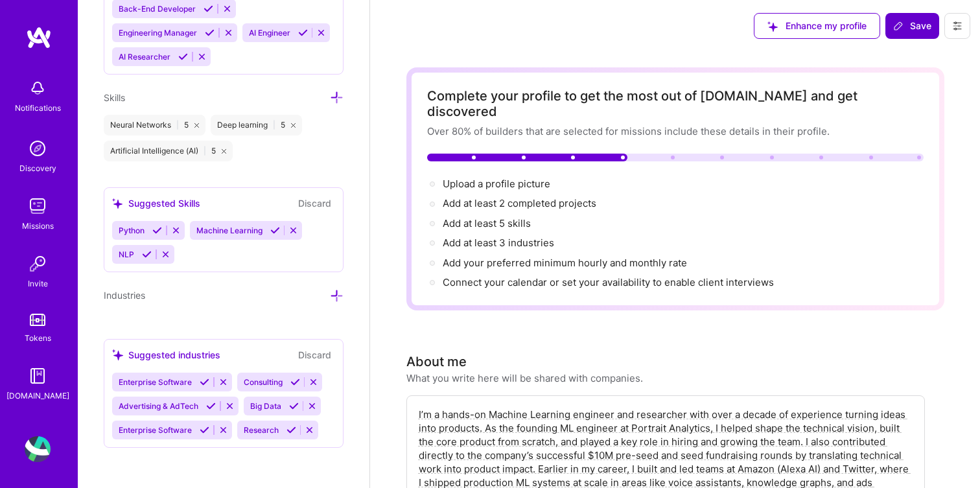
click at [902, 32] on span "Save" at bounding box center [913, 25] width 38 height 13
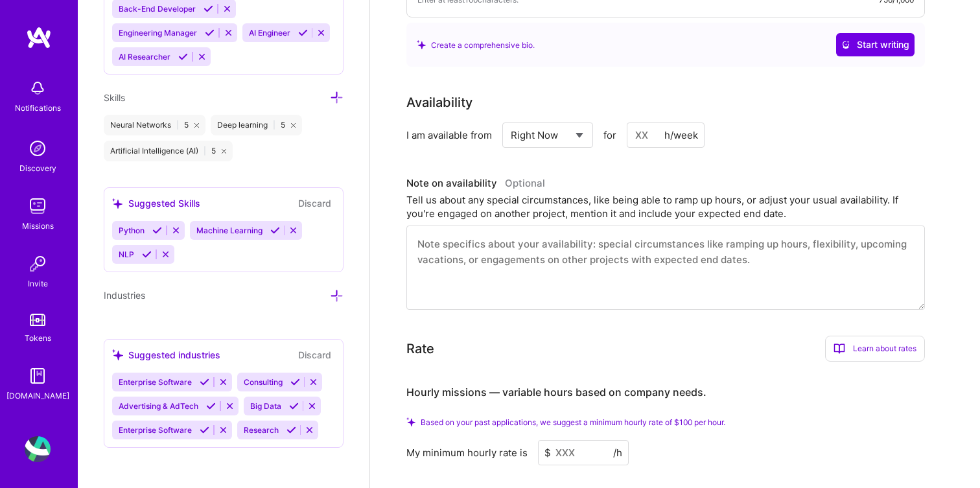
scroll to position [547, 0]
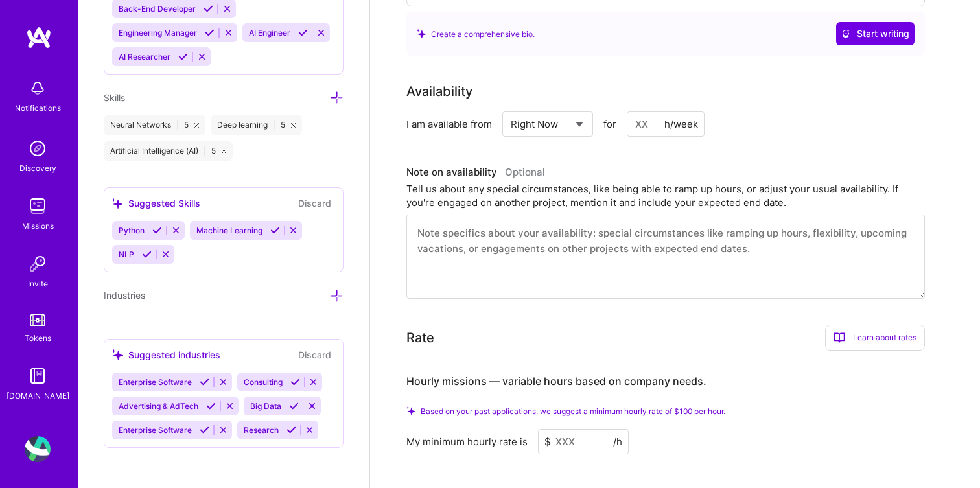
click at [652, 112] on input at bounding box center [666, 124] width 78 height 25
type input "4"
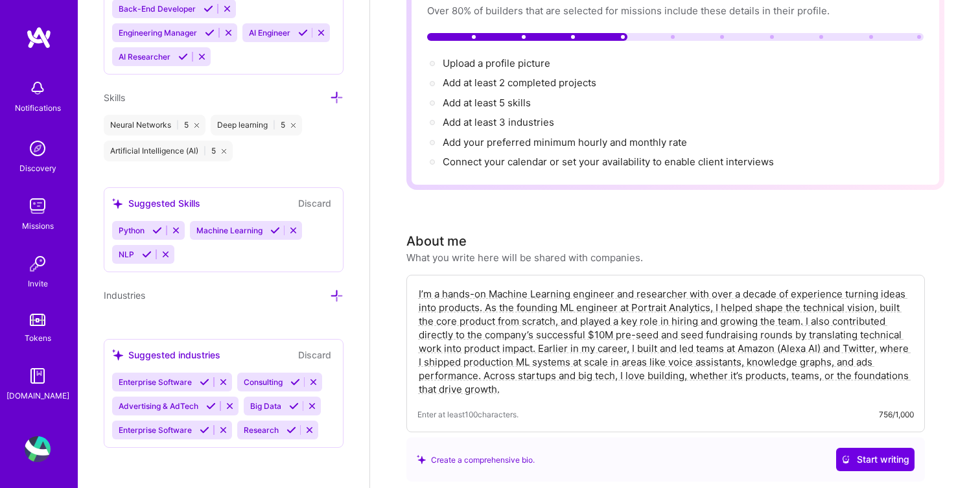
scroll to position [0, 0]
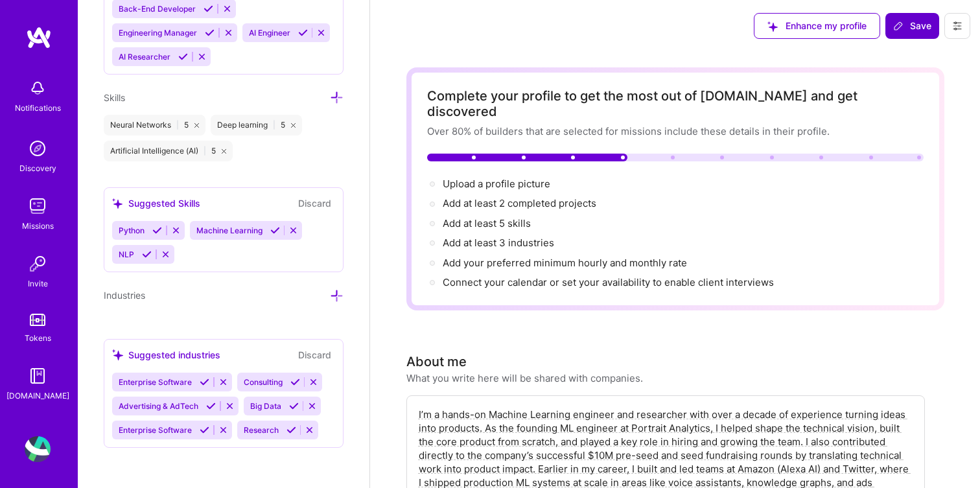
type input "40"
click at [907, 21] on span "Save" at bounding box center [913, 25] width 38 height 13
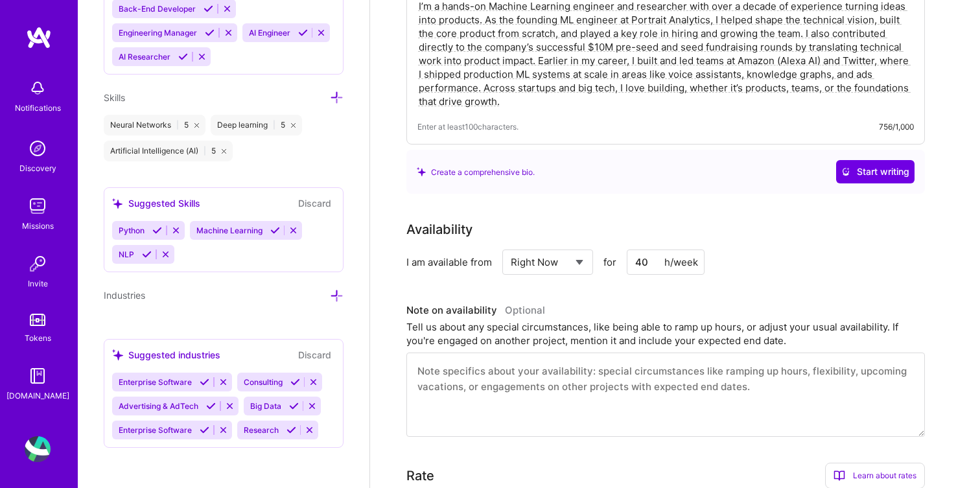
scroll to position [412, 0]
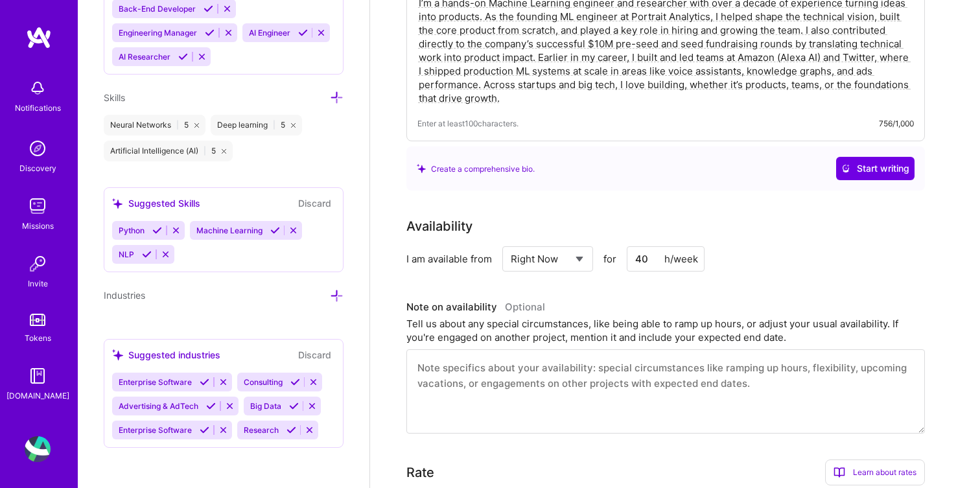
drag, startPoint x: 654, startPoint y: 246, endPoint x: 627, endPoint y: 246, distance: 27.2
click at [627, 246] on div "Select... Right Now Future Date Not Available for 40 h/week" at bounding box center [604, 258] width 203 height 25
click at [682, 252] on div "h/week" at bounding box center [682, 259] width 34 height 14
click at [571, 249] on select "Select... Right Now Future Date Not Available" at bounding box center [548, 259] width 75 height 33
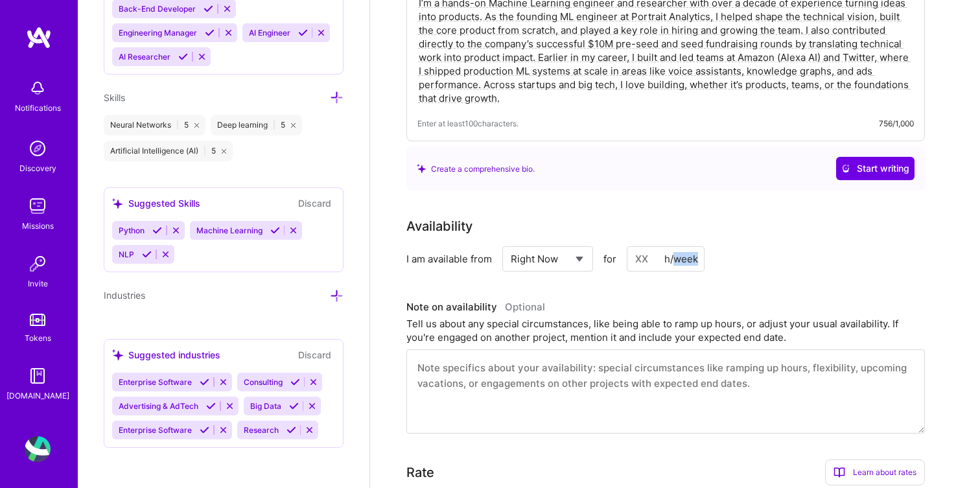
select select "Not Available"
click at [511, 243] on select "Select... Right Now Future Date Not Available" at bounding box center [548, 259] width 75 height 33
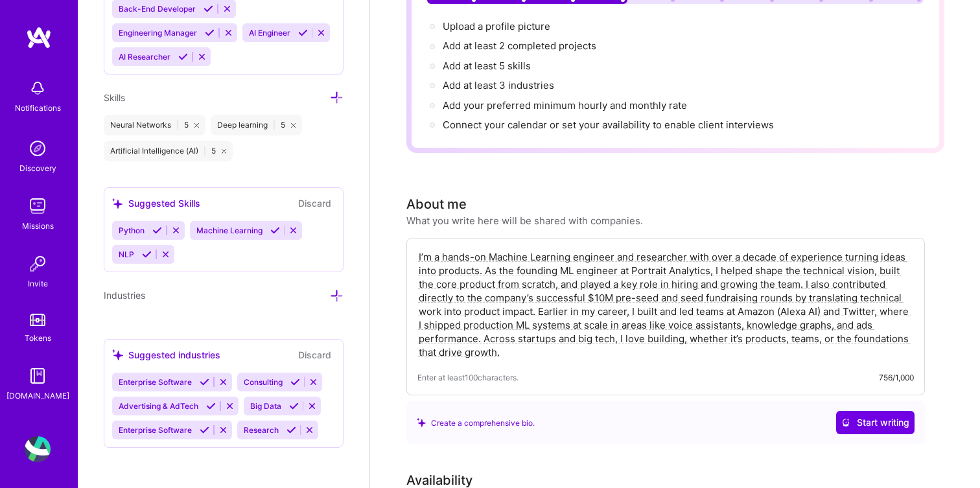
scroll to position [0, 0]
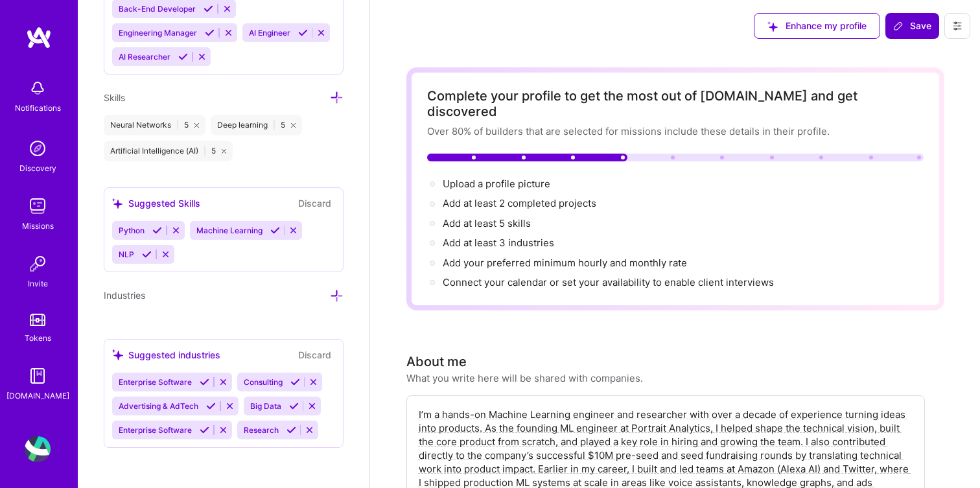
click at [910, 28] on span "Save" at bounding box center [913, 25] width 38 height 13
select select "1 Month"
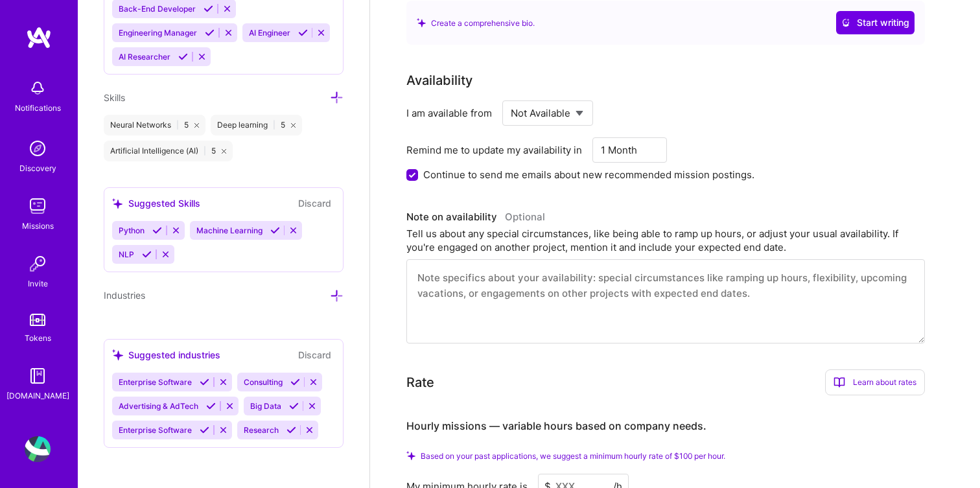
scroll to position [560, 0]
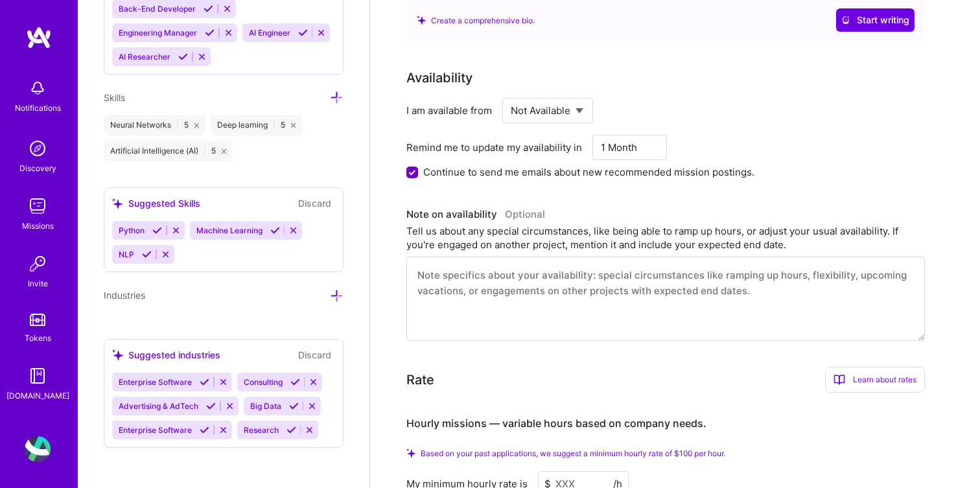
click at [562, 94] on select "Select... Right Now Future Date Not Available" at bounding box center [548, 110] width 75 height 33
select select "Right Now"
click at [511, 94] on select "Select... Right Now Future Date Not Available" at bounding box center [548, 110] width 75 height 33
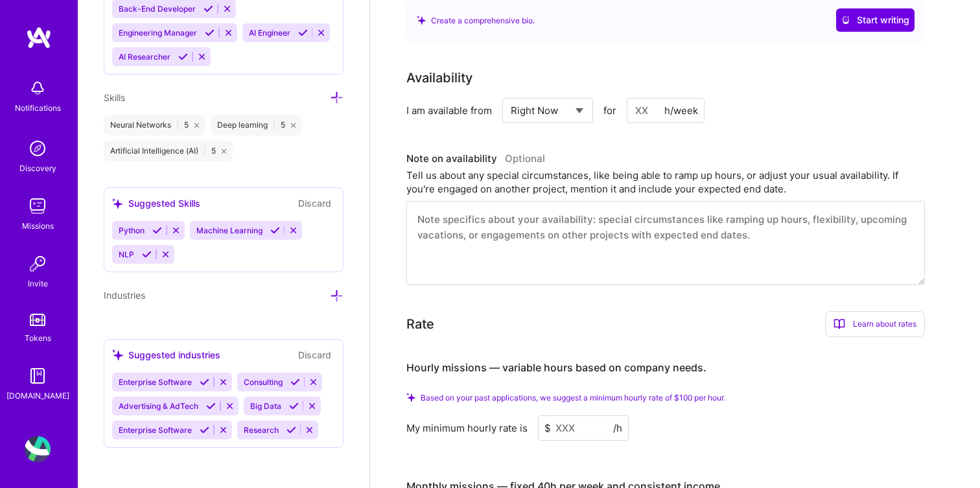
click at [650, 100] on input at bounding box center [666, 110] width 78 height 25
type input "5"
type input "40"
click at [653, 149] on h3 "Note on availability Optional" at bounding box center [666, 158] width 519 height 19
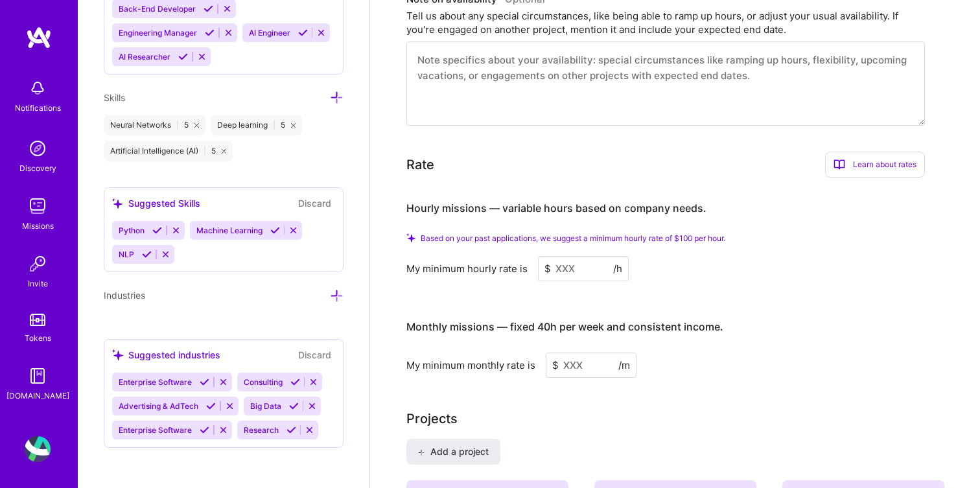
scroll to position [698, 0]
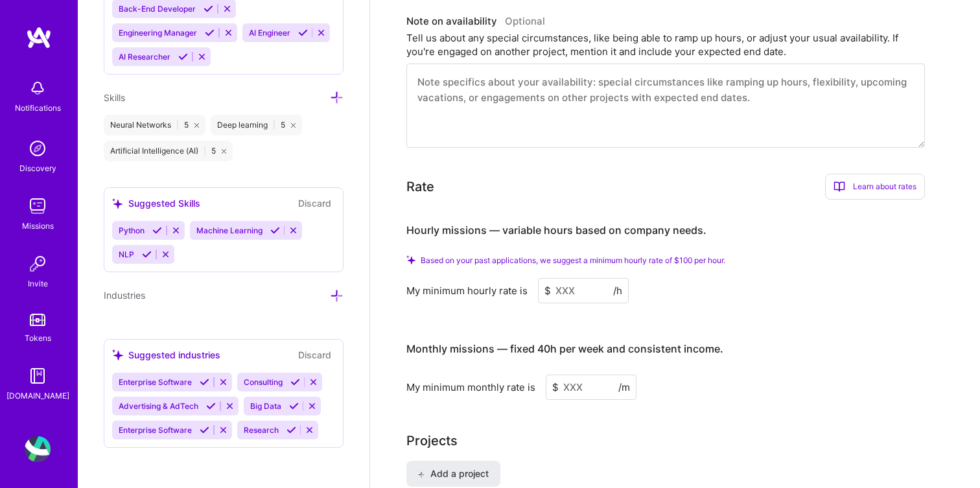
click at [607, 78] on textarea at bounding box center [666, 106] width 519 height 84
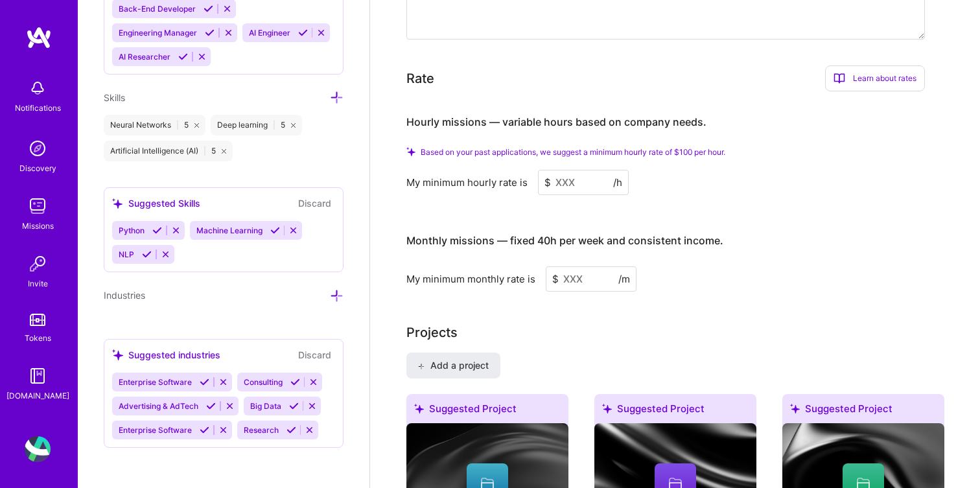
scroll to position [809, 0]
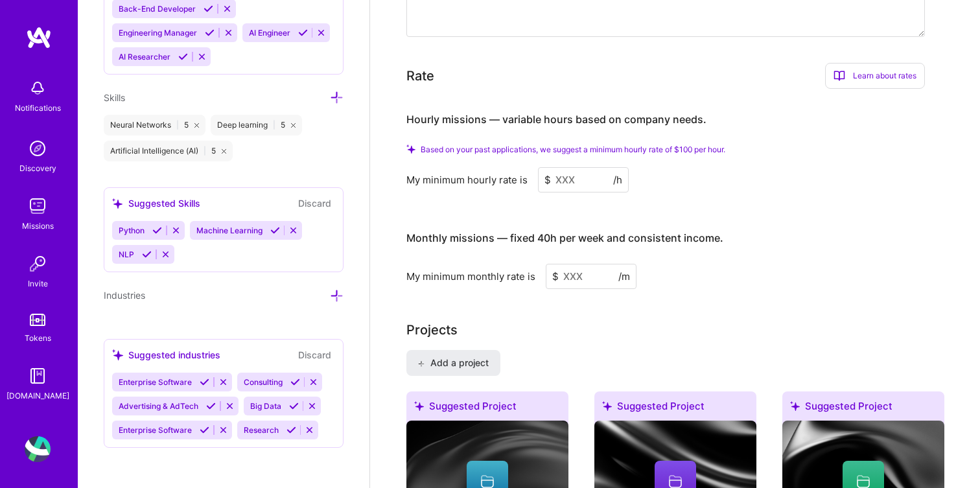
click at [575, 167] on input at bounding box center [583, 179] width 91 height 25
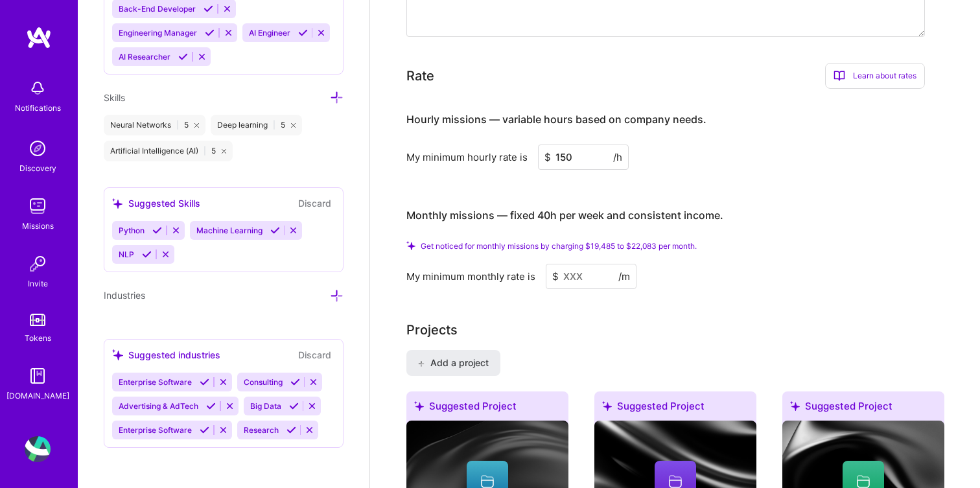
type input "150"
drag, startPoint x: 663, startPoint y: 229, endPoint x: 636, endPoint y: 229, distance: 26.6
click at [636, 241] on span "Get noticed for monthly missions by charging $19,485 to $22,083 per month." at bounding box center [559, 246] width 276 height 10
copy span "22,083"
click at [595, 264] on input at bounding box center [591, 276] width 91 height 25
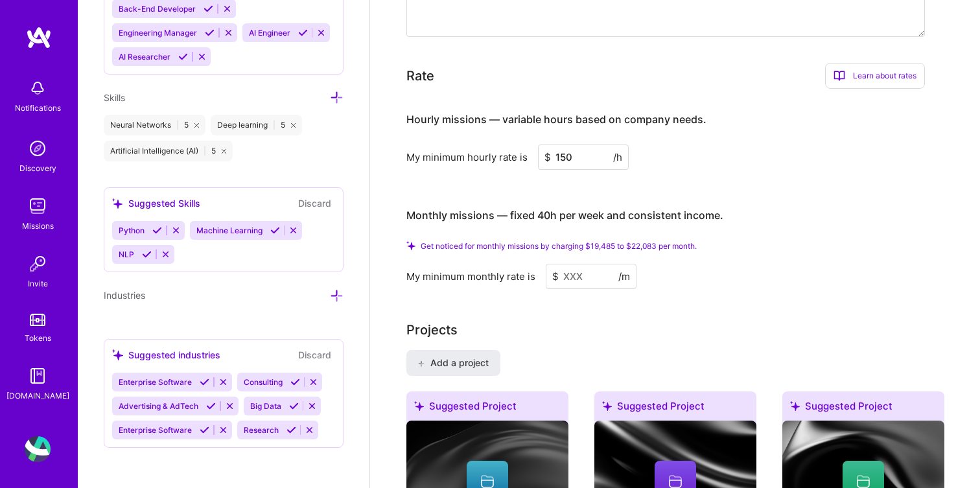
paste input
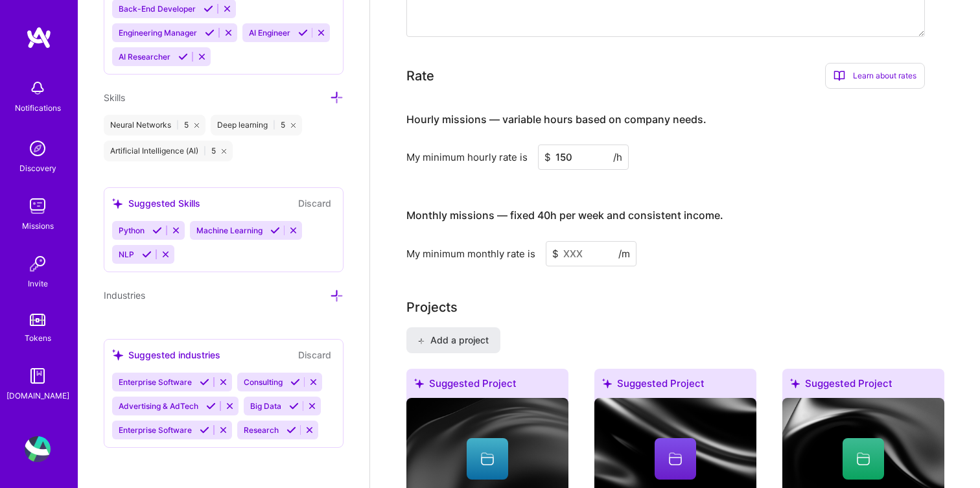
scroll to position [0, 0]
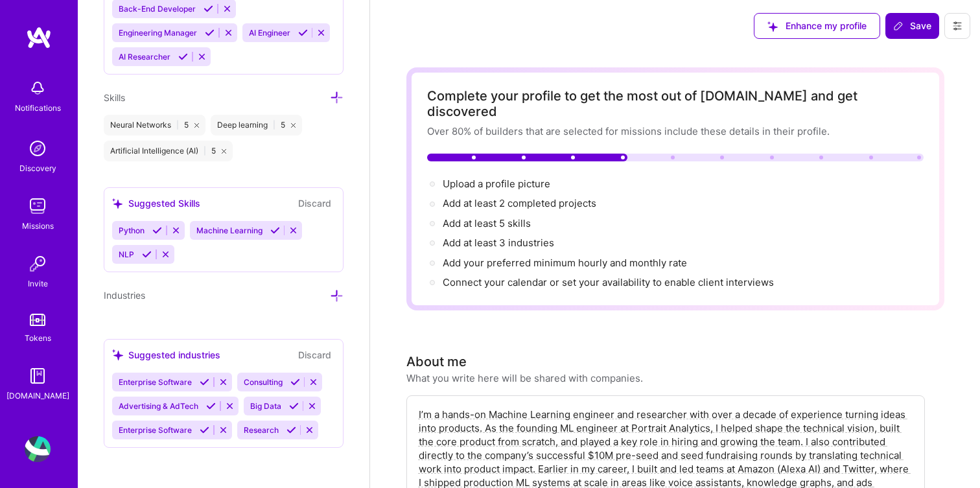
click at [905, 37] on button "Save" at bounding box center [913, 26] width 54 height 26
click at [904, 20] on span "Save" at bounding box center [913, 25] width 38 height 13
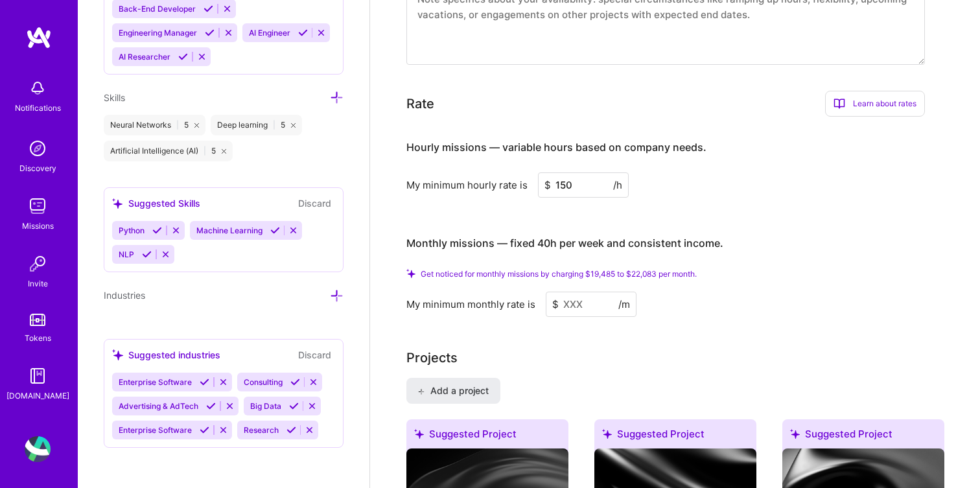
scroll to position [784, 0]
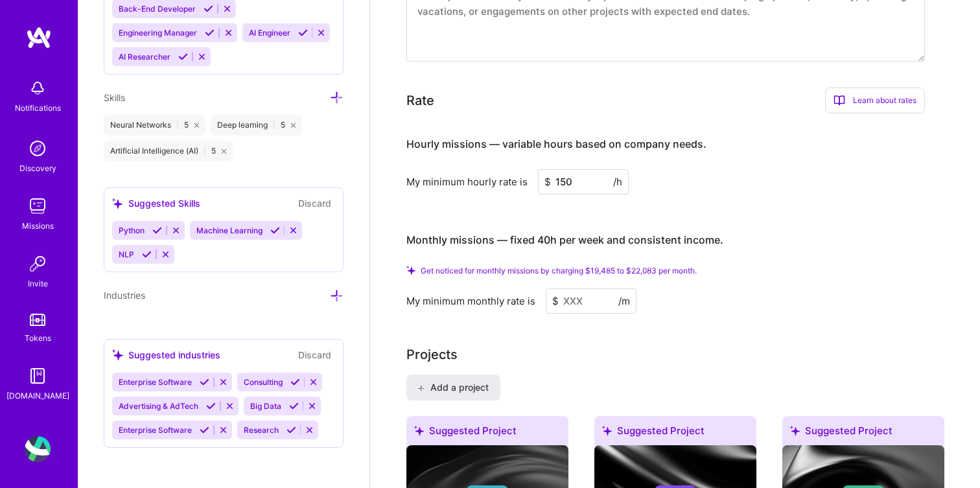
click at [575, 289] on input at bounding box center [591, 301] width 91 height 25
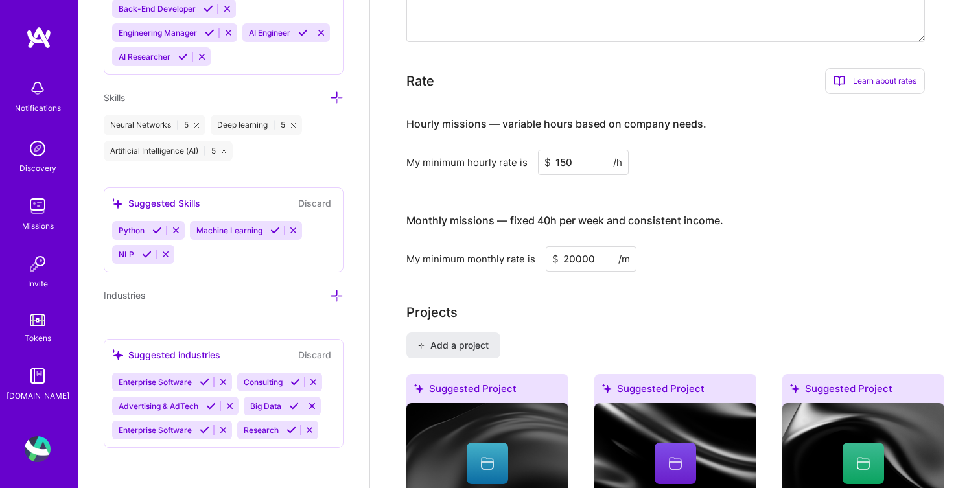
scroll to position [0, 0]
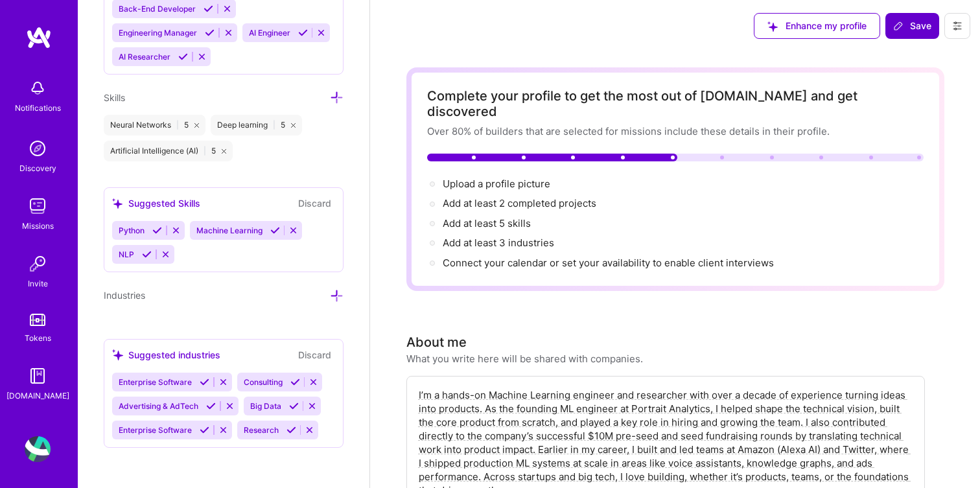
type input "20000"
click at [914, 20] on span "Save" at bounding box center [913, 25] width 38 height 13
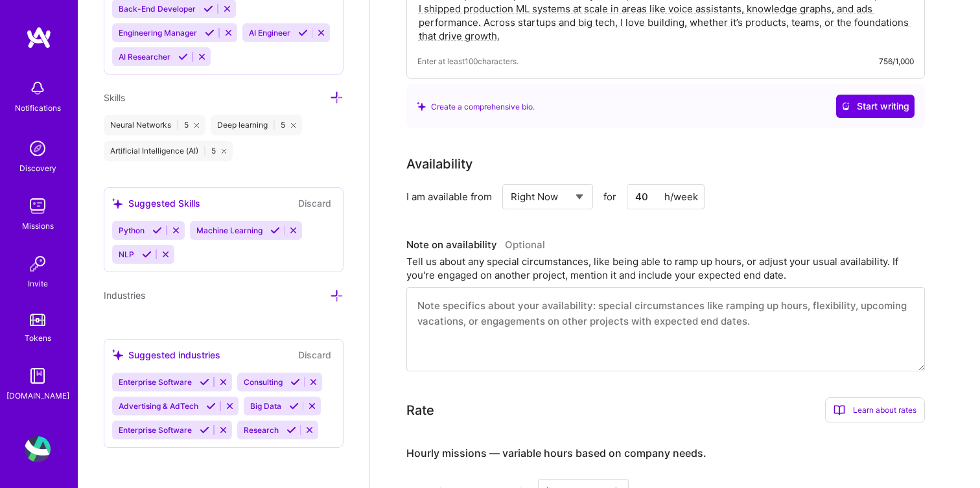
scroll to position [452, 0]
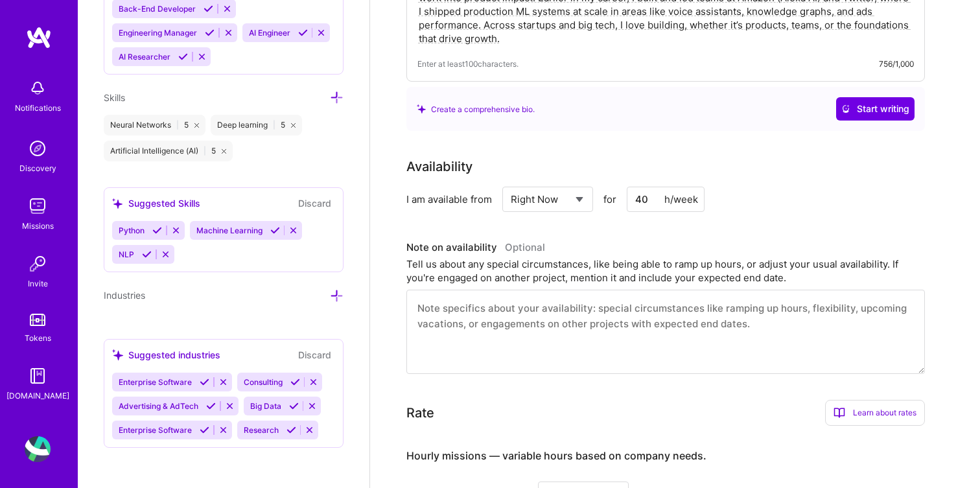
click at [646, 187] on input "40" at bounding box center [666, 199] width 78 height 25
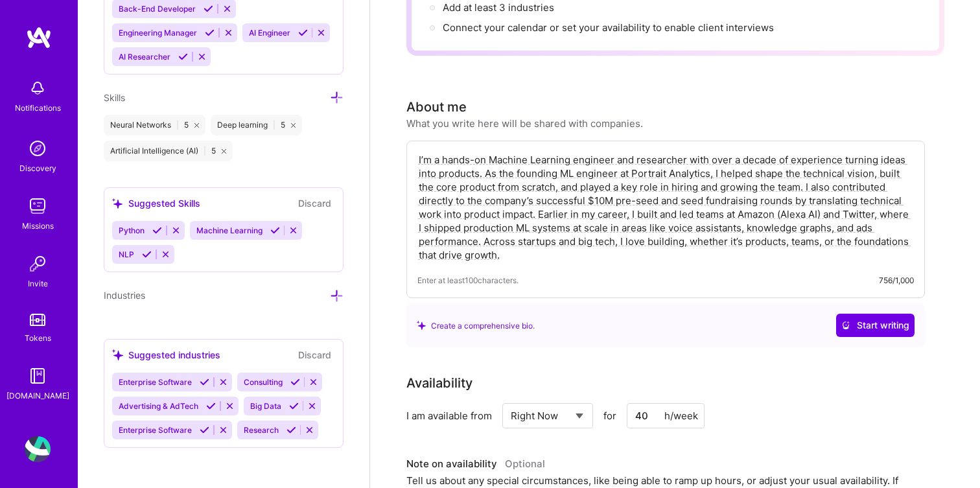
scroll to position [0, 0]
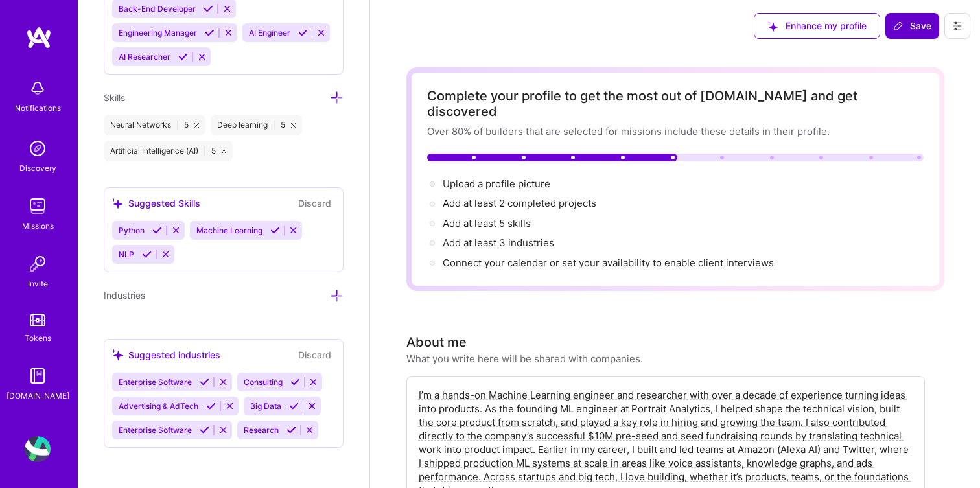
click at [916, 29] on span "Save" at bounding box center [913, 25] width 38 height 13
click at [718, 448] on span "workingHours.utcOffset: Unknown number value" at bounding box center [829, 446] width 224 height 14
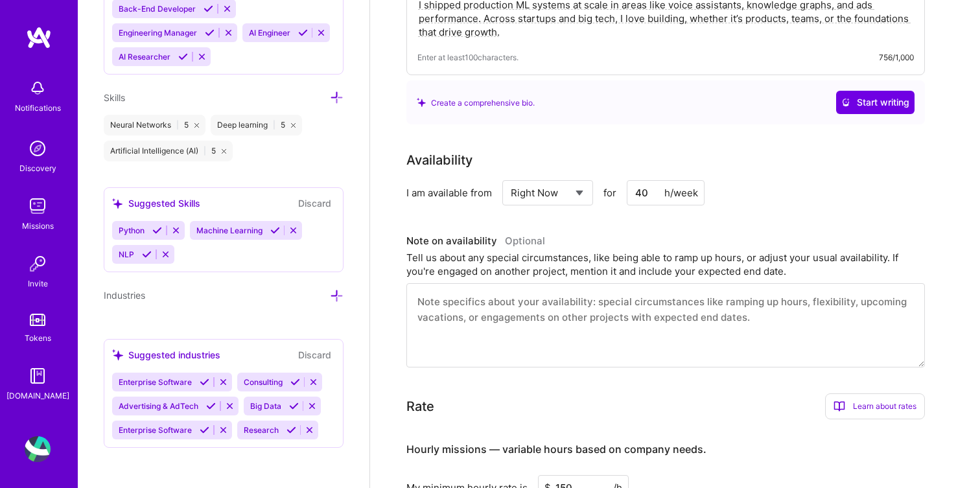
scroll to position [461, 0]
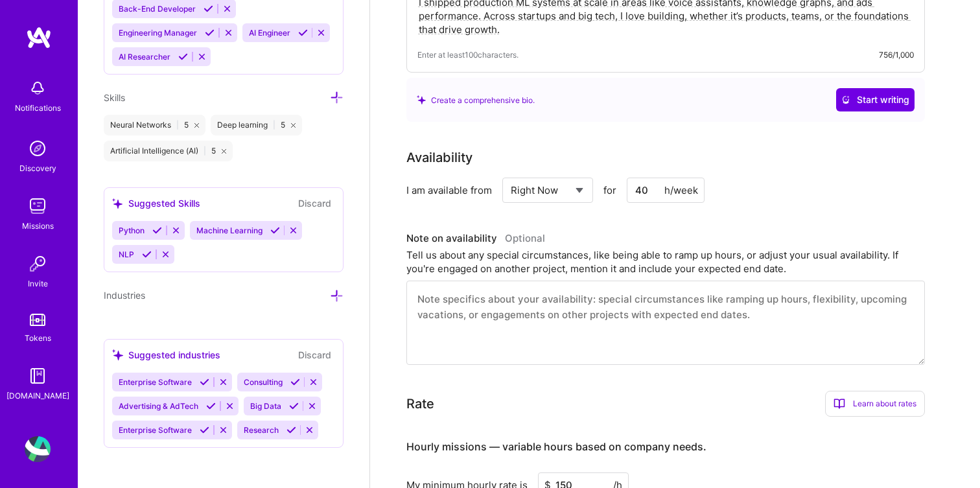
drag, startPoint x: 648, startPoint y: 176, endPoint x: 621, endPoint y: 176, distance: 26.6
click at [621, 178] on div "Select... Right Now Future Date Not Available for 40 h/week" at bounding box center [604, 190] width 203 height 25
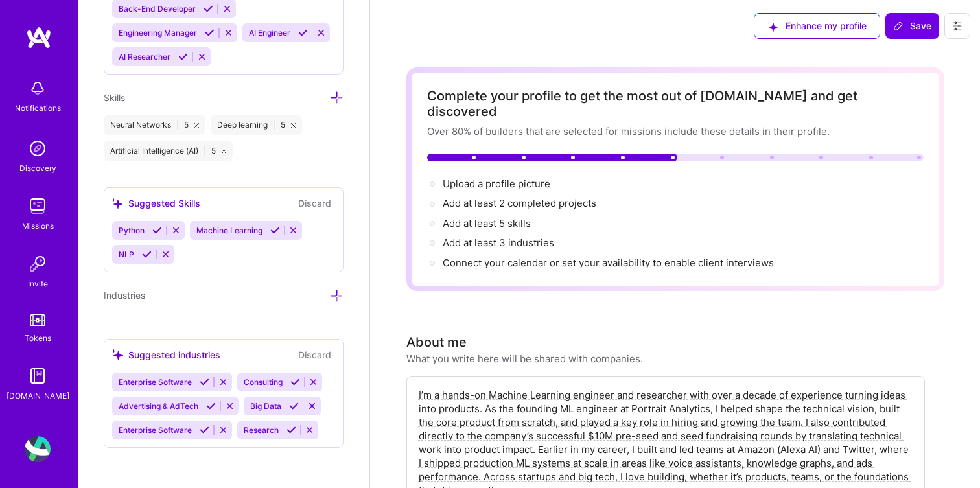
click at [898, 31] on span "Save" at bounding box center [913, 25] width 38 height 13
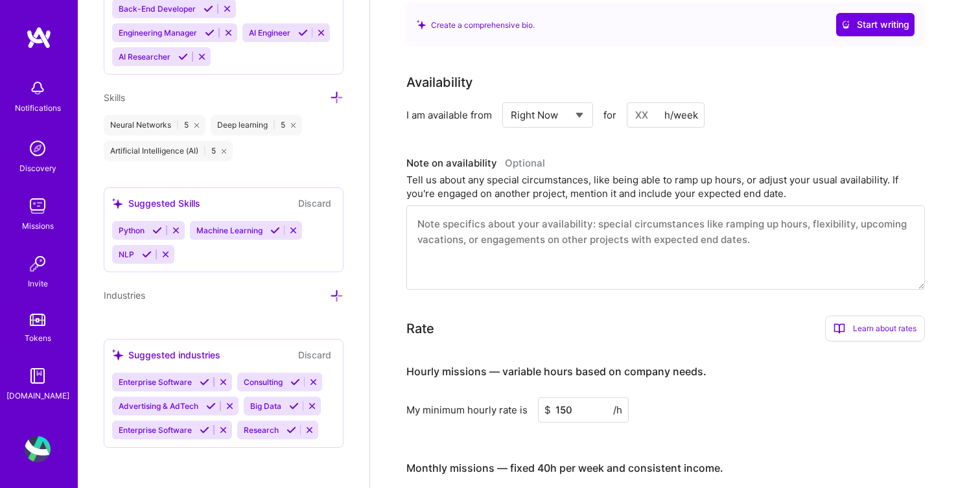
scroll to position [603, 0]
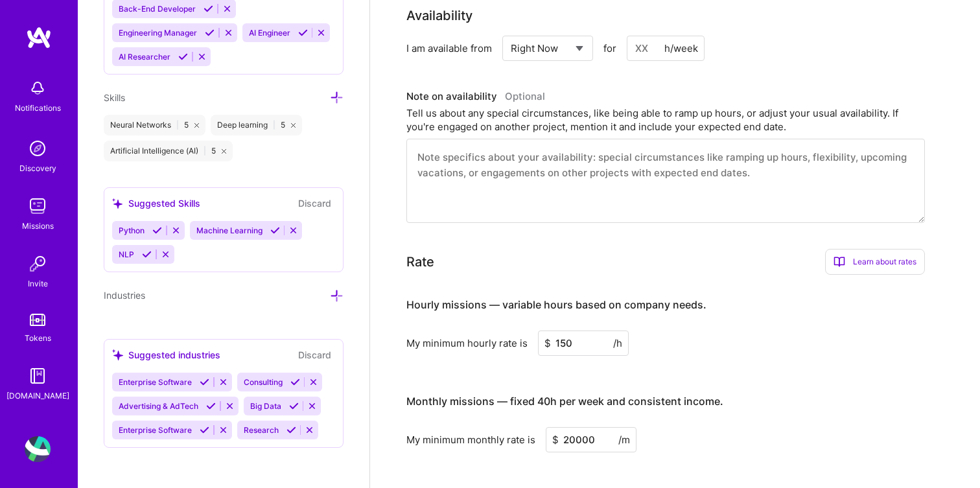
click at [641, 36] on input at bounding box center [666, 48] width 78 height 25
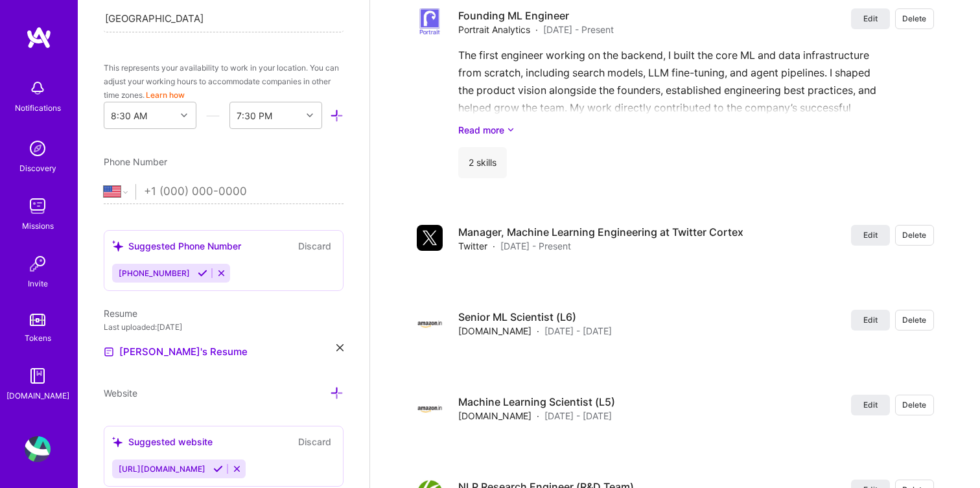
scroll to position [1774, 0]
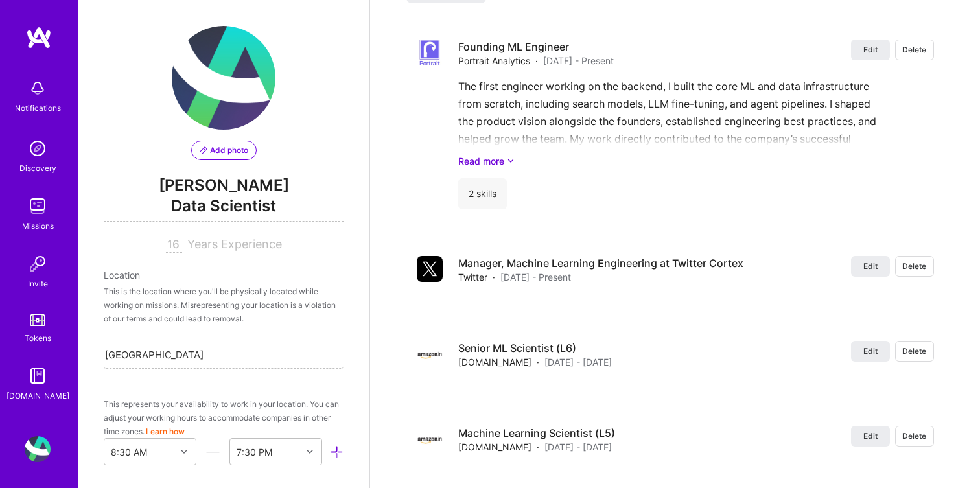
type input "40"
click at [222, 150] on span "Add photo" at bounding box center [224, 151] width 49 height 12
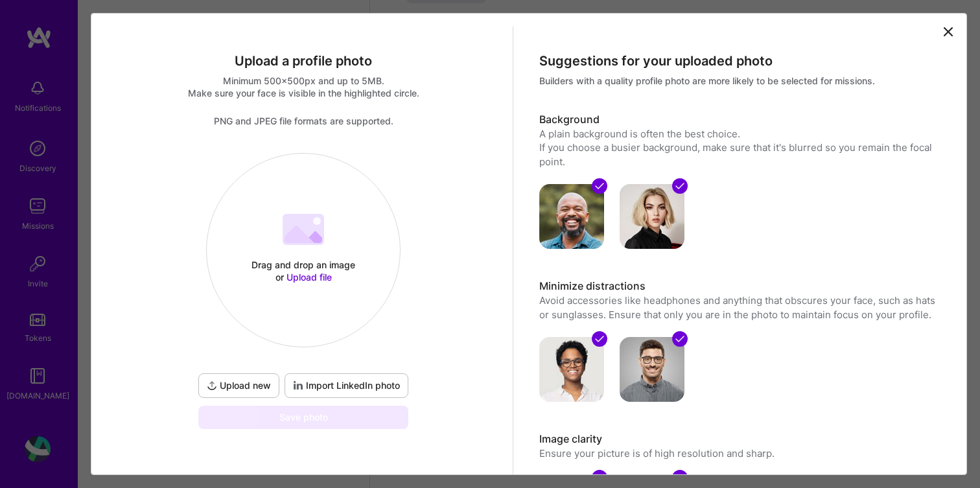
click at [951, 29] on icon at bounding box center [949, 32] width 8 height 8
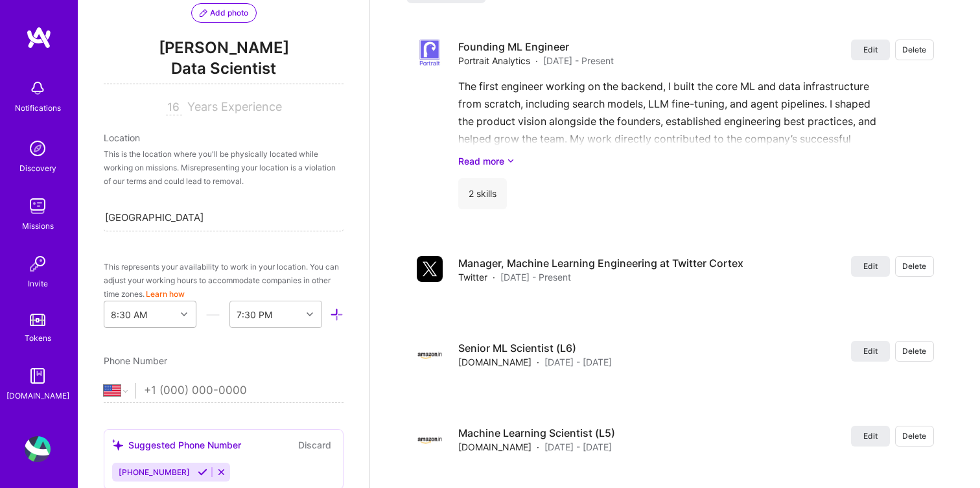
scroll to position [182, 0]
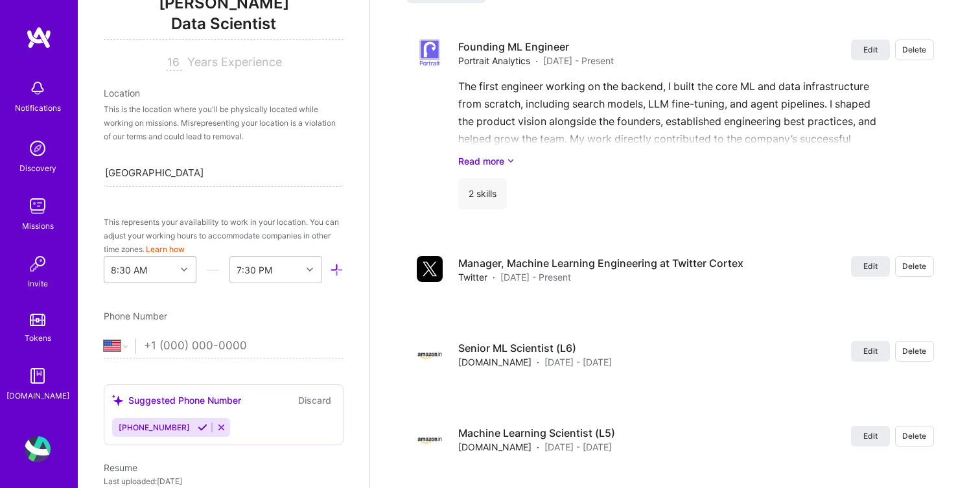
click at [175, 283] on div "8:30 AM" at bounding box center [150, 269] width 93 height 27
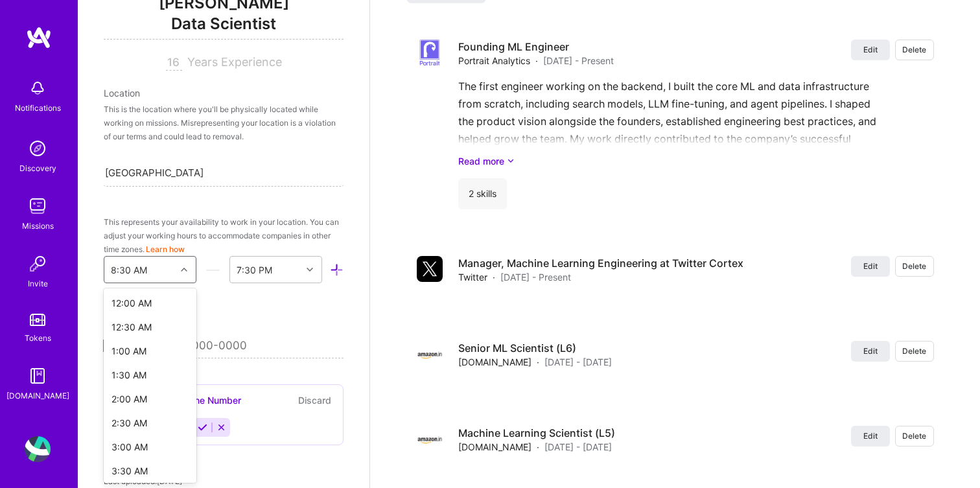
scroll to position [248, 0]
click at [139, 440] on div "8:00 AM" at bounding box center [150, 439] width 93 height 24
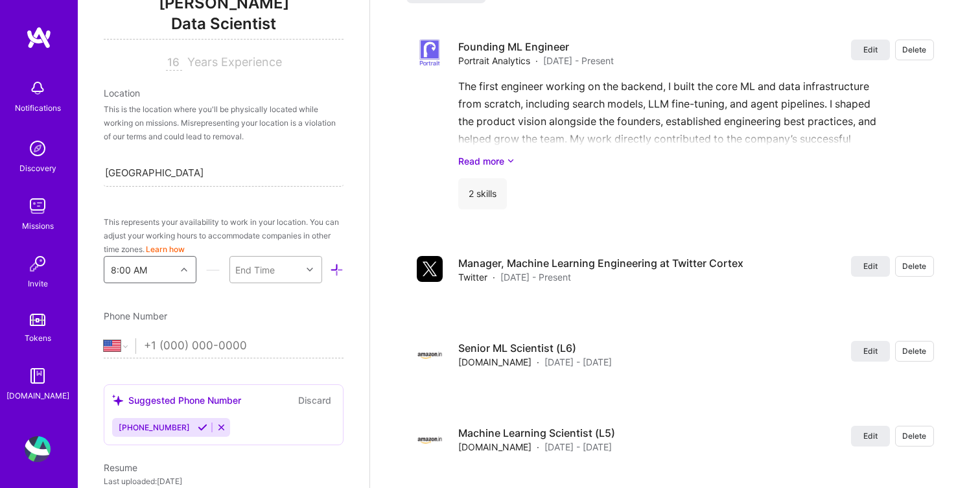
click at [295, 273] on div "End Time" at bounding box center [265, 270] width 71 height 26
click at [260, 408] on div "7:00 PM" at bounding box center [276, 404] width 93 height 24
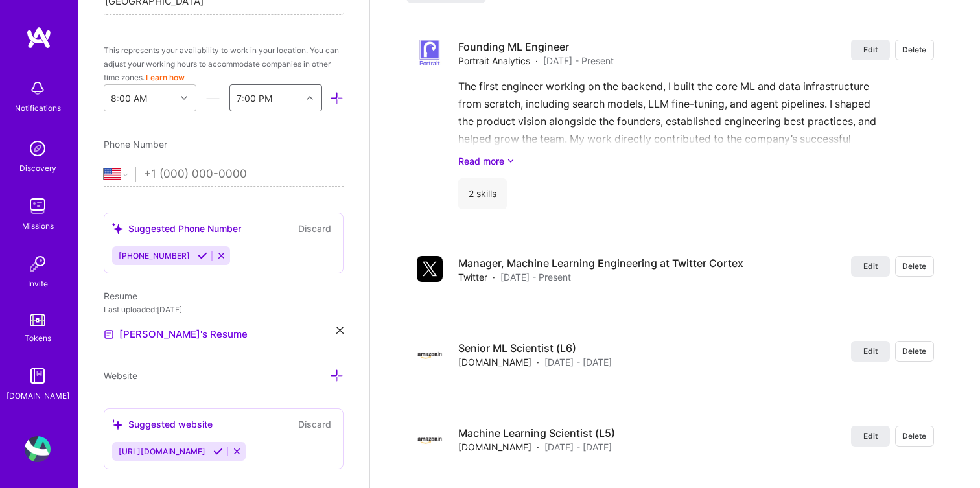
scroll to position [362, 0]
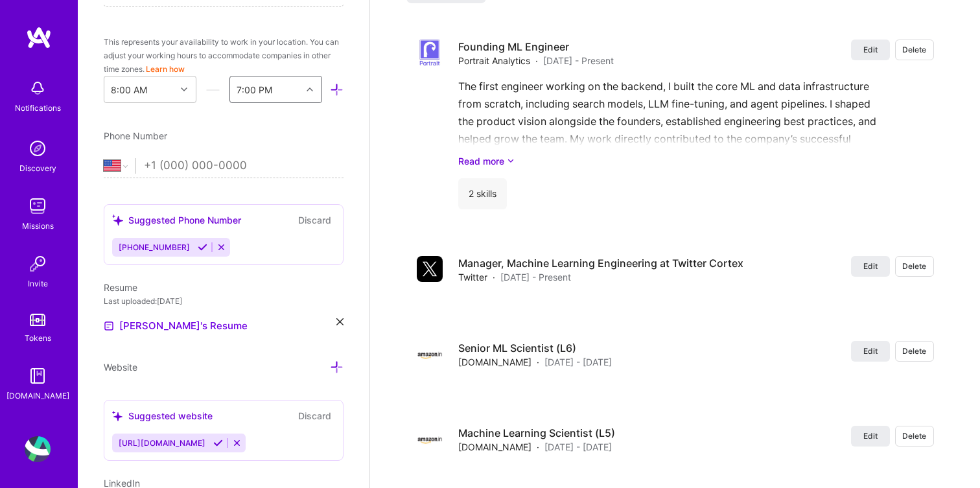
click at [166, 247] on span "[PHONE_NUMBER]" at bounding box center [154, 248] width 71 height 10
click at [198, 248] on icon at bounding box center [203, 248] width 10 height 10
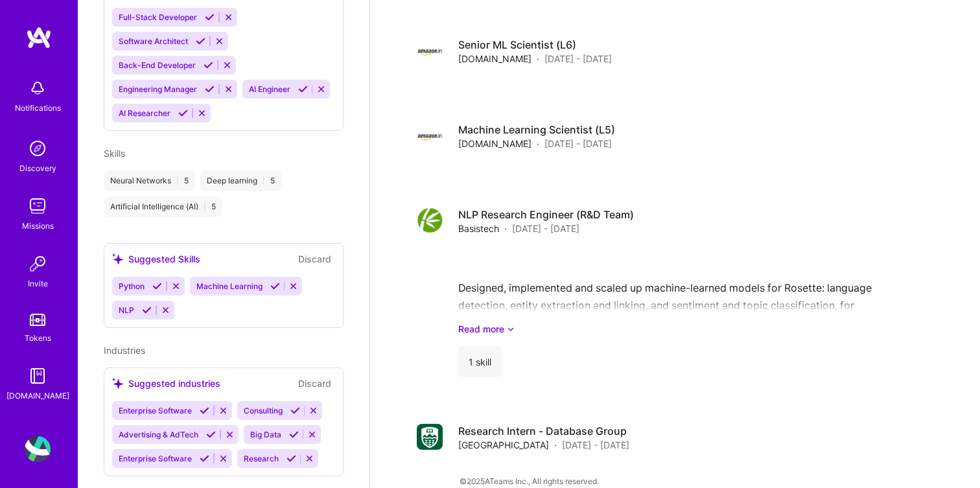
scroll to position [663, 0]
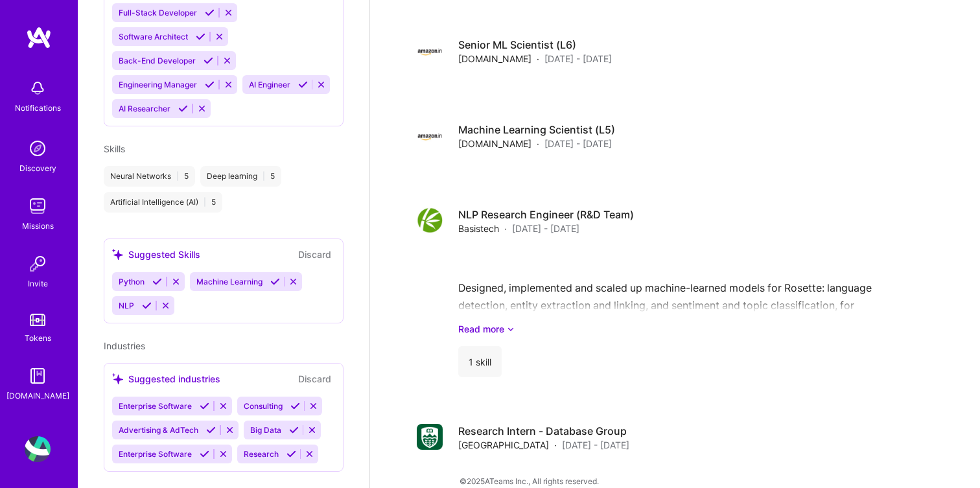
click at [157, 277] on icon at bounding box center [157, 282] width 10 height 10
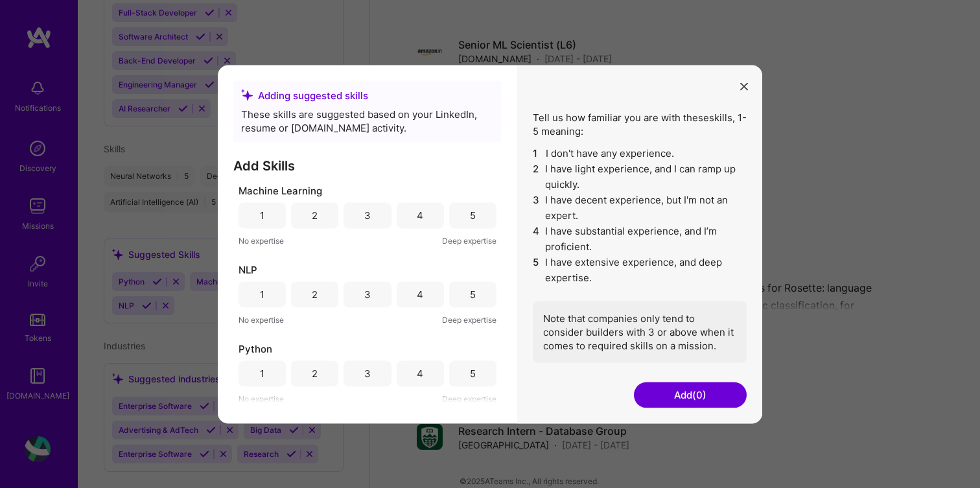
click at [748, 87] on icon "modal" at bounding box center [745, 87] width 8 height 8
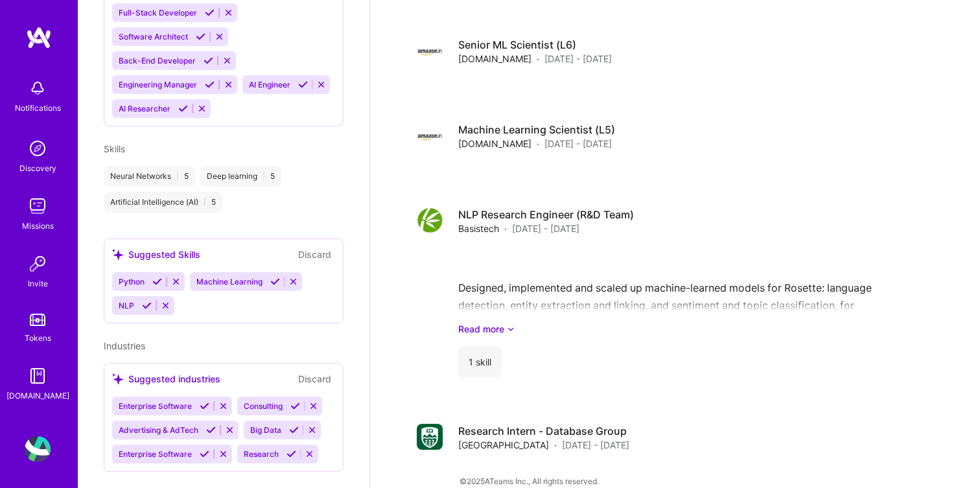
click at [155, 277] on icon at bounding box center [157, 282] width 10 height 10
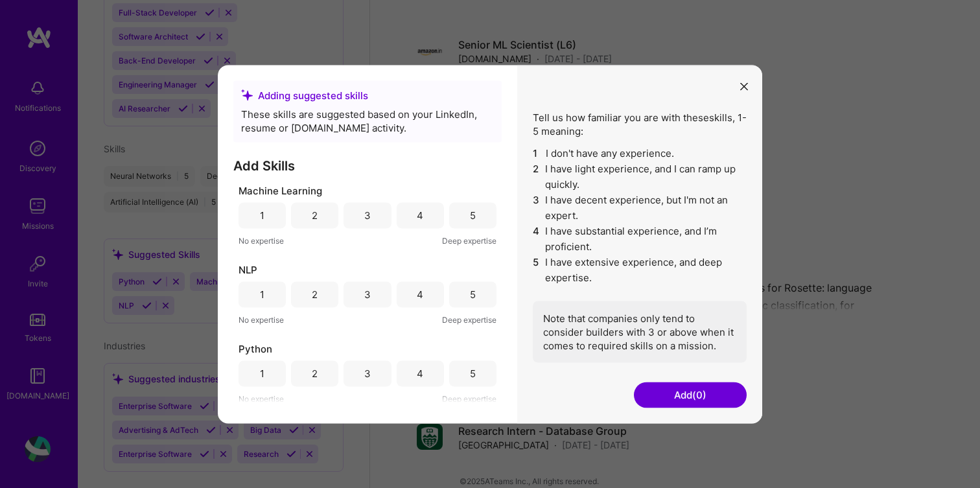
click at [470, 215] on div "5" at bounding box center [473, 216] width 6 height 14
click at [471, 302] on div "5" at bounding box center [472, 294] width 47 height 26
click at [473, 373] on div "5" at bounding box center [472, 374] width 47 height 26
click at [725, 393] on button "Add (3)" at bounding box center [690, 395] width 113 height 26
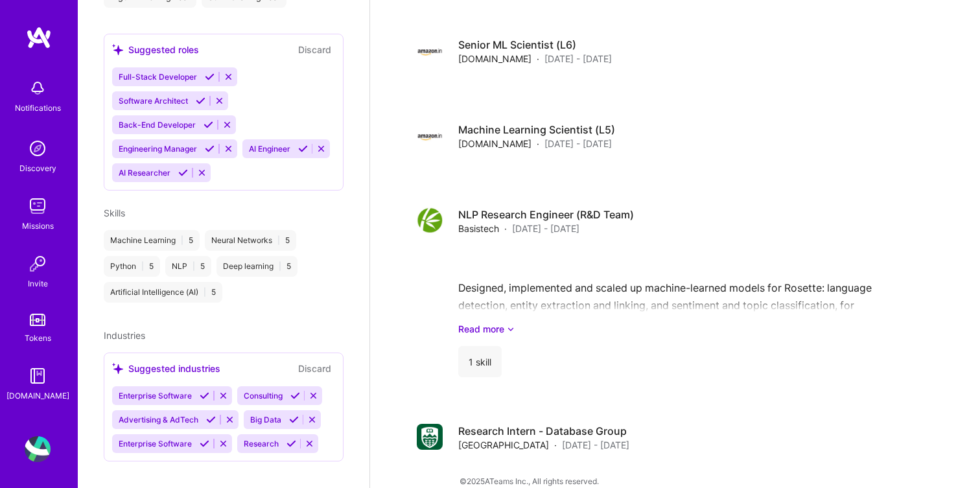
scroll to position [1393, 0]
click at [206, 391] on icon at bounding box center [205, 396] width 10 height 10
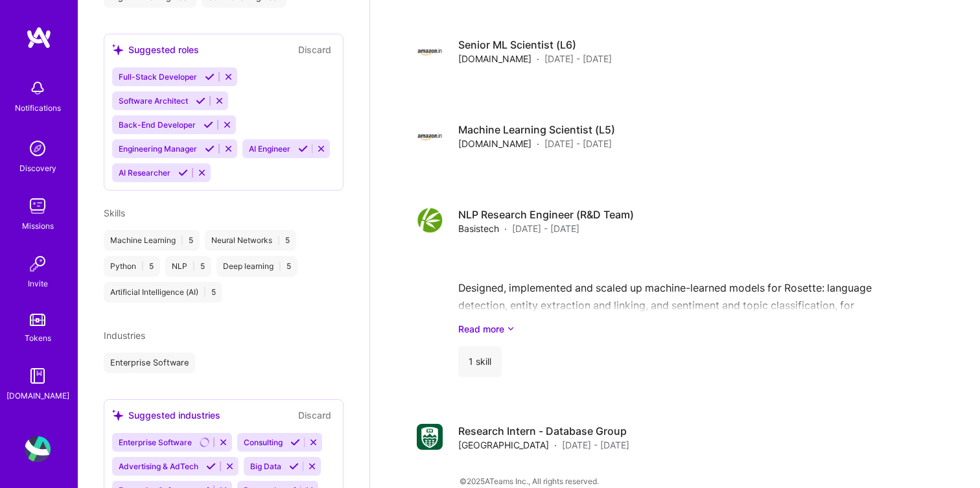
click at [290, 437] on button at bounding box center [296, 442] width 18 height 11
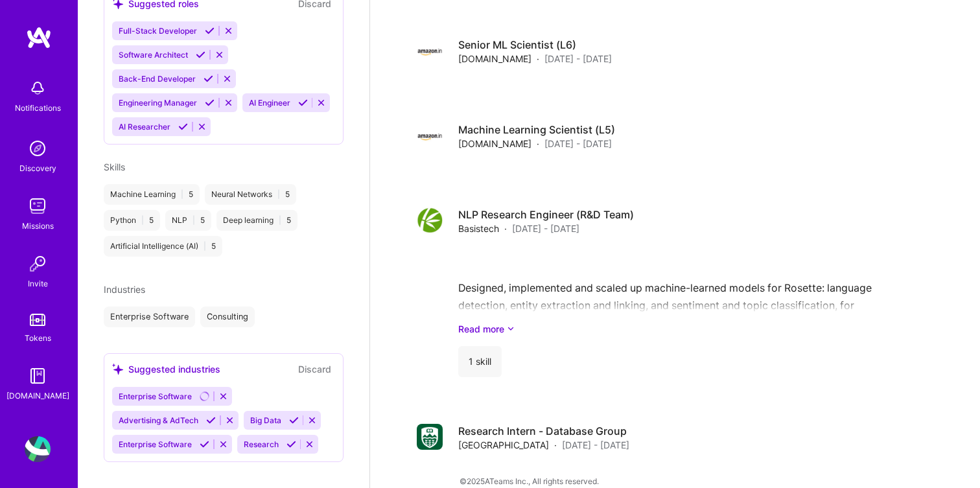
click at [203, 440] on icon at bounding box center [205, 445] width 10 height 10
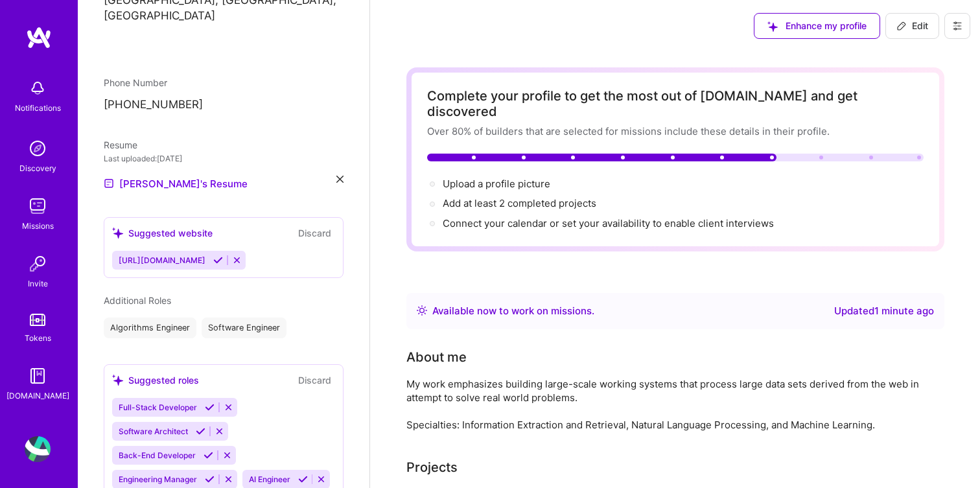
scroll to position [0, 0]
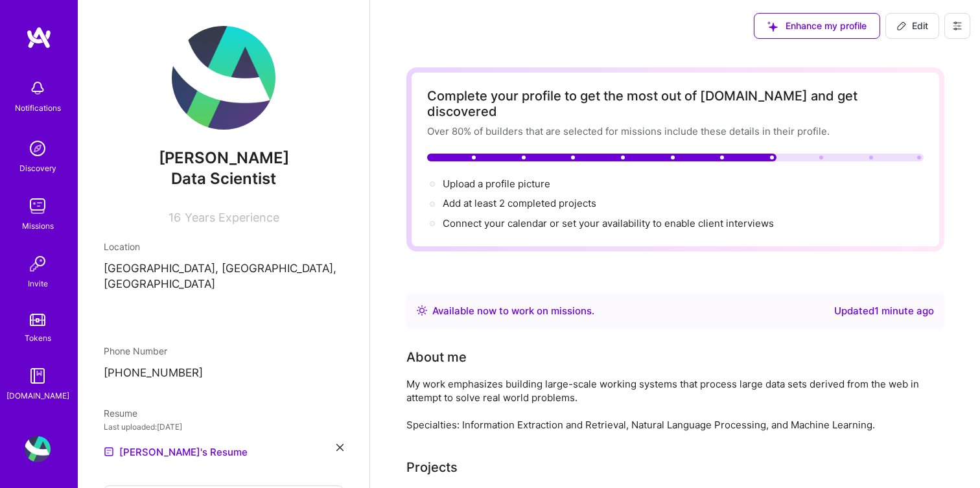
click at [222, 197] on div "[PERSON_NAME] Data Scientist 16 Years Experience" at bounding box center [224, 125] width 240 height 198
click at [213, 178] on span "Data Scientist" at bounding box center [223, 178] width 105 height 19
click at [212, 228] on div "[PERSON_NAME] Data Scientist 16 Years Experience Location [GEOGRAPHIC_DATA], [G…" at bounding box center [224, 244] width 292 height 488
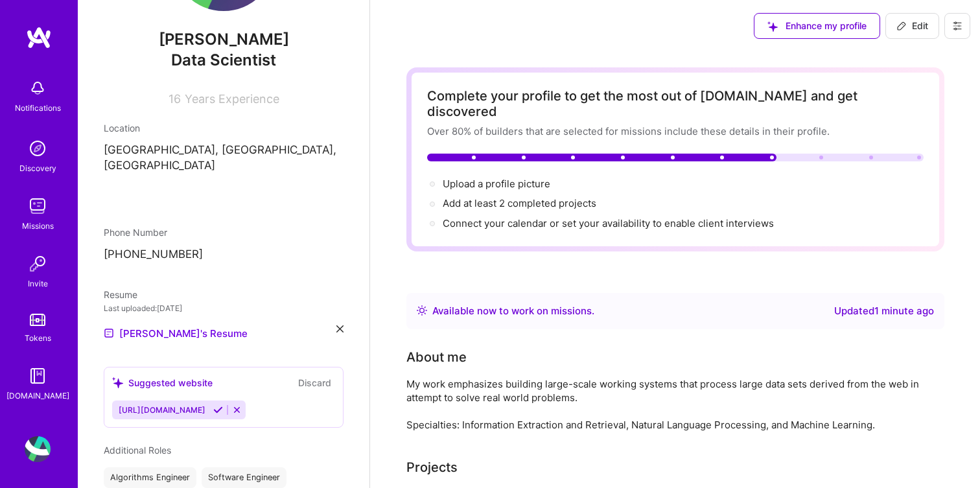
scroll to position [132, 0]
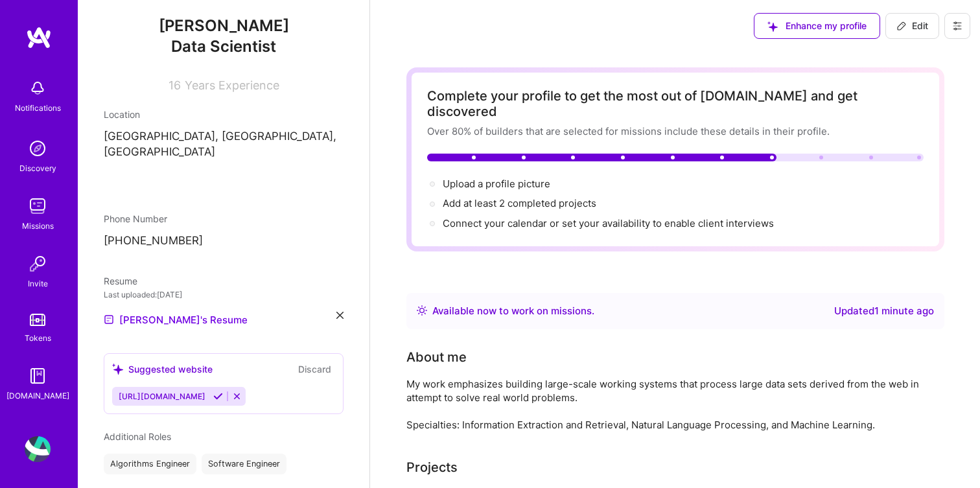
click at [954, 27] on icon at bounding box center [958, 26] width 10 height 10
click at [914, 31] on span "Edit" at bounding box center [913, 25] width 32 height 13
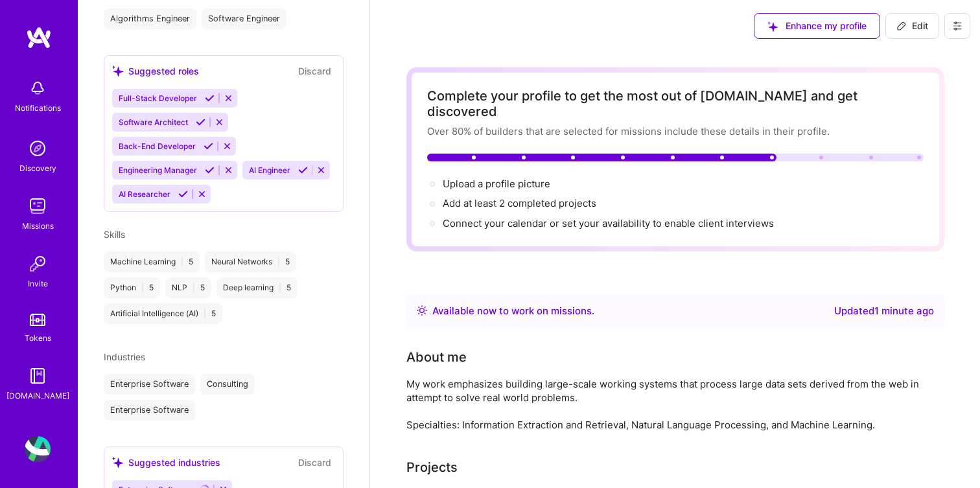
select select "Right Now"
select select "US"
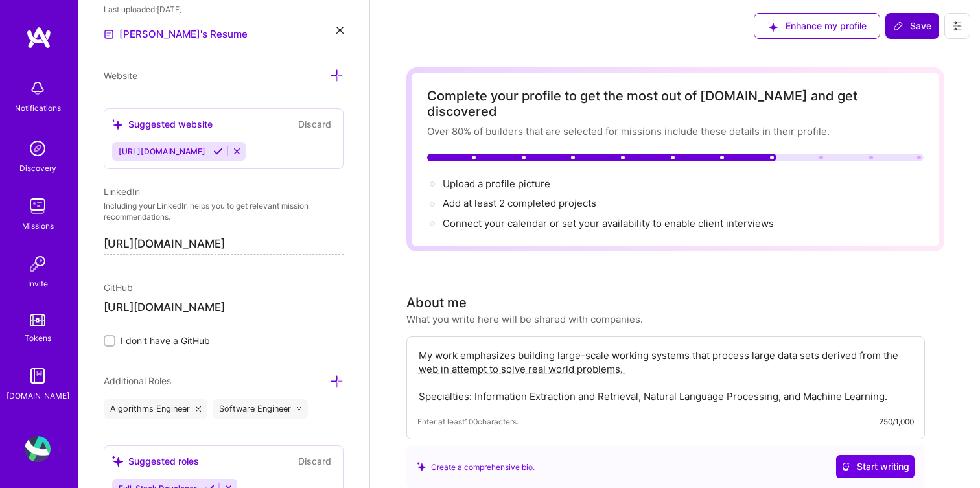
click at [901, 25] on icon at bounding box center [899, 26] width 10 height 10
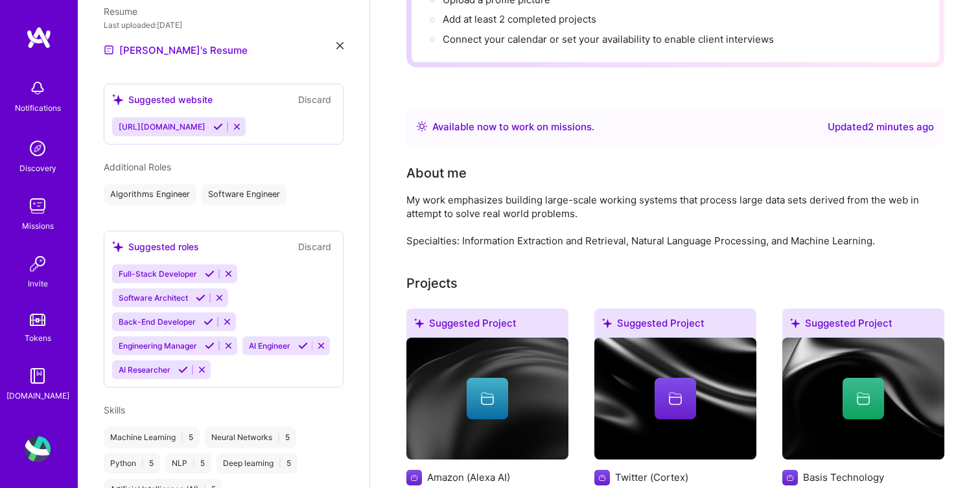
scroll to position [0, 0]
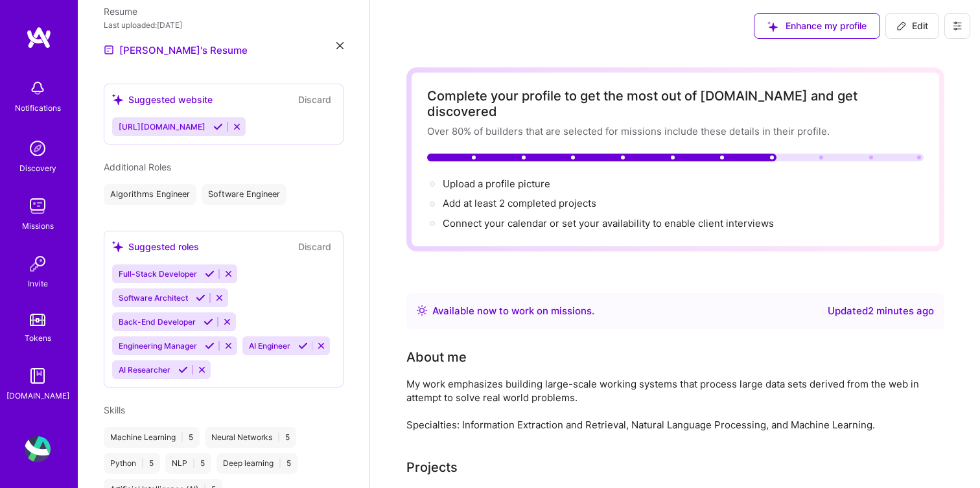
click at [34, 22] on div "Notifications Discovery Missions Invite Tokens [DOMAIN_NAME] Profile" at bounding box center [39, 244] width 78 height 488
click at [34, 35] on img at bounding box center [39, 37] width 26 height 23
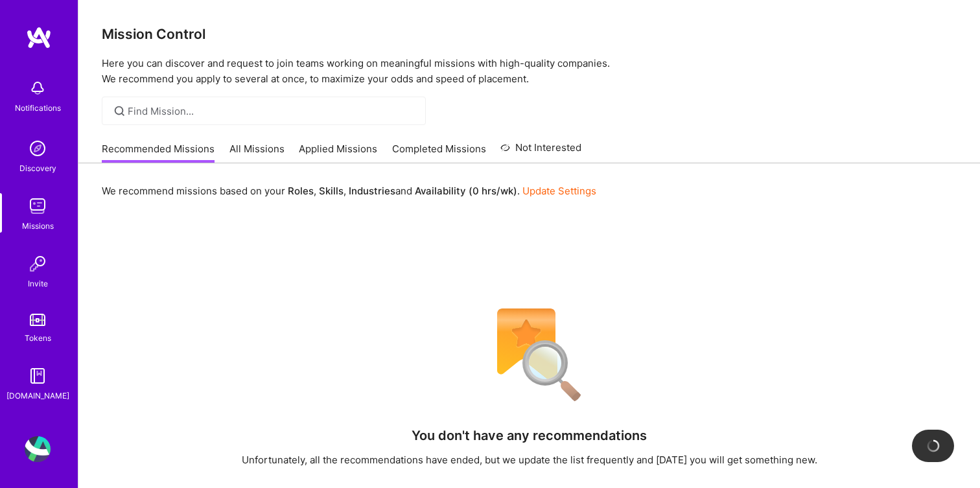
click at [36, 388] on img at bounding box center [38, 376] width 26 height 26
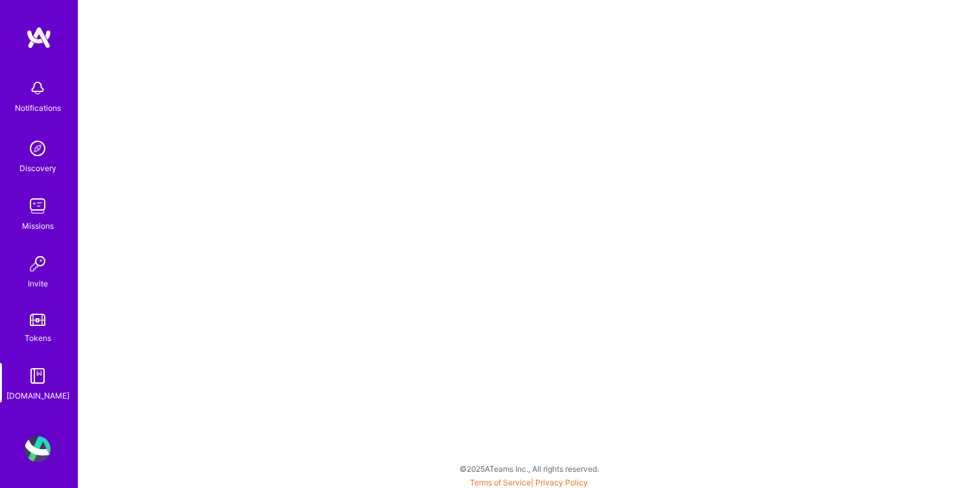
click at [40, 455] on img at bounding box center [38, 449] width 26 height 26
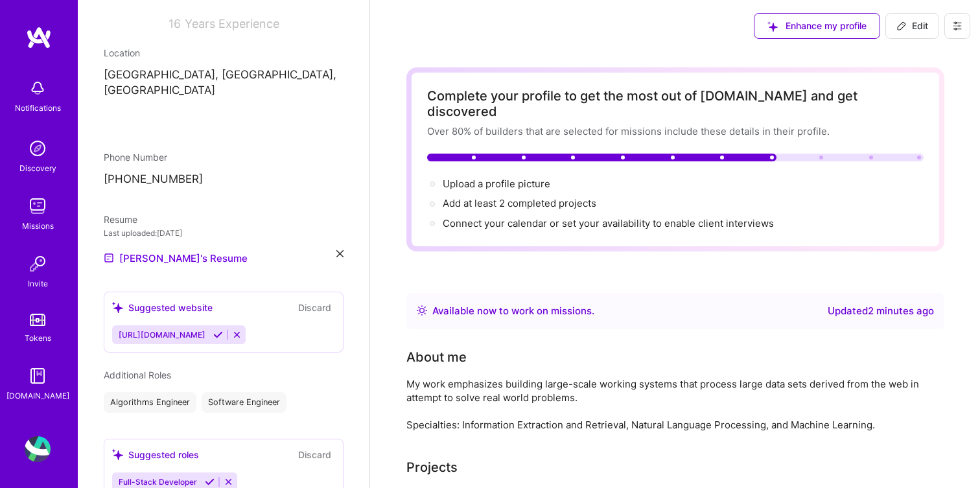
click at [915, 32] on button "Edit" at bounding box center [913, 26] width 54 height 26
select select "US"
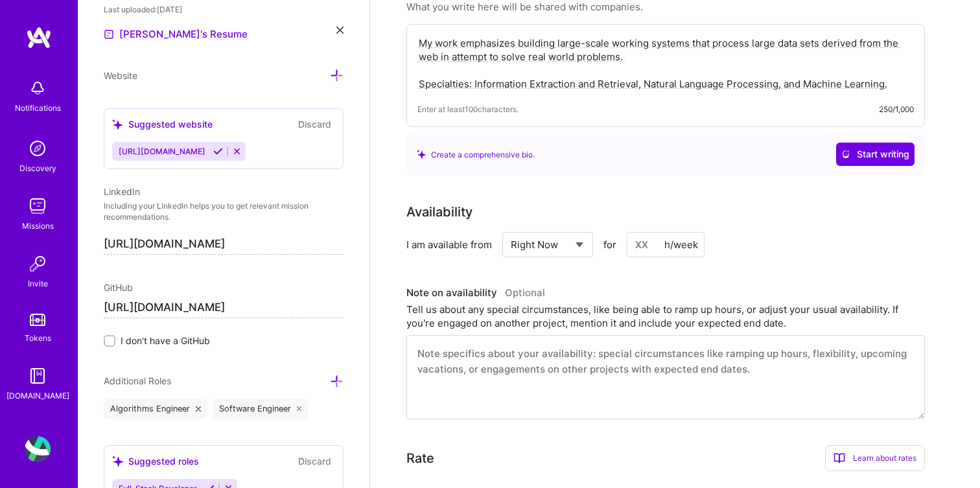
scroll to position [324, 0]
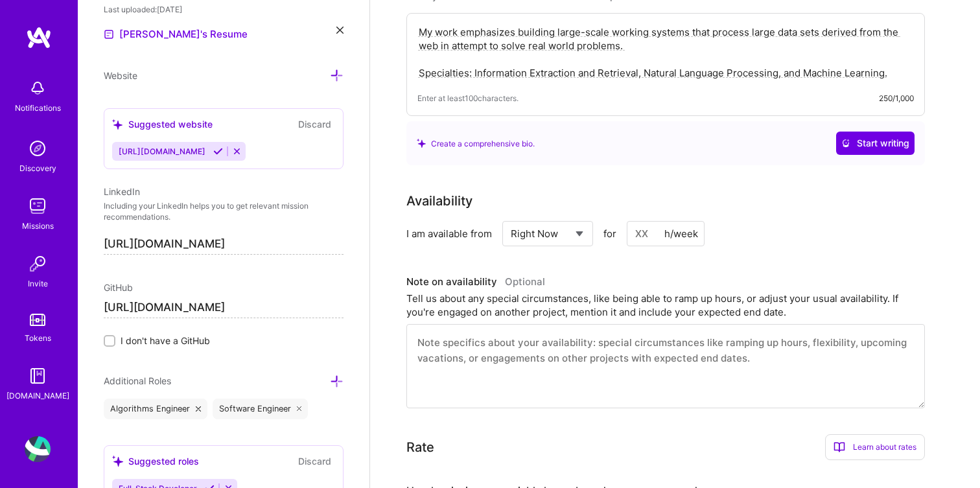
click at [566, 220] on select "Select... Right Now Future Date Not Available" at bounding box center [548, 233] width 75 height 33
select select "Future Date"
click at [511, 217] on select "Select... Right Now Future Date Not Available" at bounding box center [548, 233] width 75 height 33
click at [655, 221] on input "[DATE]" at bounding box center [660, 233] width 64 height 25
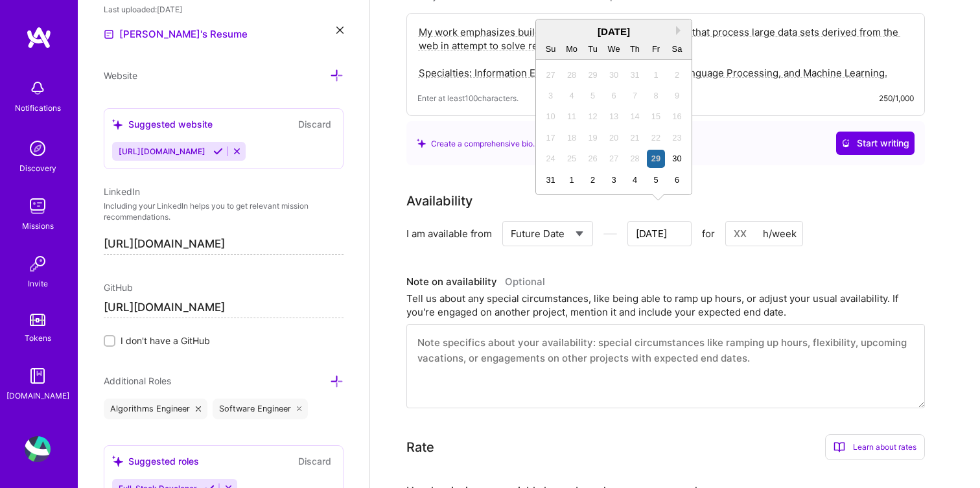
click at [655, 221] on input "[DATE]" at bounding box center [660, 233] width 64 height 25
click at [681, 24] on div "[DATE] Su Mo Tu We Th Fr Sa" at bounding box center [614, 39] width 156 height 40
click at [681, 25] on div "[DATE]" at bounding box center [614, 32] width 156 height 14
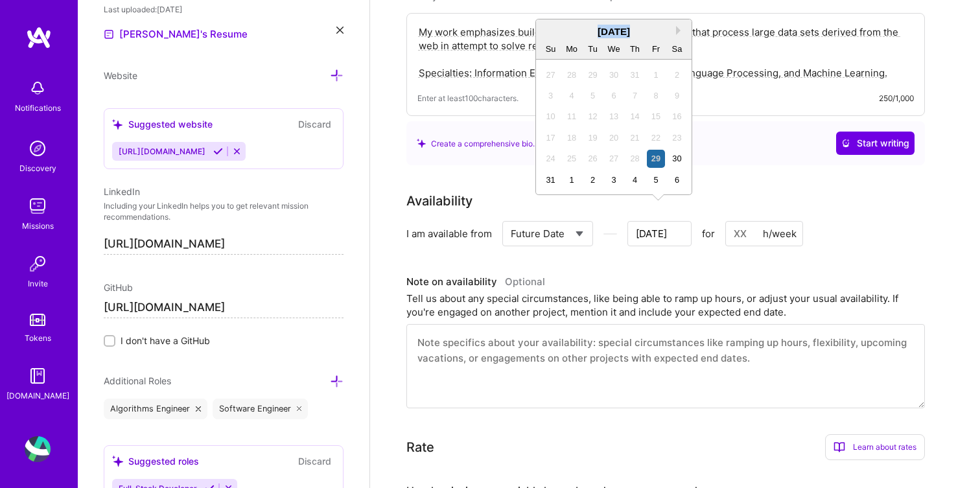
click at [681, 25] on div "[DATE]" at bounding box center [614, 32] width 156 height 14
click at [678, 29] on button "Next Month" at bounding box center [680, 30] width 9 height 9
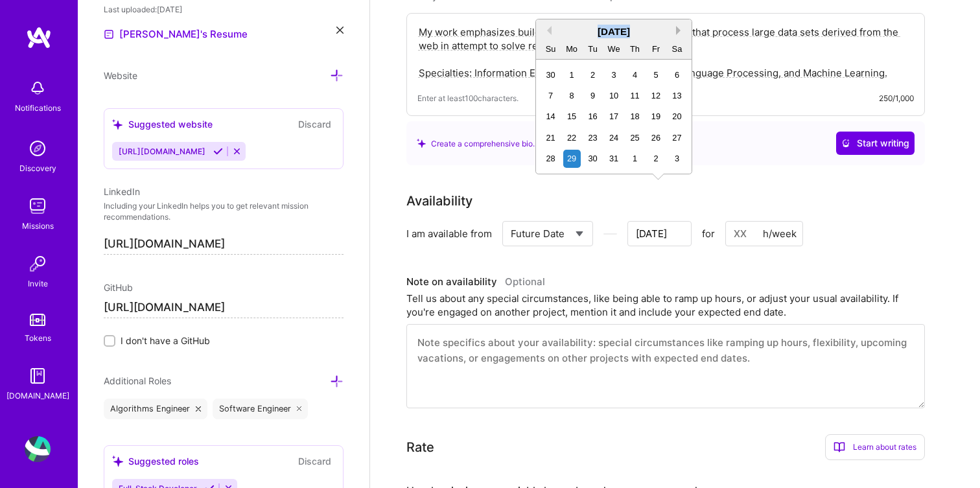
click at [678, 29] on button "Next Month" at bounding box center [680, 30] width 9 height 9
click at [548, 32] on button "Previous Month" at bounding box center [547, 30] width 9 height 9
click at [556, 88] on div "4" at bounding box center [551, 96] width 18 height 18
type input "[DATE]"
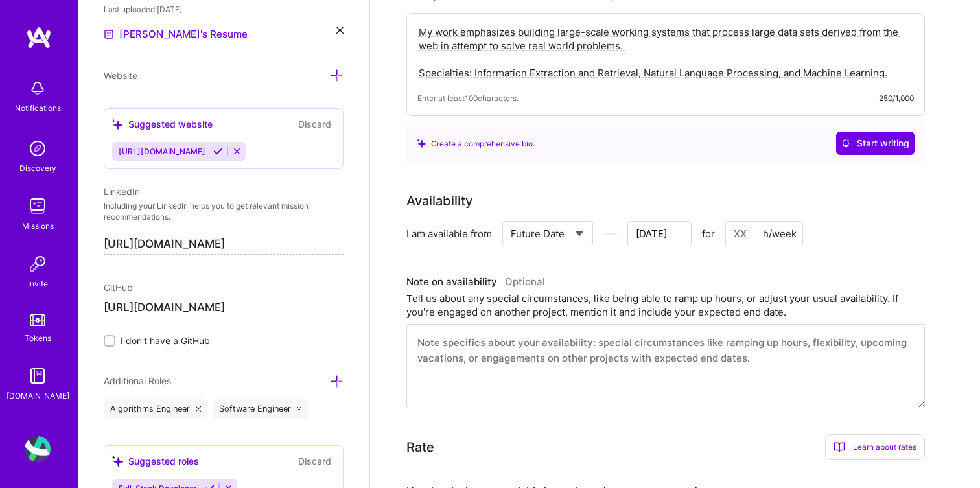
click at [746, 221] on input at bounding box center [765, 233] width 78 height 25
type input "4"
type input "[DATE]"
type input "40"
type input "[DATE]"
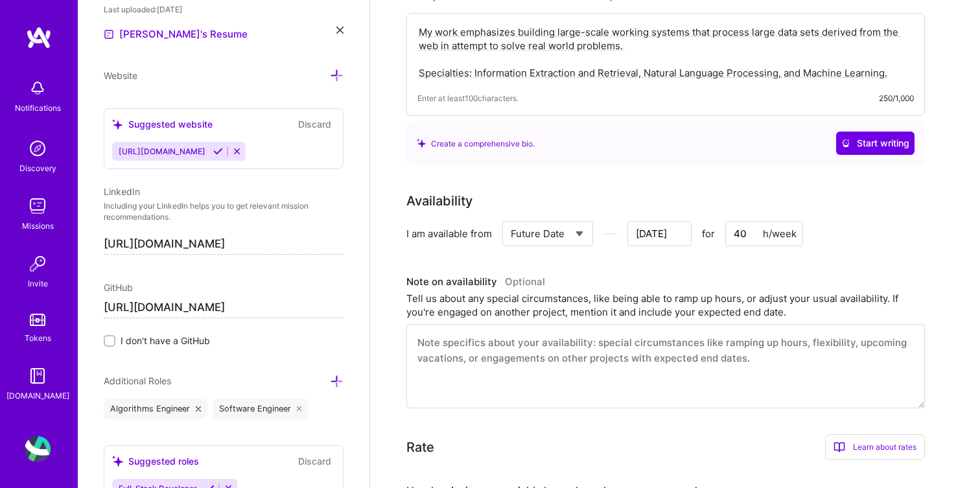
scroll to position [0, 0]
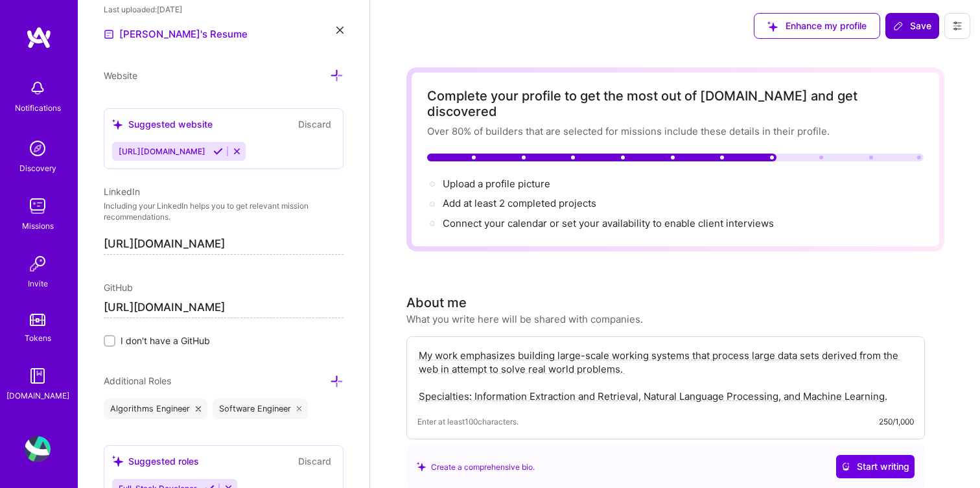
type input "40"
click at [895, 32] on span "Save" at bounding box center [913, 25] width 38 height 13
type input "[DATE]"
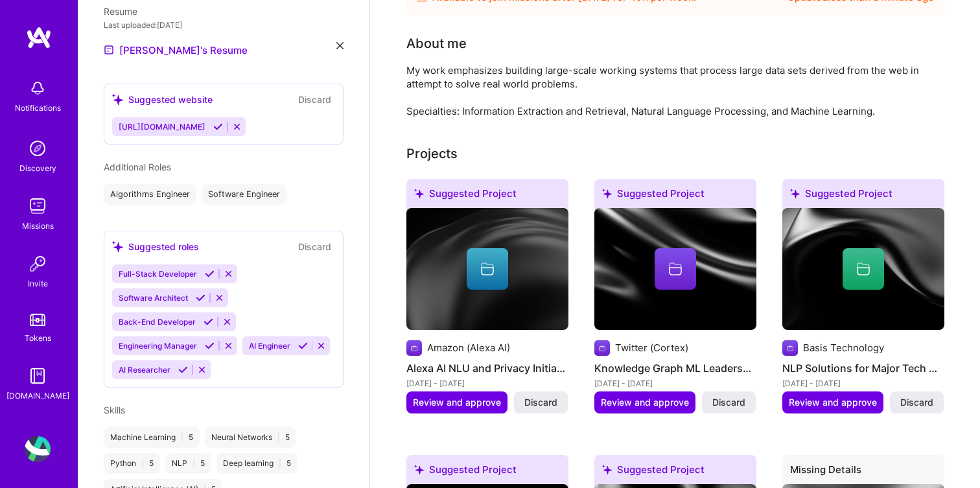
scroll to position [322, 0]
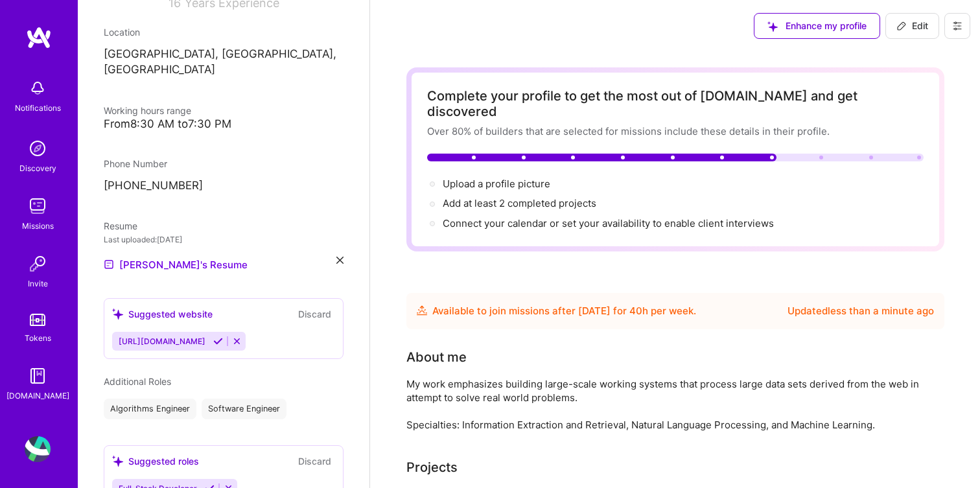
click at [901, 25] on icon at bounding box center [902, 26] width 10 height 10
select select "US"
select select "Future Date"
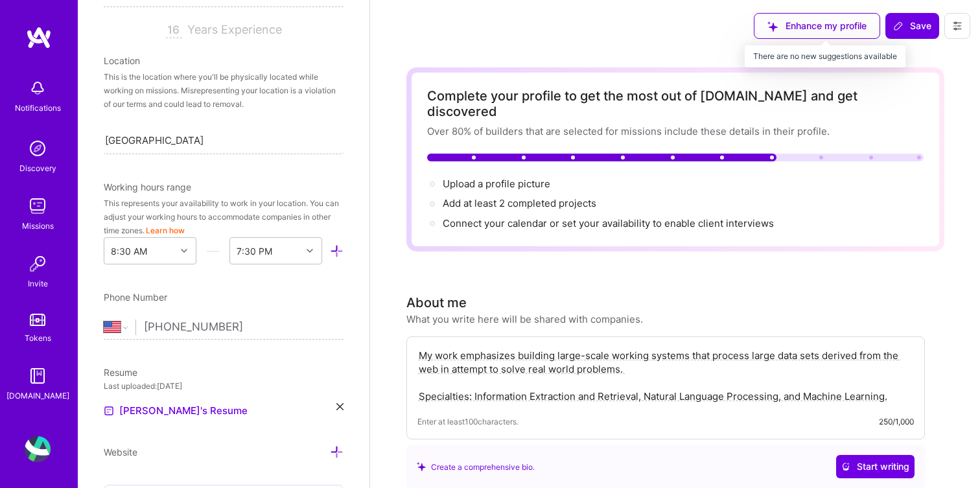
scroll to position [591, 0]
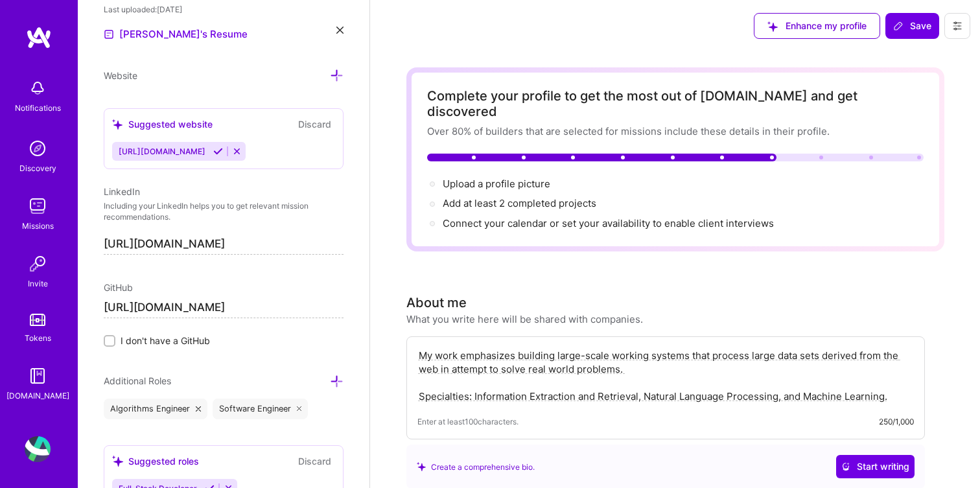
click at [592, 348] on textarea "My work emphasizes building large-scale working systems that process large data…" at bounding box center [666, 376] width 497 height 57
paste textarea "I’m a hands-on Machine Learning engineer and researcher with over a decade of e…"
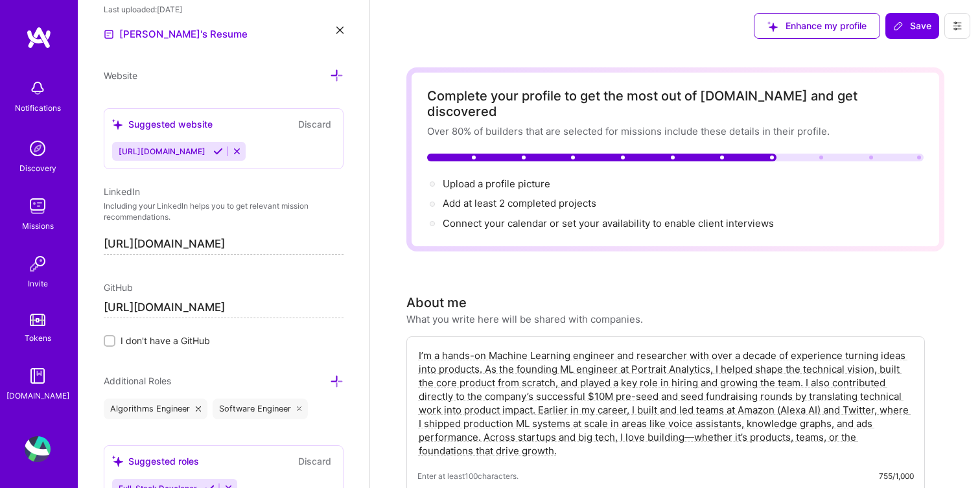
click at [694, 425] on textarea "I’m a hands-on Machine Learning engineer and researcher with over a decade of e…" at bounding box center [666, 404] width 497 height 112
type textarea "I’m a hands-on Machine Learning engineer and researcher with over a decade of e…"
click at [906, 22] on span "Save" at bounding box center [913, 25] width 38 height 13
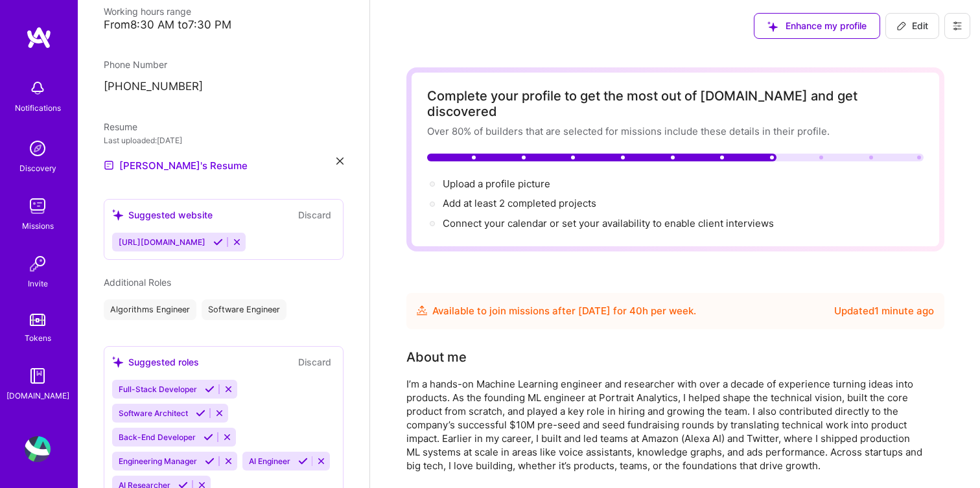
scroll to position [0, 0]
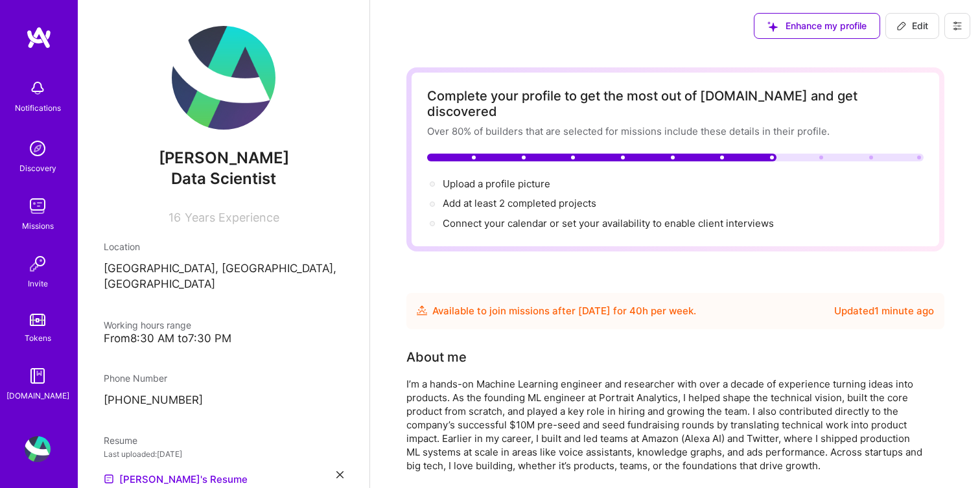
click at [46, 89] on img at bounding box center [38, 88] width 26 height 26
click at [41, 45] on img at bounding box center [39, 37] width 26 height 23
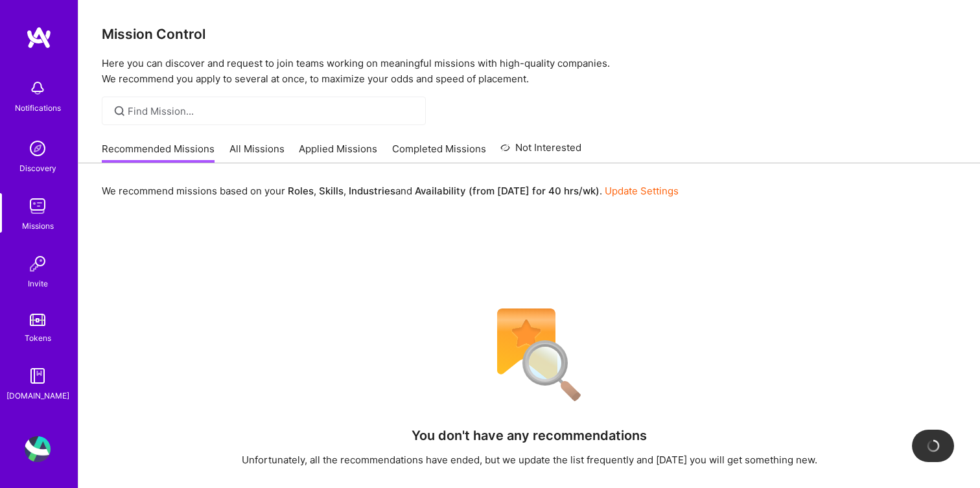
click at [49, 206] on img at bounding box center [38, 206] width 26 height 26
click at [48, 206] on img at bounding box center [38, 206] width 26 height 26
click at [43, 270] on img at bounding box center [38, 264] width 26 height 26
